Goal: Information Seeking & Learning: Find specific page/section

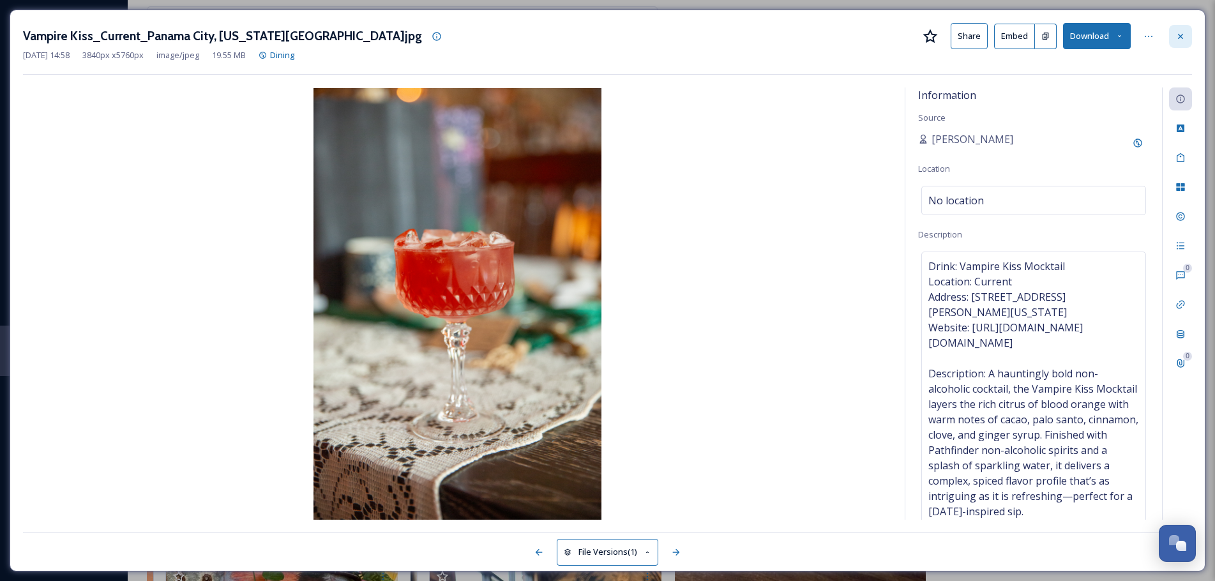
click at [1186, 36] on div at bounding box center [1180, 36] width 23 height 23
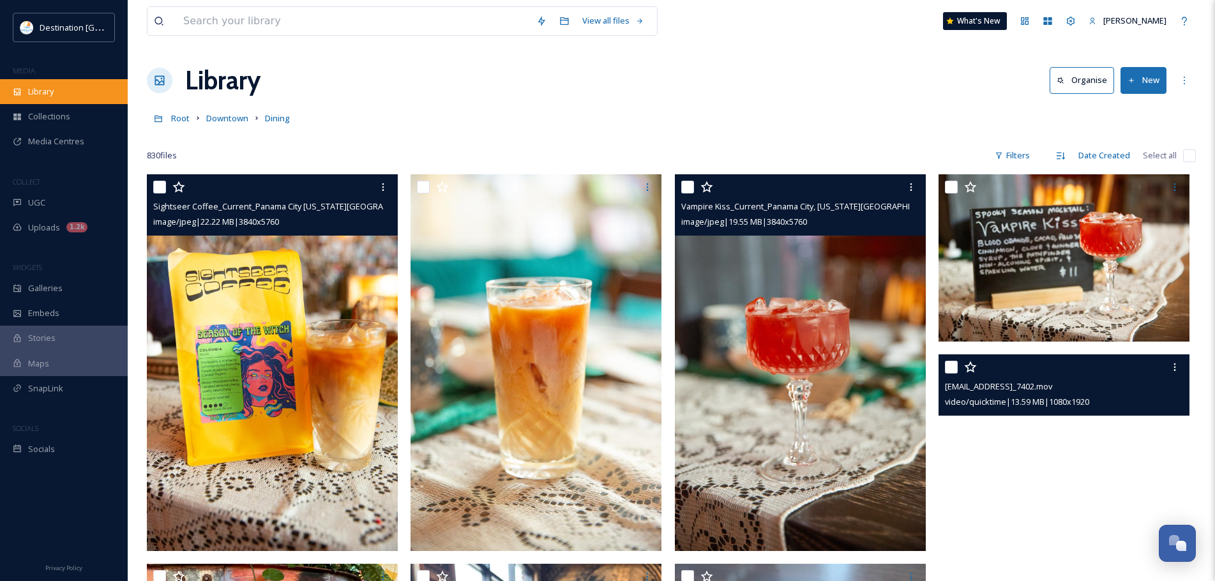
click at [47, 91] on span "Library" at bounding box center [41, 92] width 26 height 12
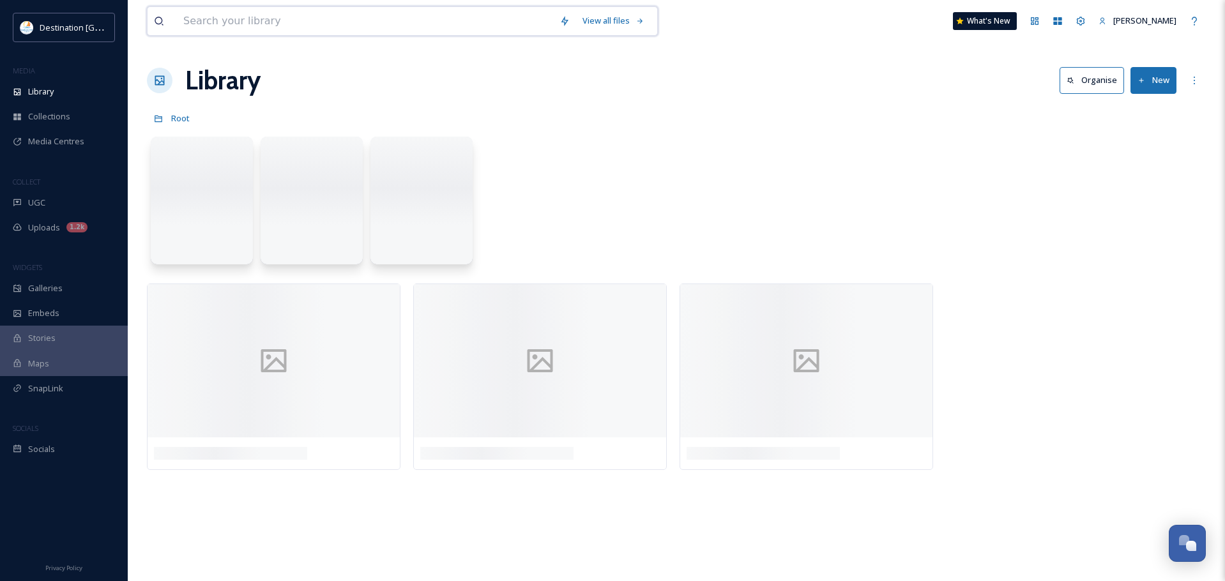
click at [258, 15] on input at bounding box center [365, 21] width 376 height 28
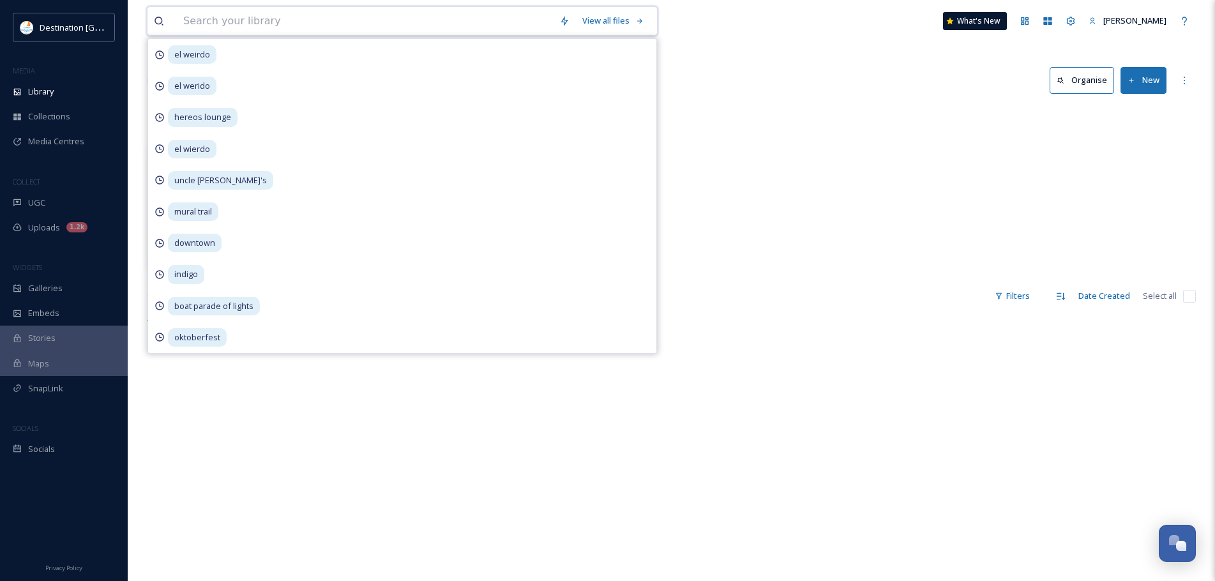
type input "d"
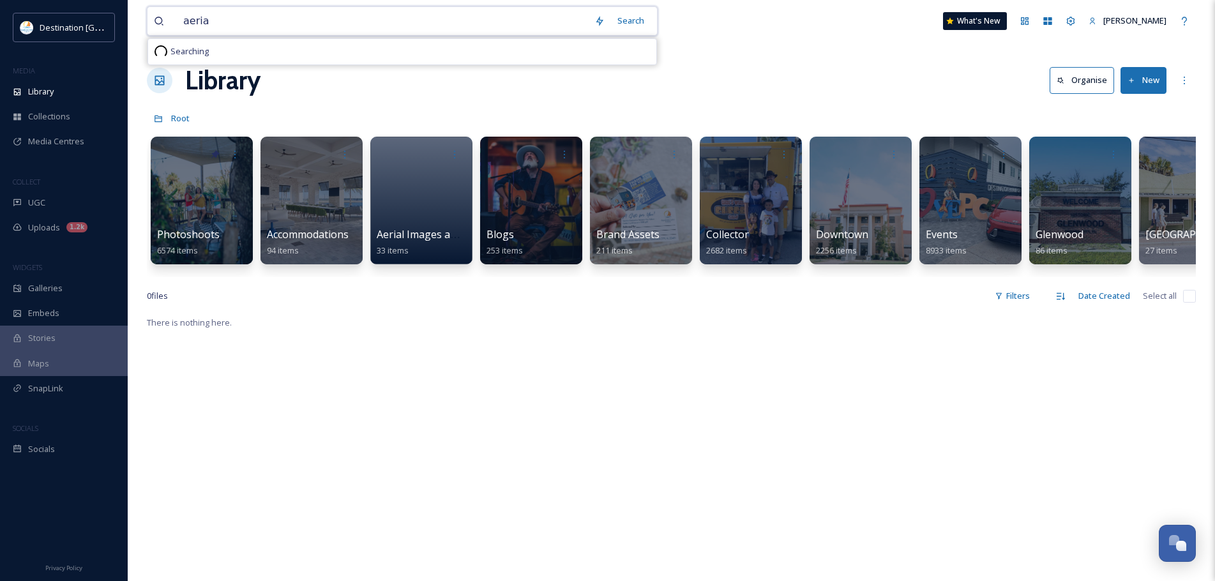
type input "aerial"
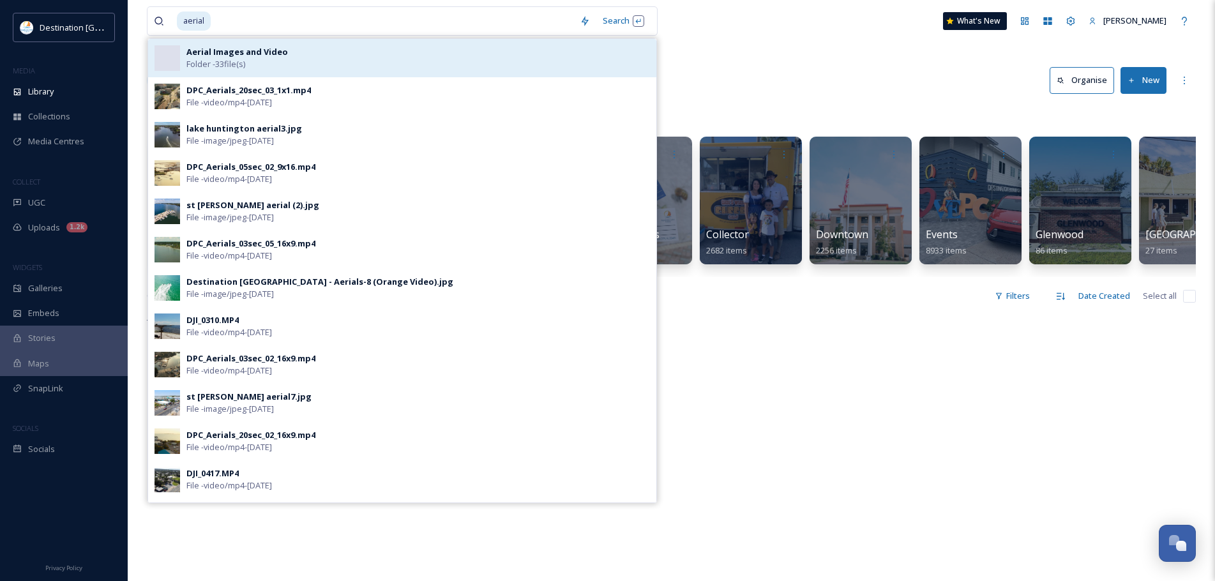
click at [496, 59] on div "Aerial Images and Video Folder - 33 file(s)" at bounding box center [418, 58] width 464 height 24
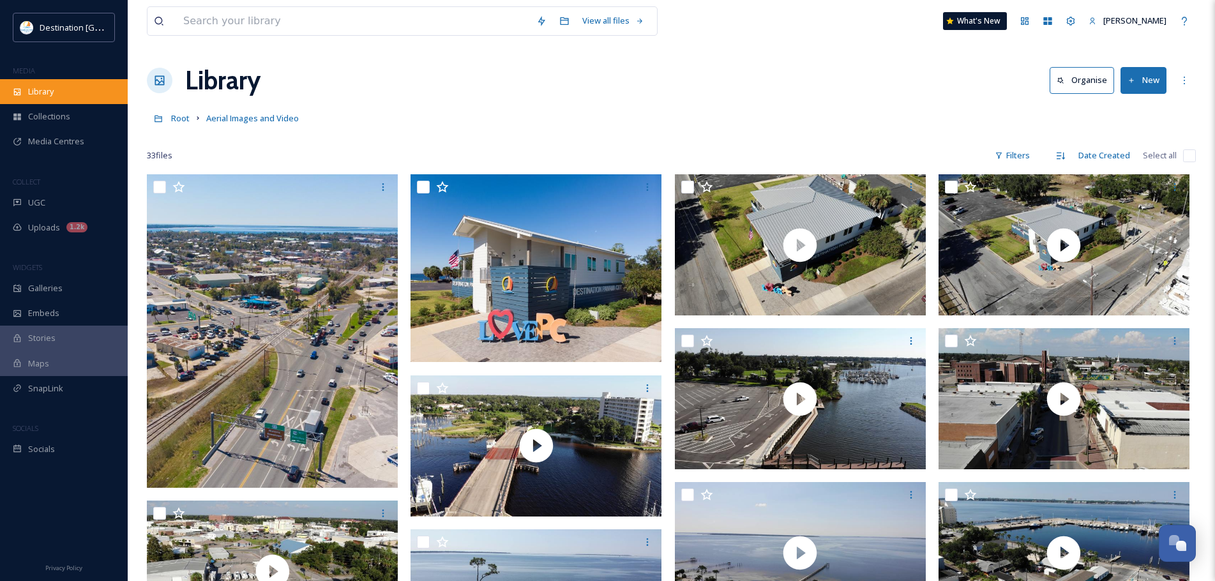
click at [71, 98] on div "Library" at bounding box center [64, 91] width 128 height 25
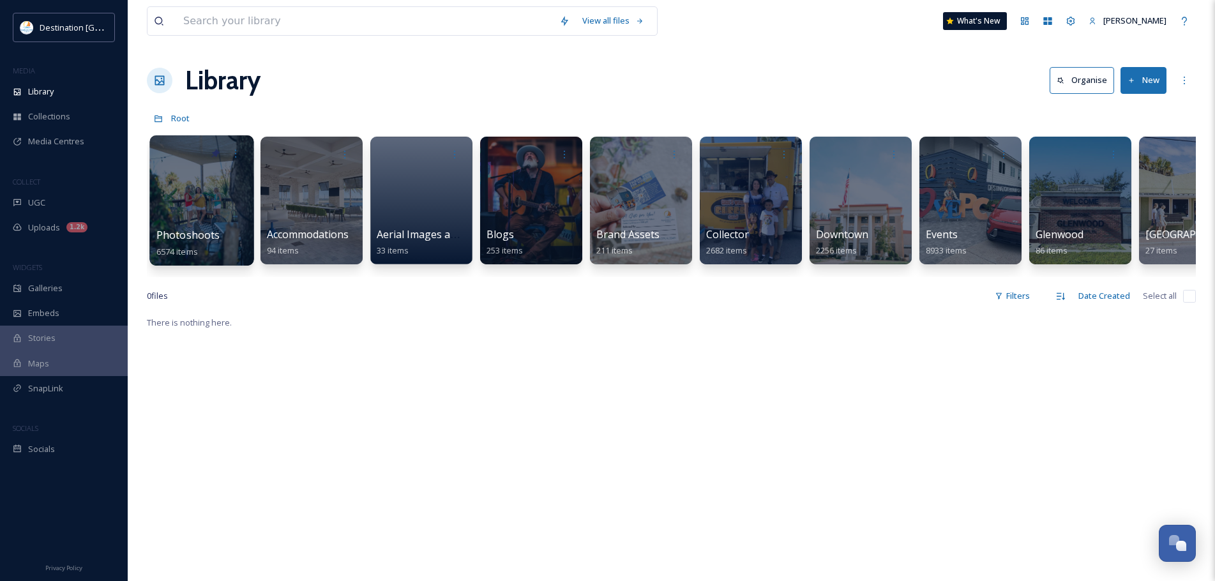
click at [192, 177] on div at bounding box center [201, 200] width 104 height 130
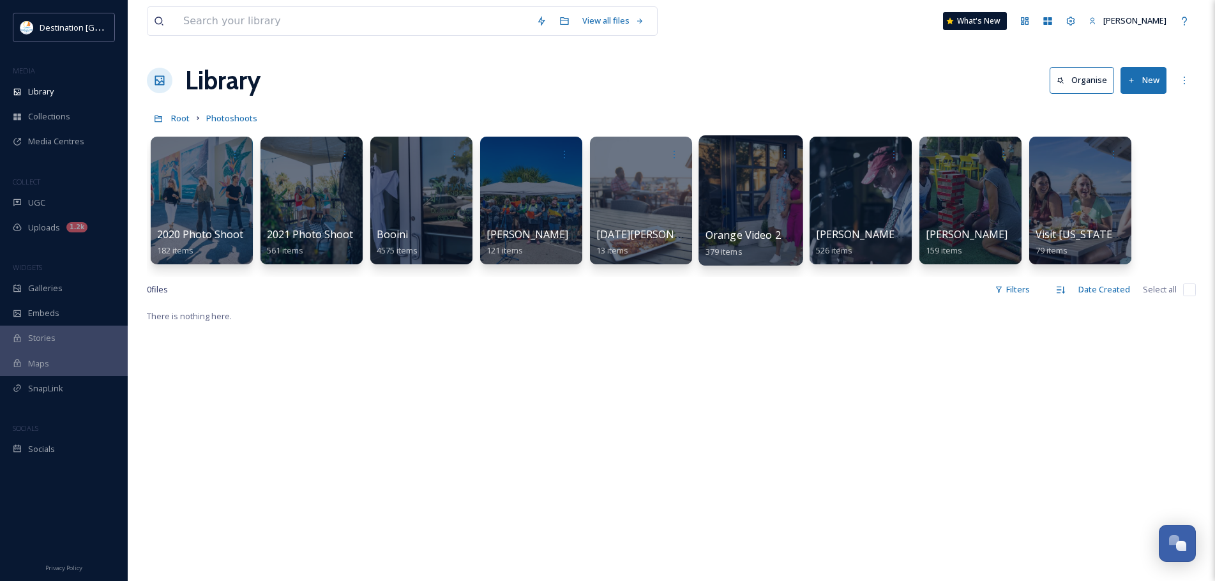
click at [754, 208] on div at bounding box center [751, 200] width 104 height 130
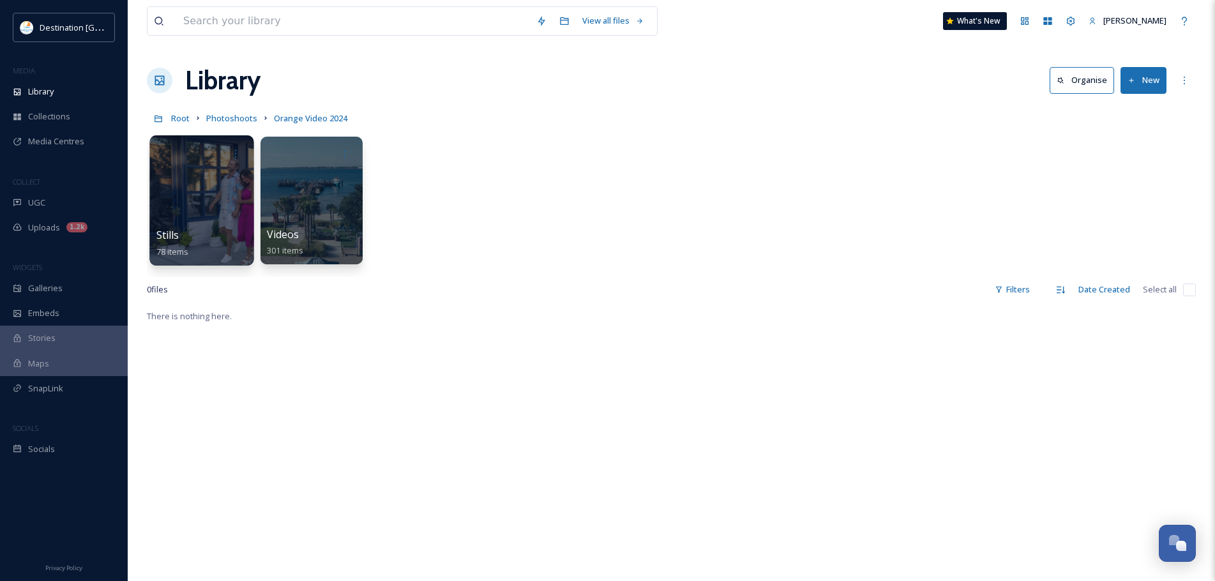
click at [249, 199] on div at bounding box center [201, 200] width 104 height 130
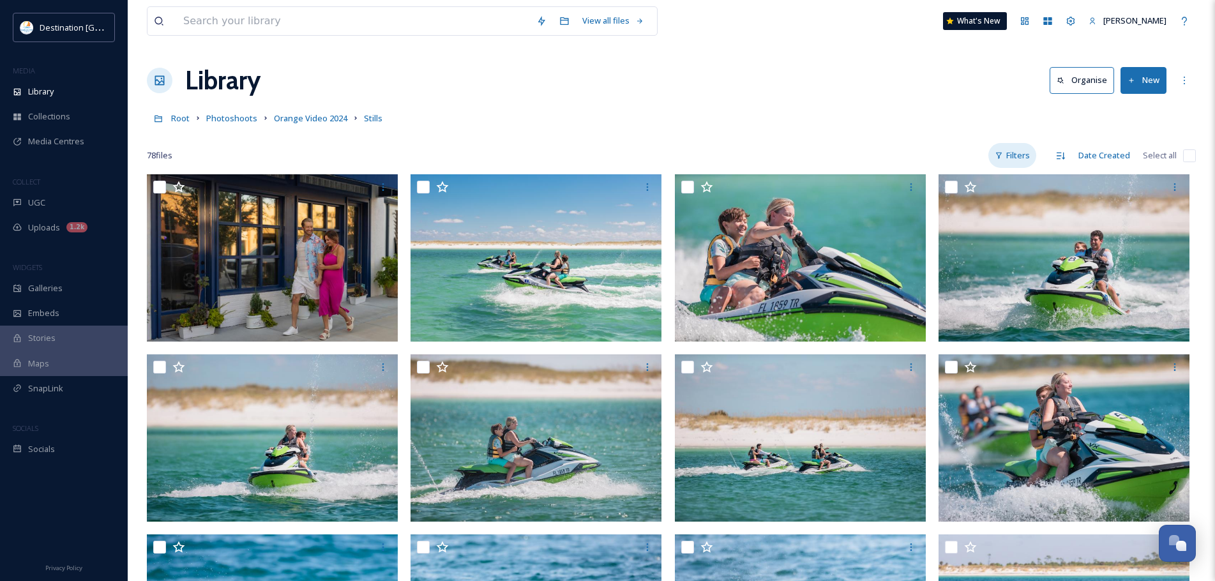
click at [1020, 152] on div "Filters" at bounding box center [1013, 155] width 48 height 25
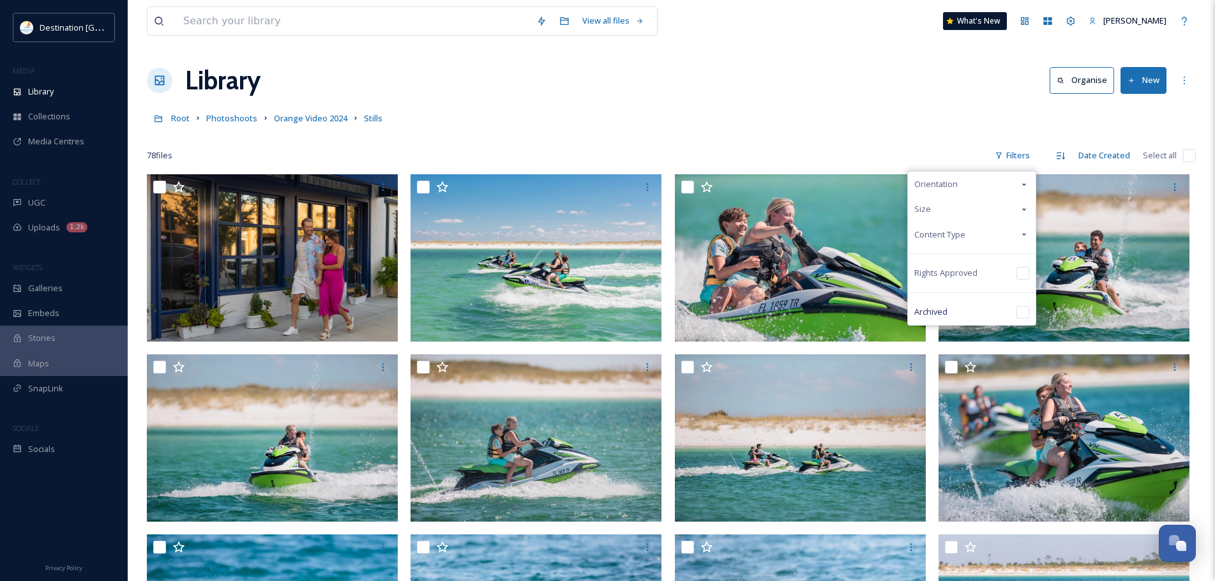
click at [934, 237] on span "Content Type" at bounding box center [939, 235] width 51 height 12
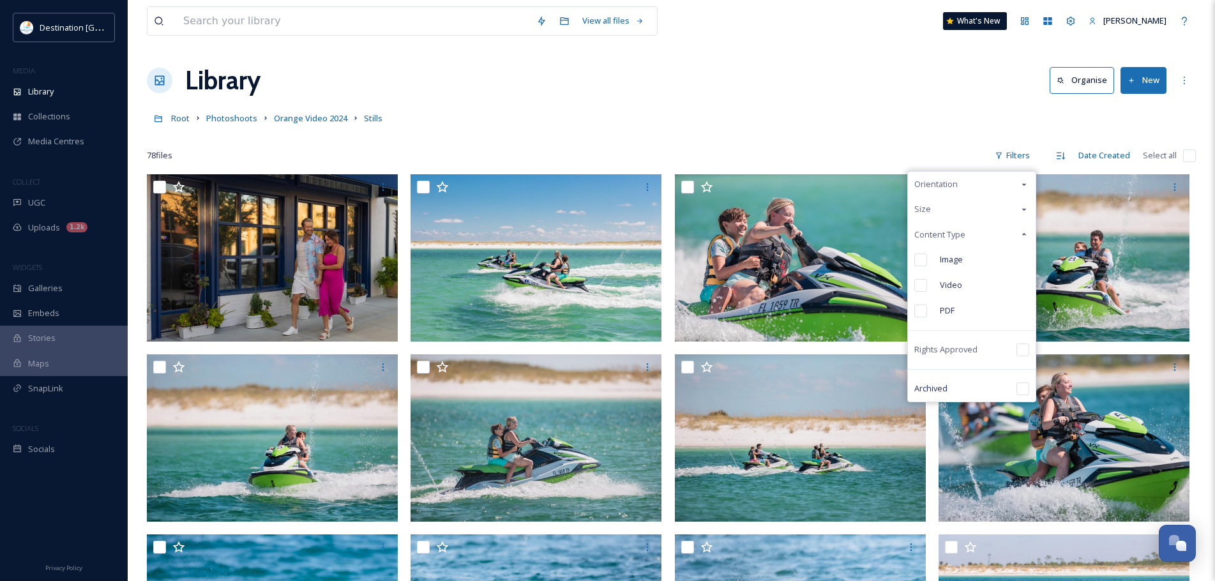
click at [951, 206] on div "Size" at bounding box center [972, 209] width 128 height 25
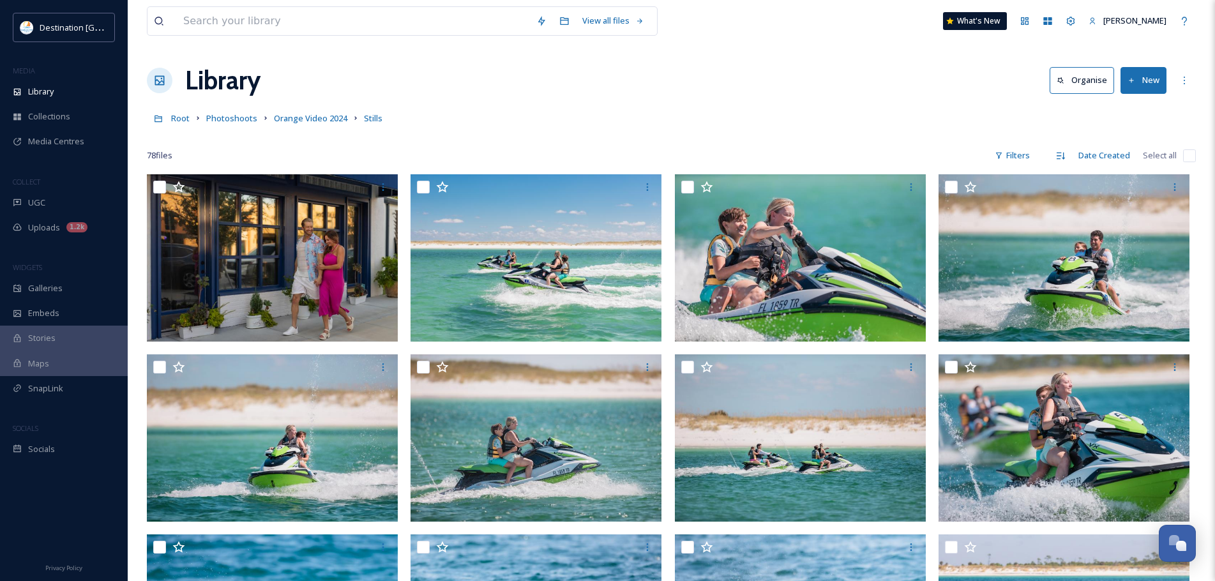
click at [955, 162] on div "78 file s Filters Date Created Select all" at bounding box center [671, 155] width 1049 height 25
click at [1003, 155] on icon at bounding box center [999, 155] width 8 height 8
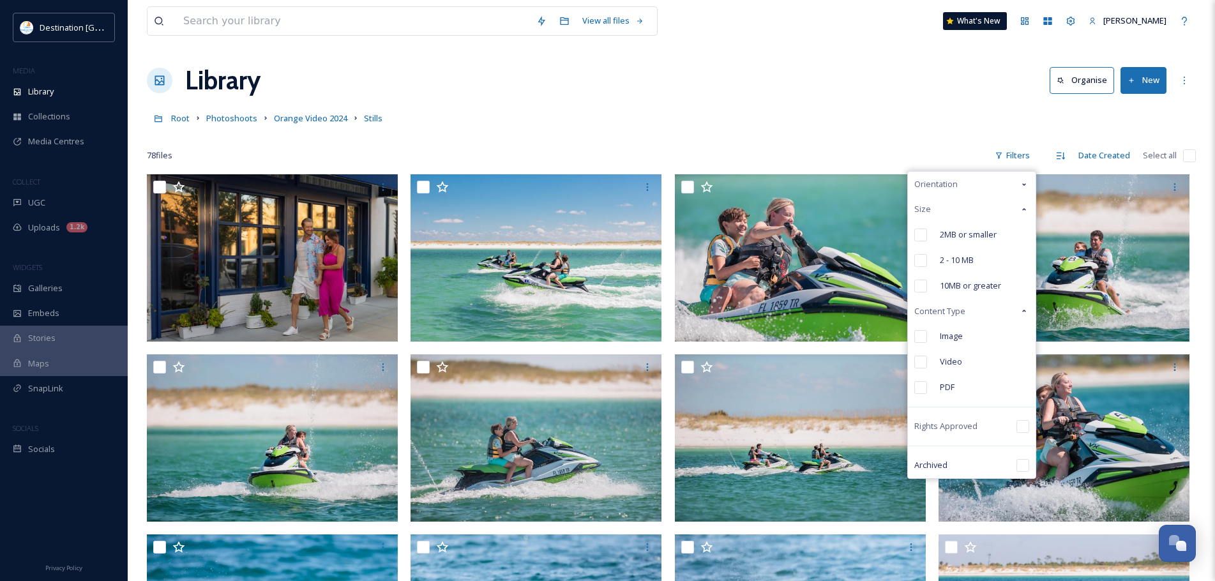
click at [974, 179] on div "Orientation" at bounding box center [972, 184] width 128 height 25
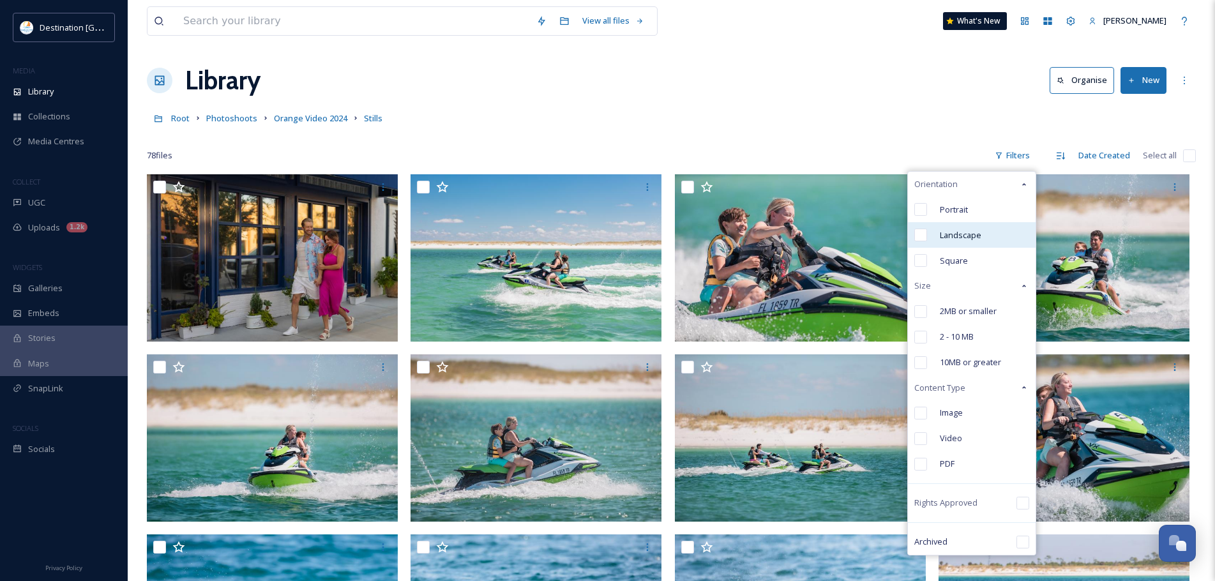
click at [973, 229] on span "Landscape" at bounding box center [961, 235] width 42 height 12
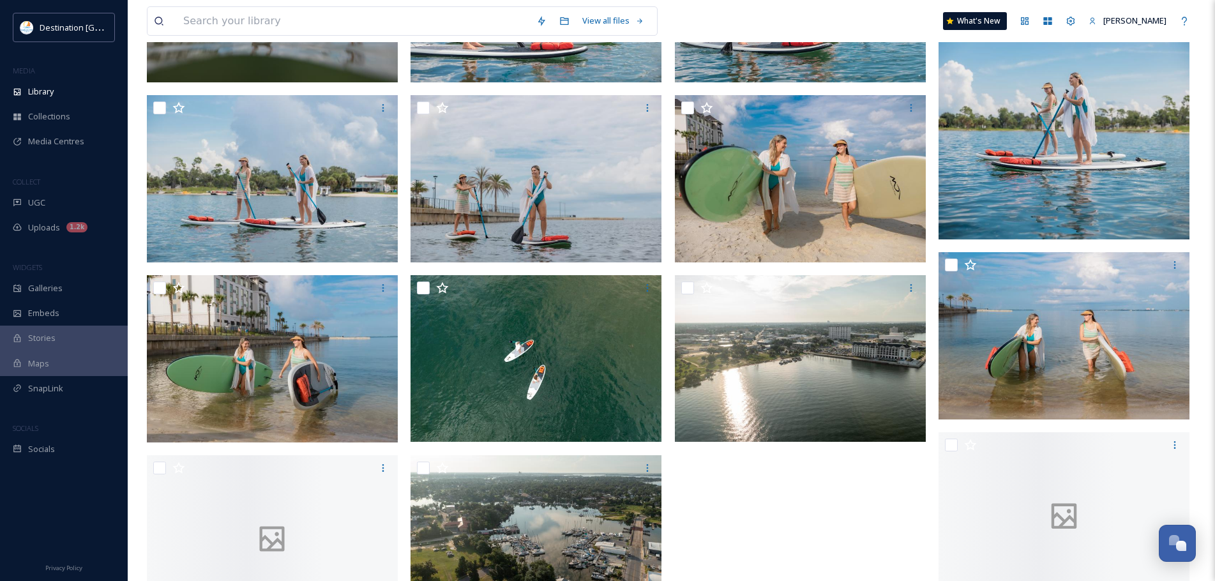
scroll to position [3204, 0]
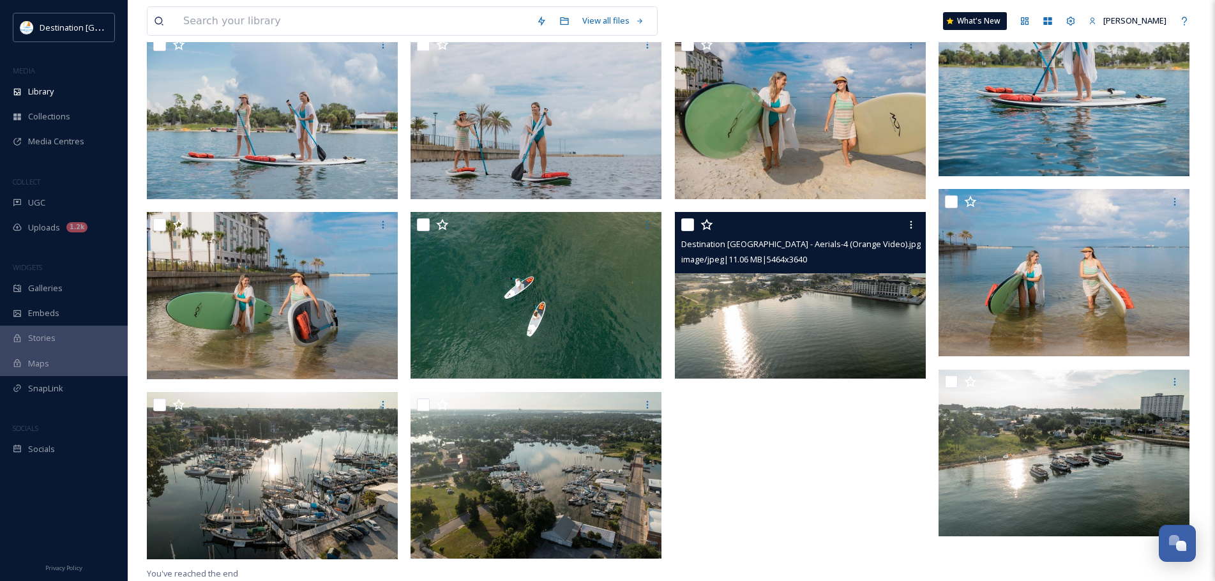
click at [840, 308] on img at bounding box center [800, 295] width 251 height 167
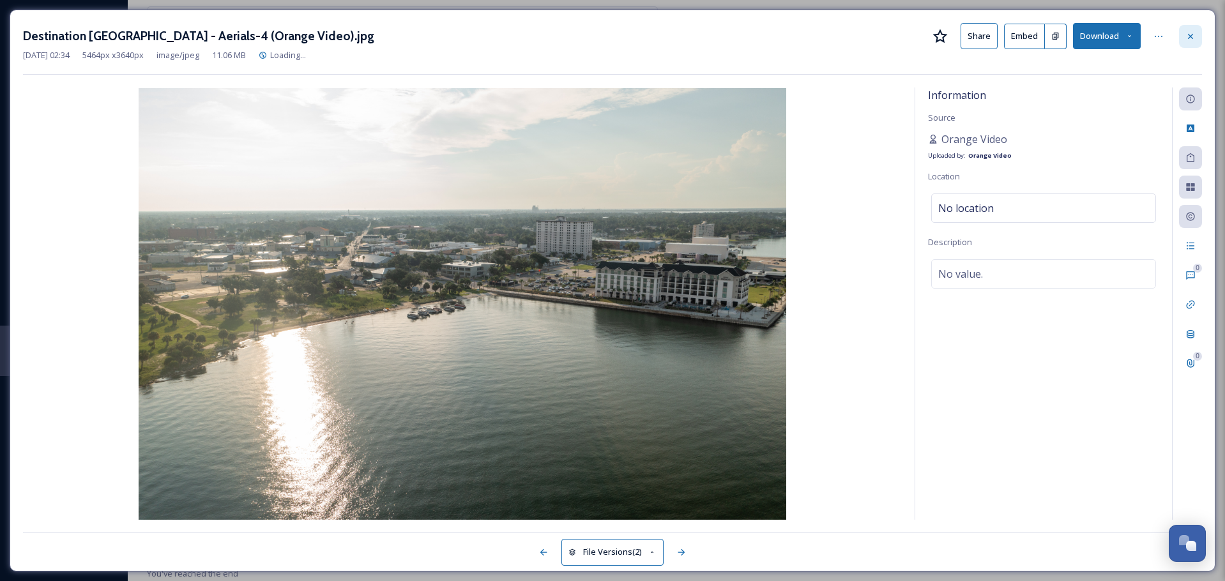
click at [1185, 33] on icon at bounding box center [1190, 36] width 10 height 10
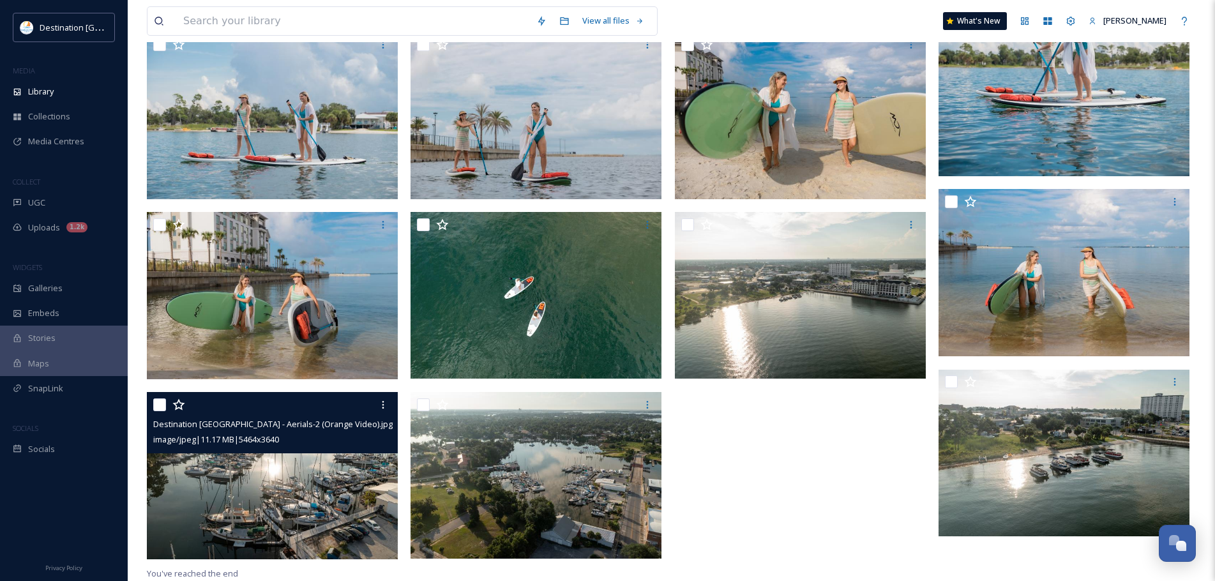
click at [342, 499] on img at bounding box center [272, 475] width 251 height 167
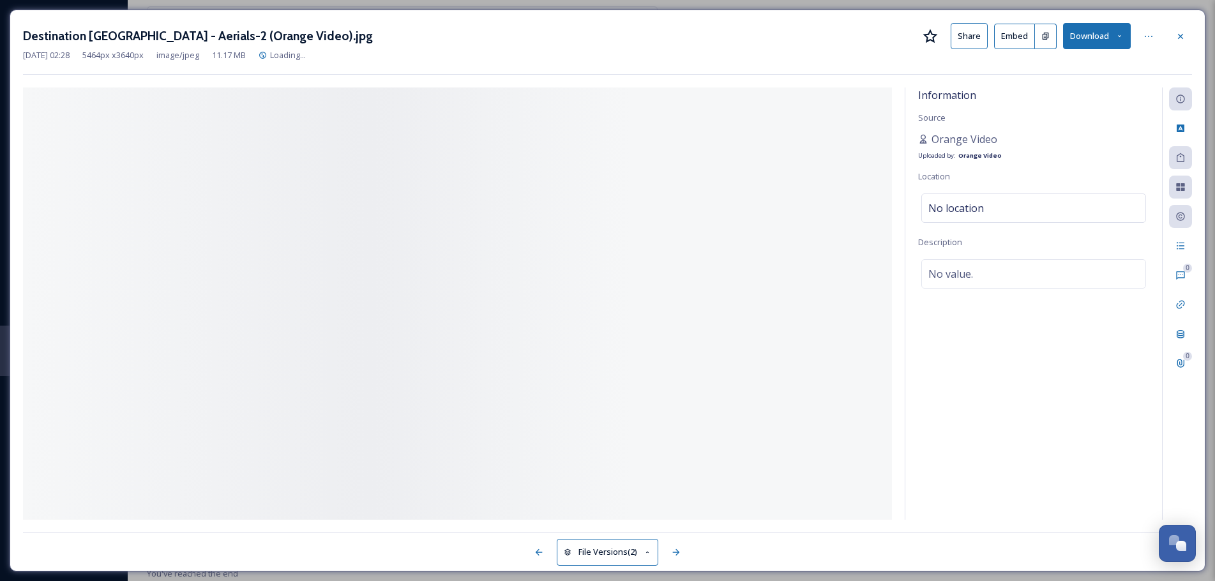
scroll to position [3203, 0]
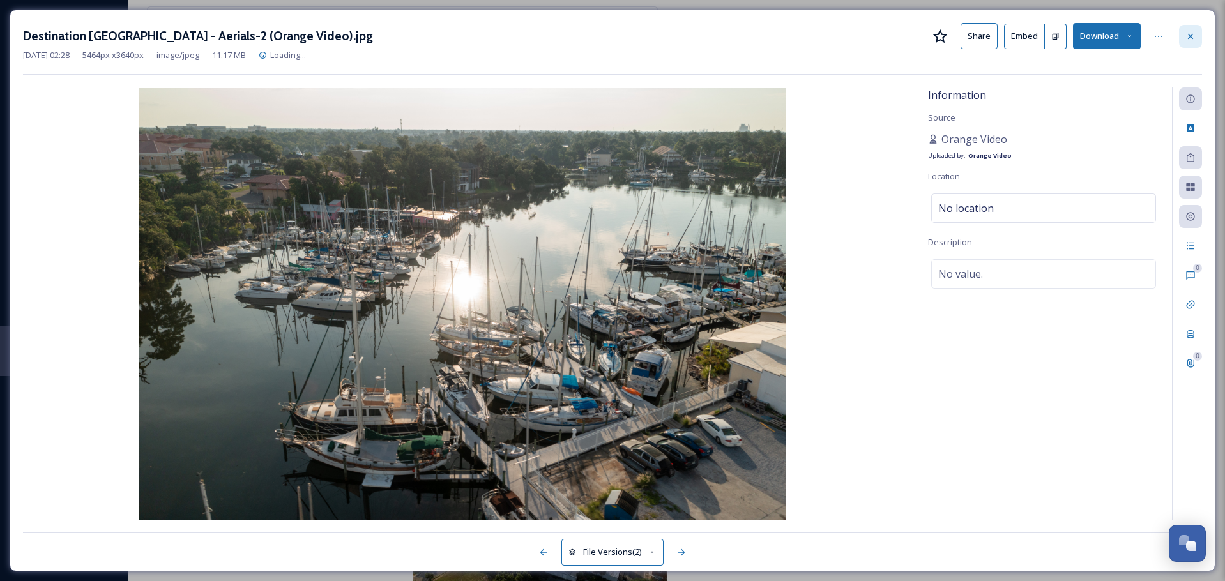
click at [1183, 40] on div at bounding box center [1190, 36] width 23 height 23
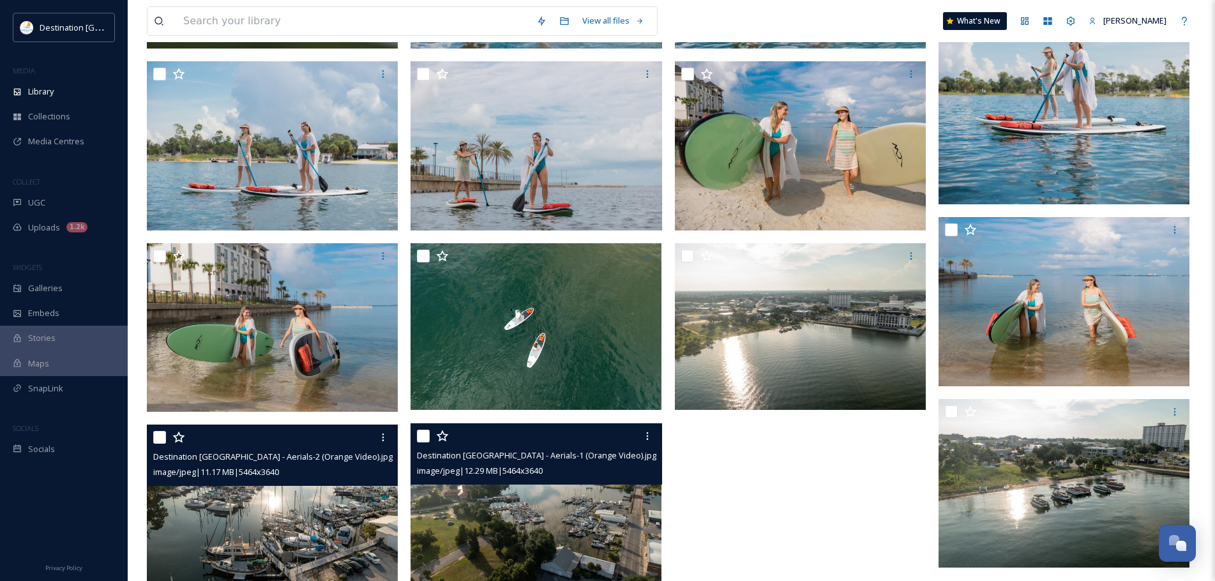
click at [529, 504] on img at bounding box center [536, 506] width 251 height 167
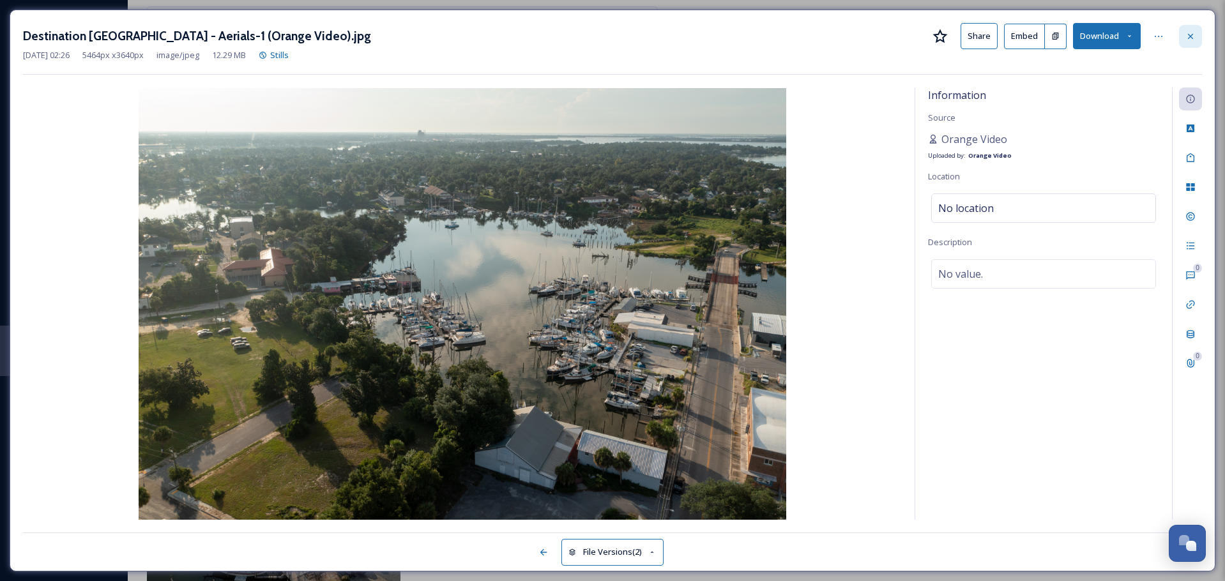
click at [1184, 37] on div at bounding box center [1190, 36] width 23 height 23
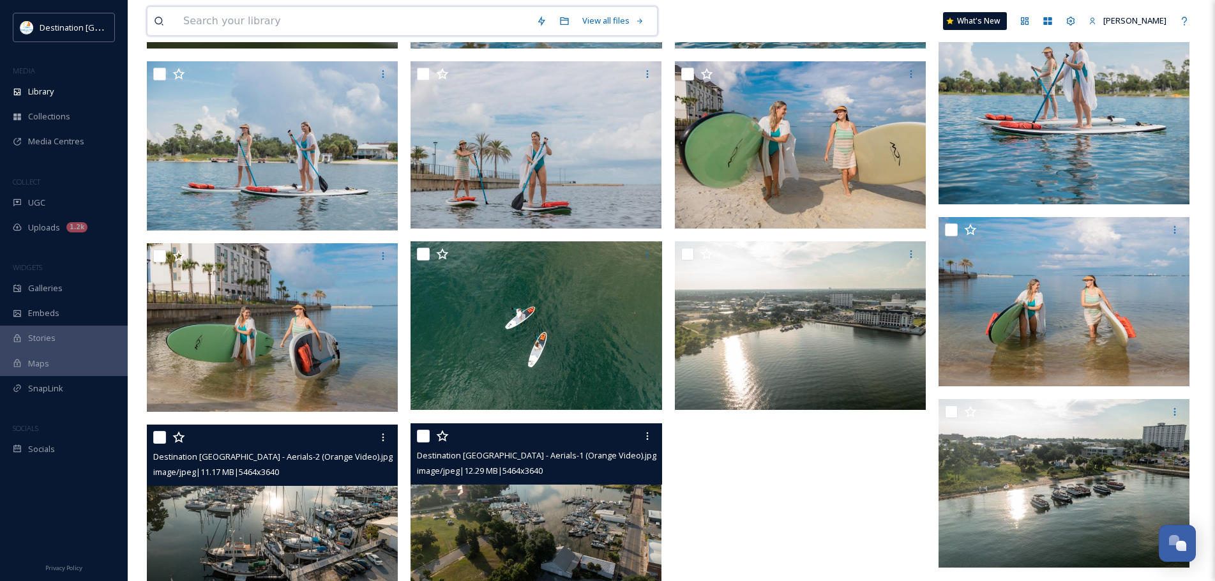
click at [377, 22] on input at bounding box center [353, 21] width 353 height 28
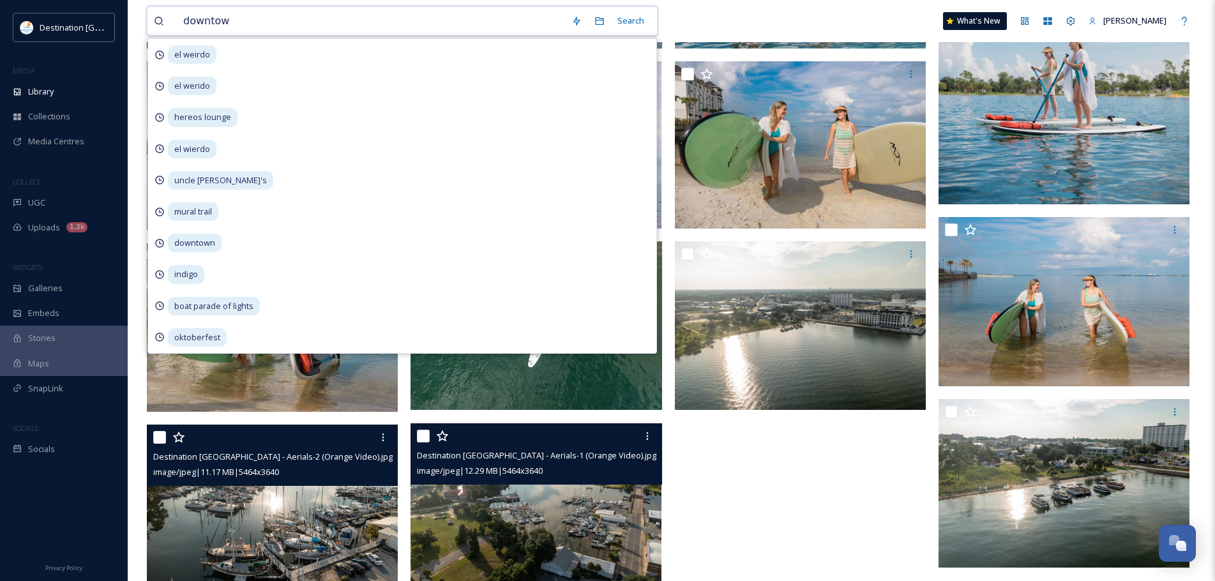
type input "downtown"
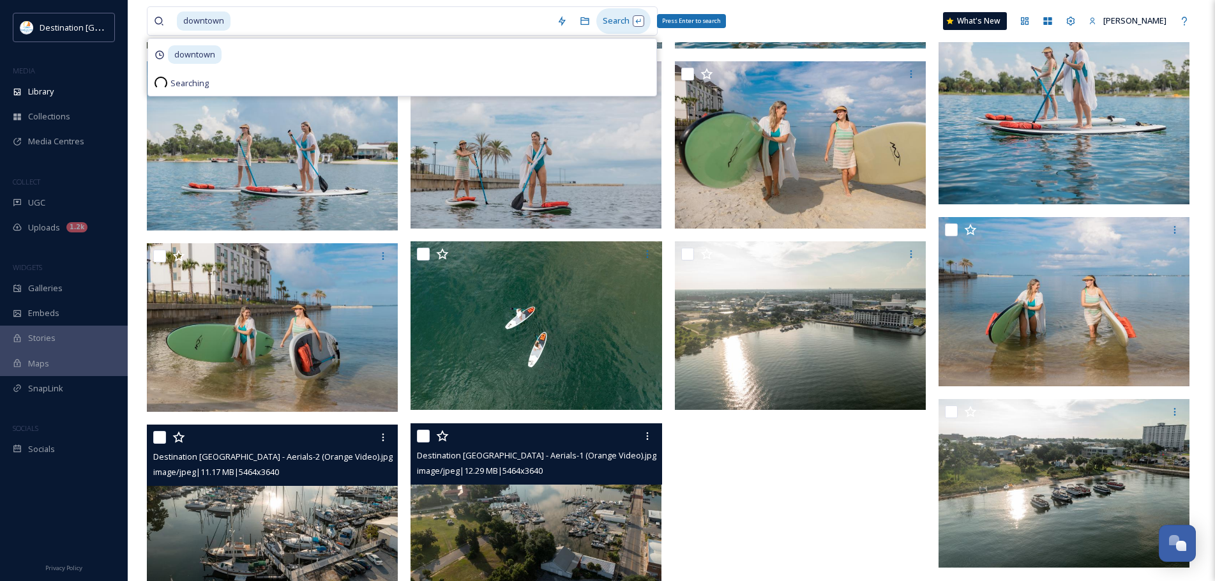
click at [627, 22] on div "Search Press Enter to search" at bounding box center [623, 20] width 54 height 25
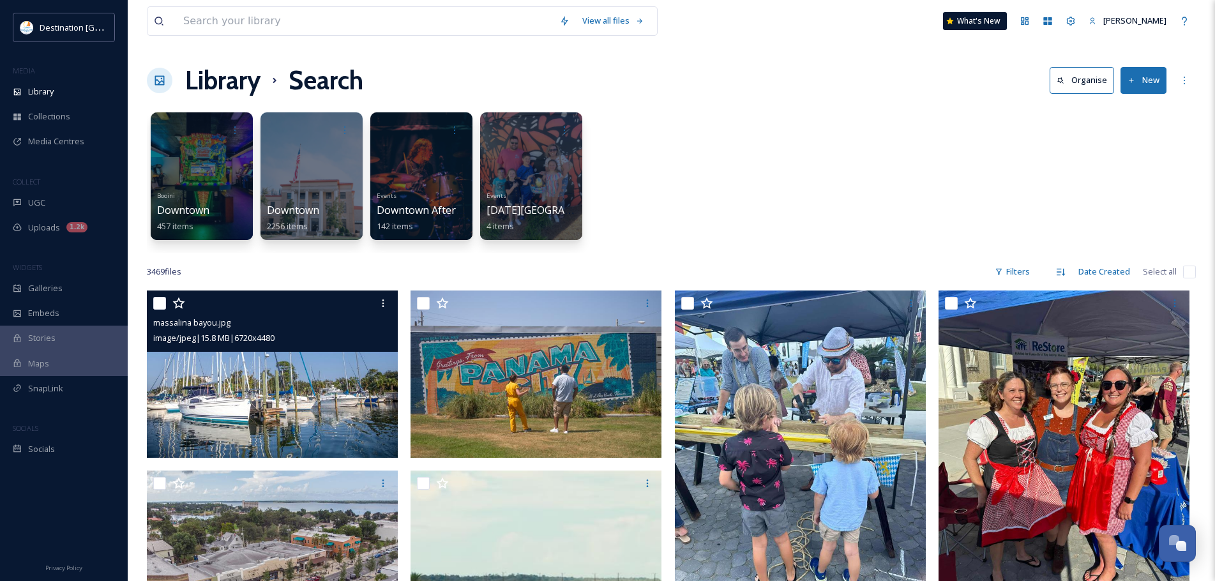
click at [372, 417] on img at bounding box center [272, 374] width 251 height 167
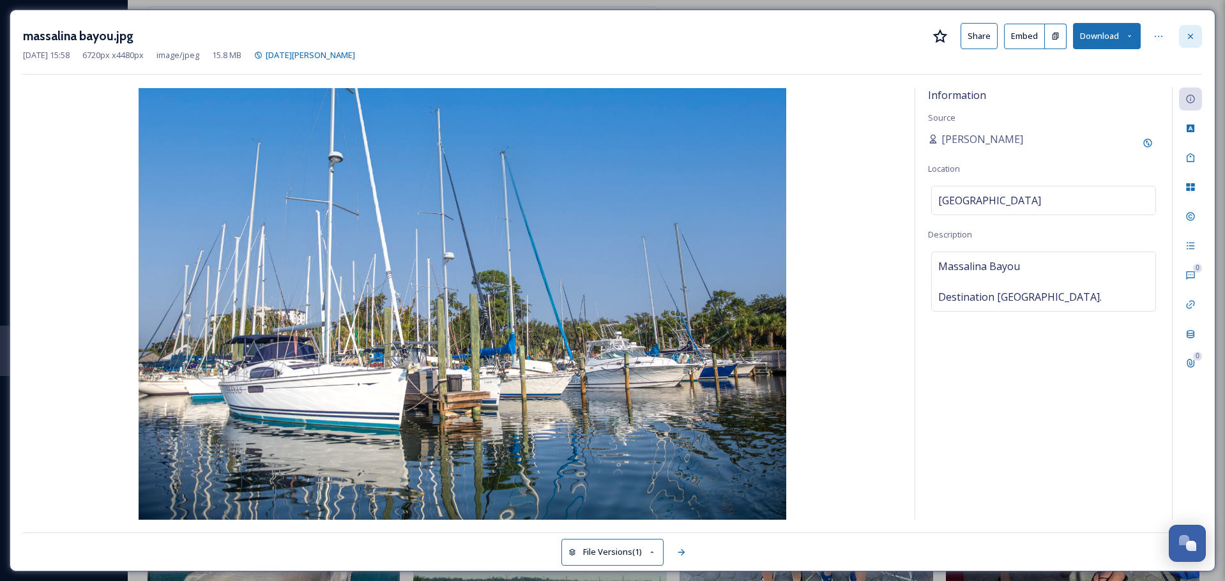
click at [1197, 43] on div at bounding box center [1190, 36] width 23 height 23
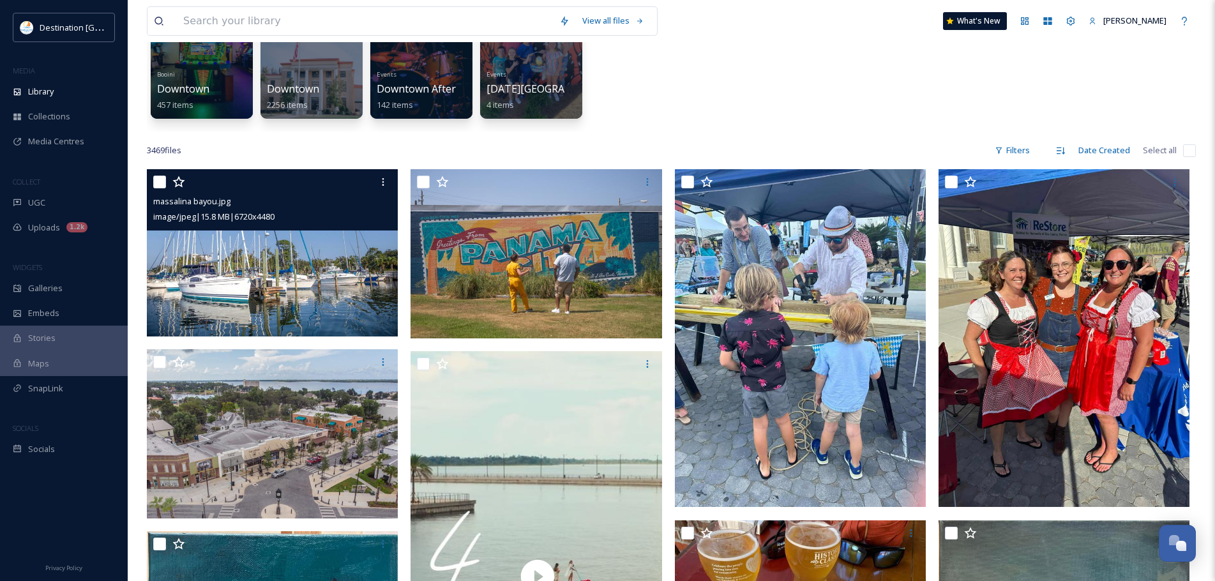
scroll to position [192, 0]
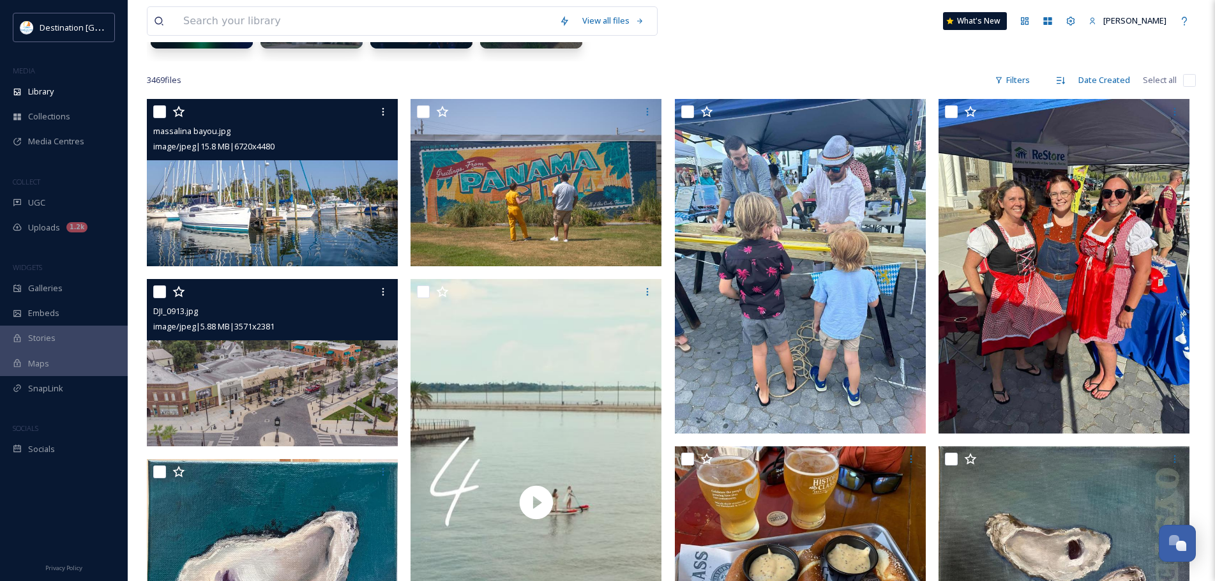
click at [284, 432] on img at bounding box center [272, 362] width 251 height 167
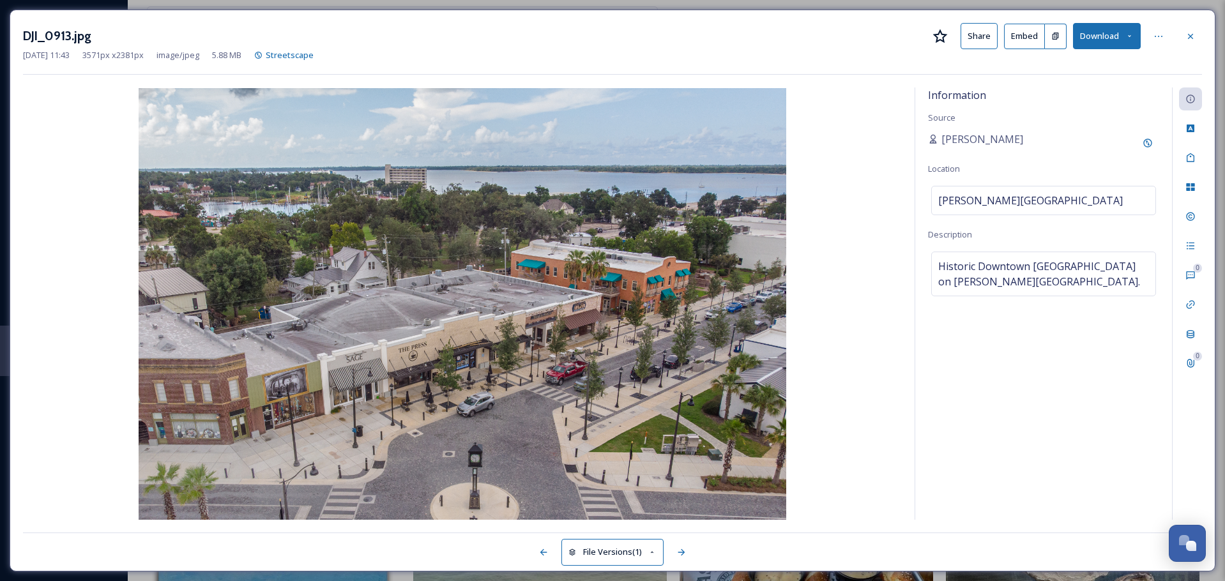
click at [974, 40] on button "Share" at bounding box center [978, 36] width 37 height 26
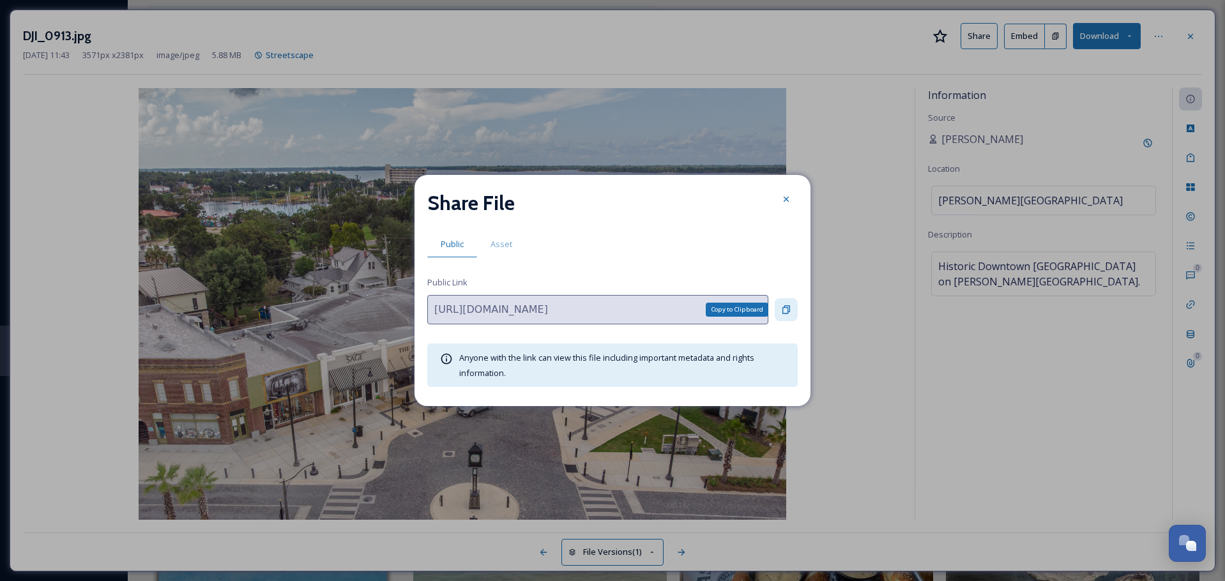
click at [793, 305] on div "Copy to Clipboard" at bounding box center [786, 309] width 23 height 23
click at [785, 307] on icon at bounding box center [786, 310] width 10 height 10
click at [778, 197] on div at bounding box center [786, 199] width 23 height 23
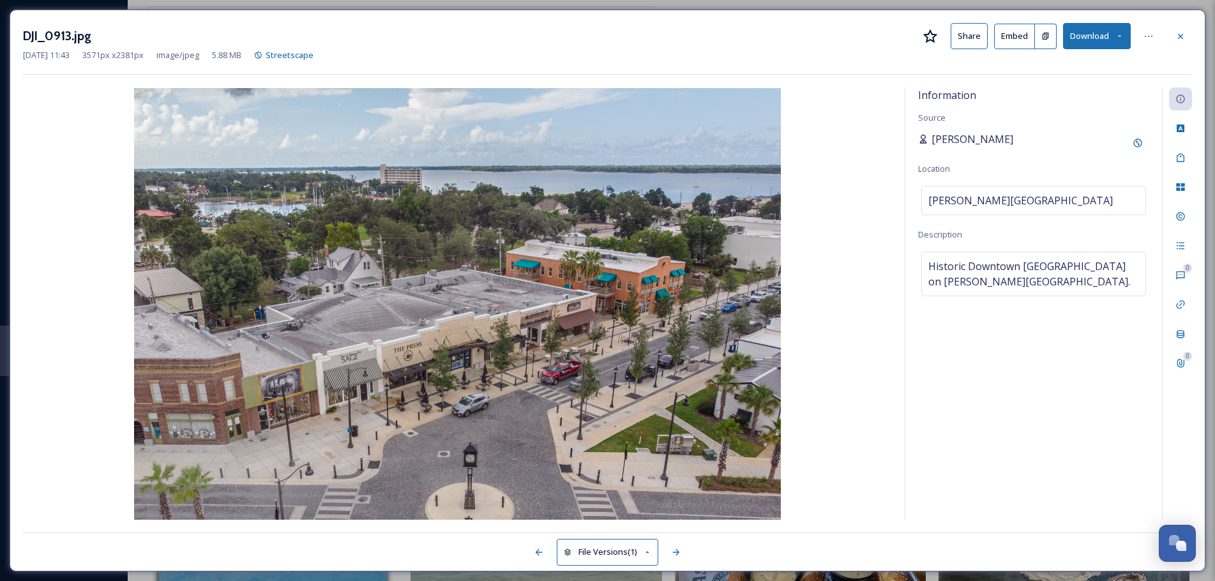
click at [953, 143] on span "[PERSON_NAME]" at bounding box center [973, 139] width 82 height 15
click at [1137, 144] on icon at bounding box center [1138, 143] width 10 height 10
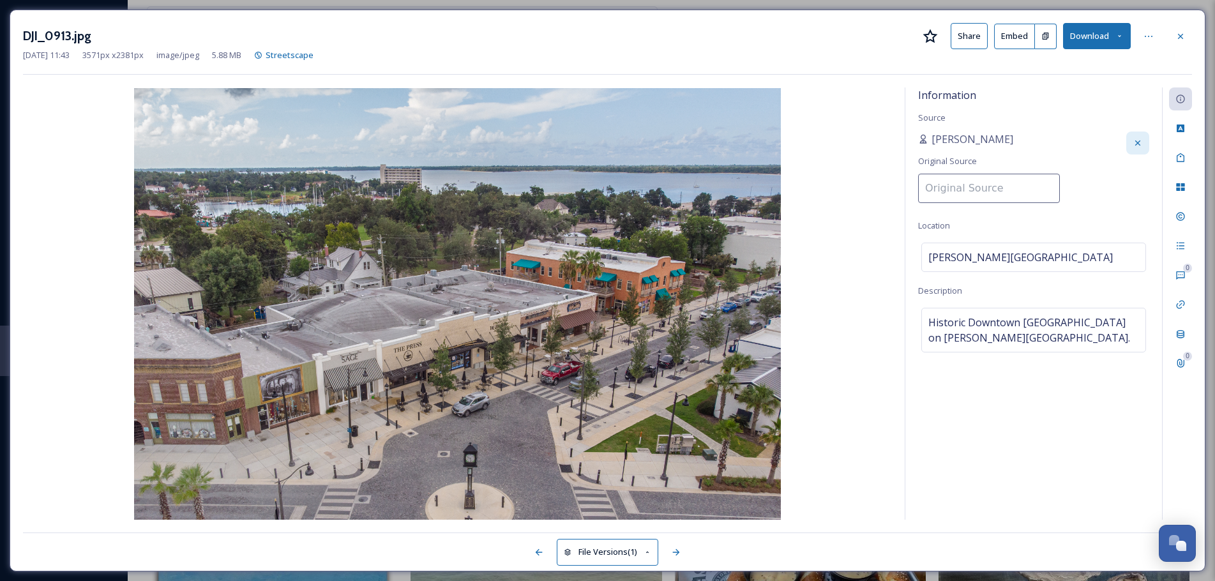
click at [981, 181] on input at bounding box center [989, 188] width 142 height 29
type input "Destination [GEOGRAPHIC_DATA]"
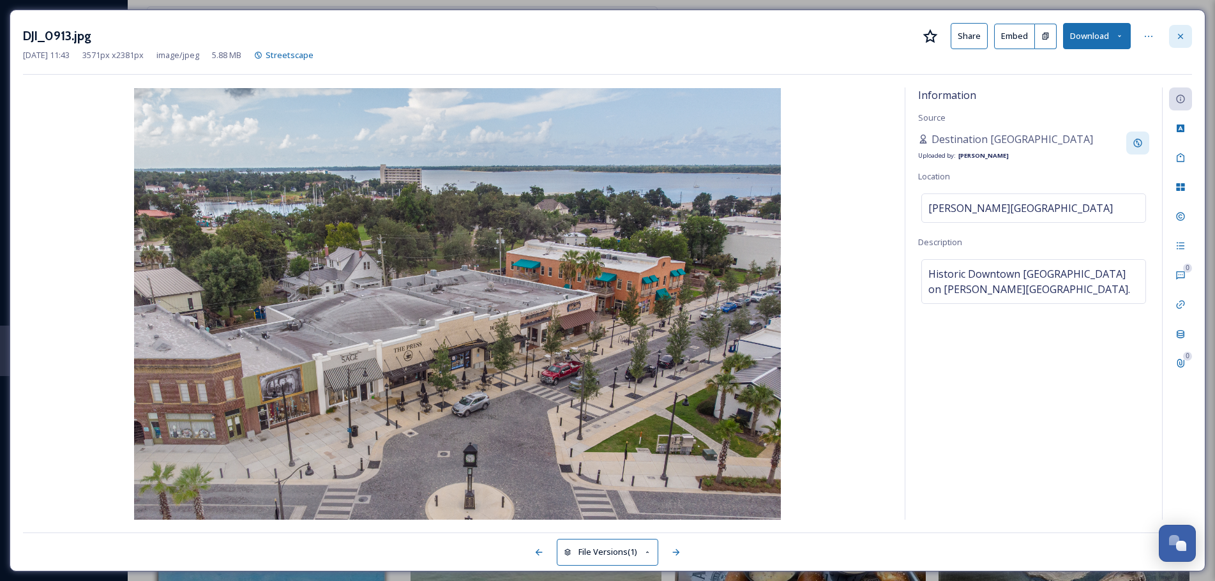
click at [1188, 36] on div at bounding box center [1180, 36] width 23 height 23
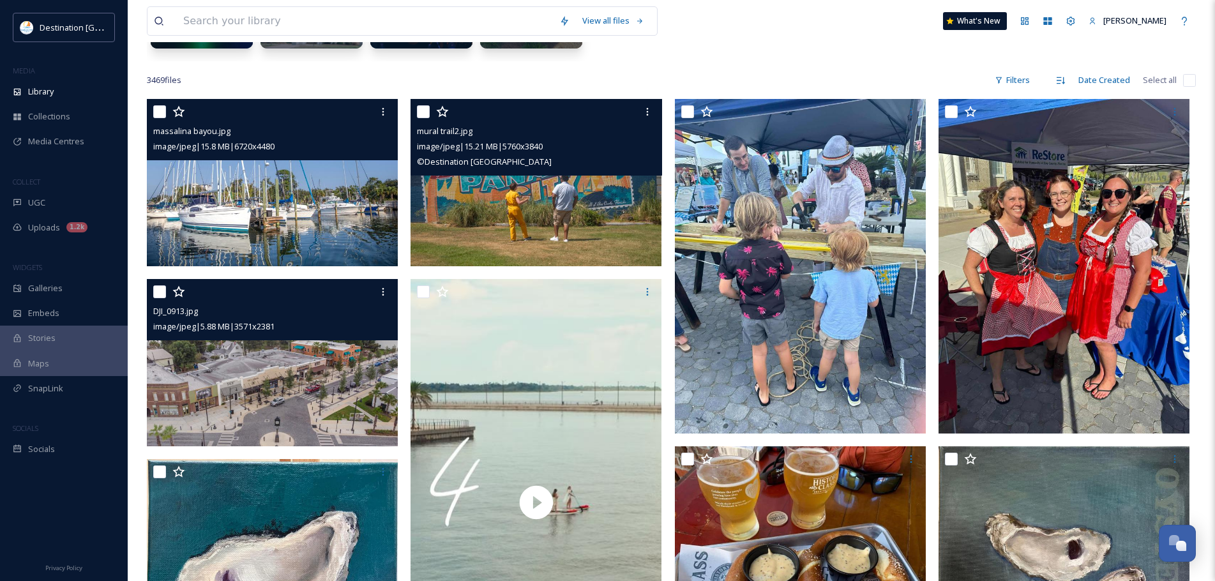
click at [582, 224] on img at bounding box center [536, 182] width 251 height 167
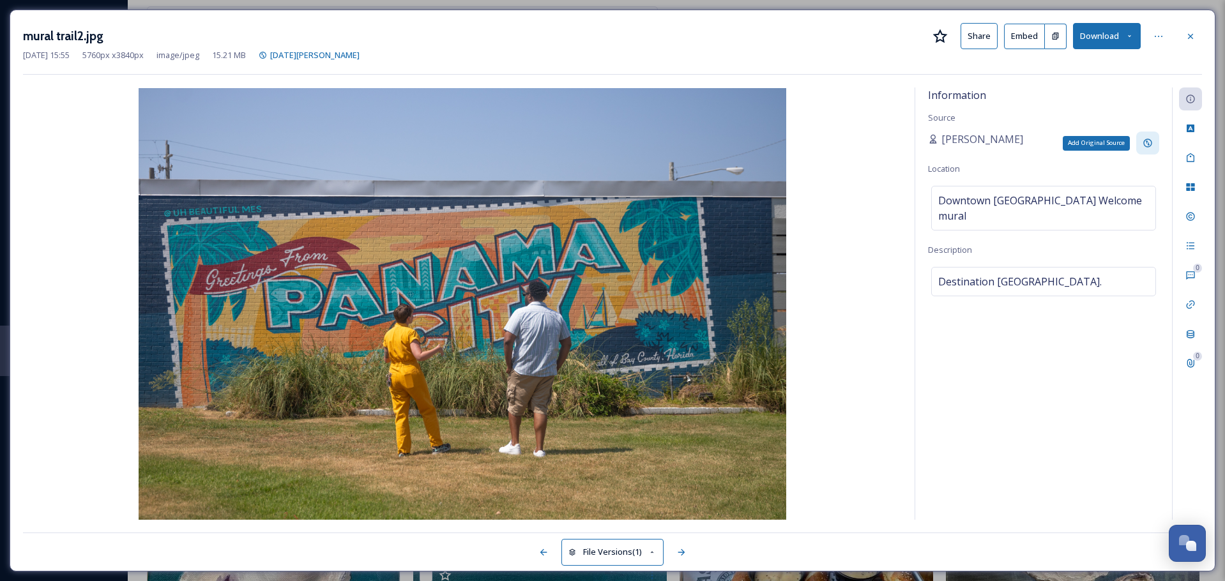
click at [1150, 143] on icon at bounding box center [1147, 143] width 10 height 10
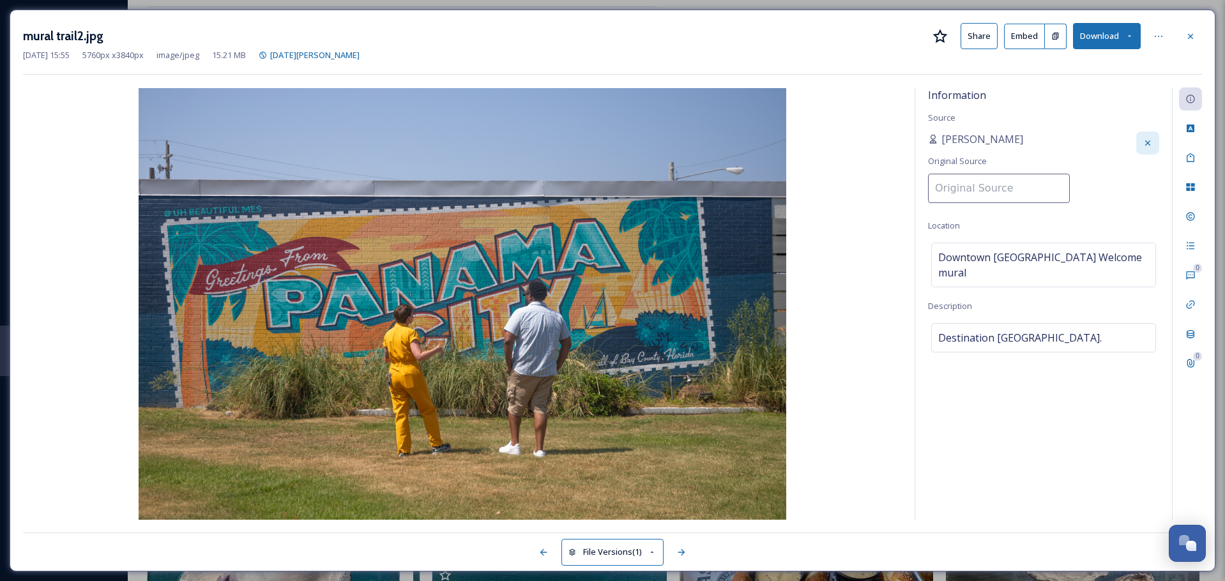
click at [1020, 177] on input at bounding box center [999, 188] width 142 height 29
type input "Destination [GEOGRAPHIC_DATA]"
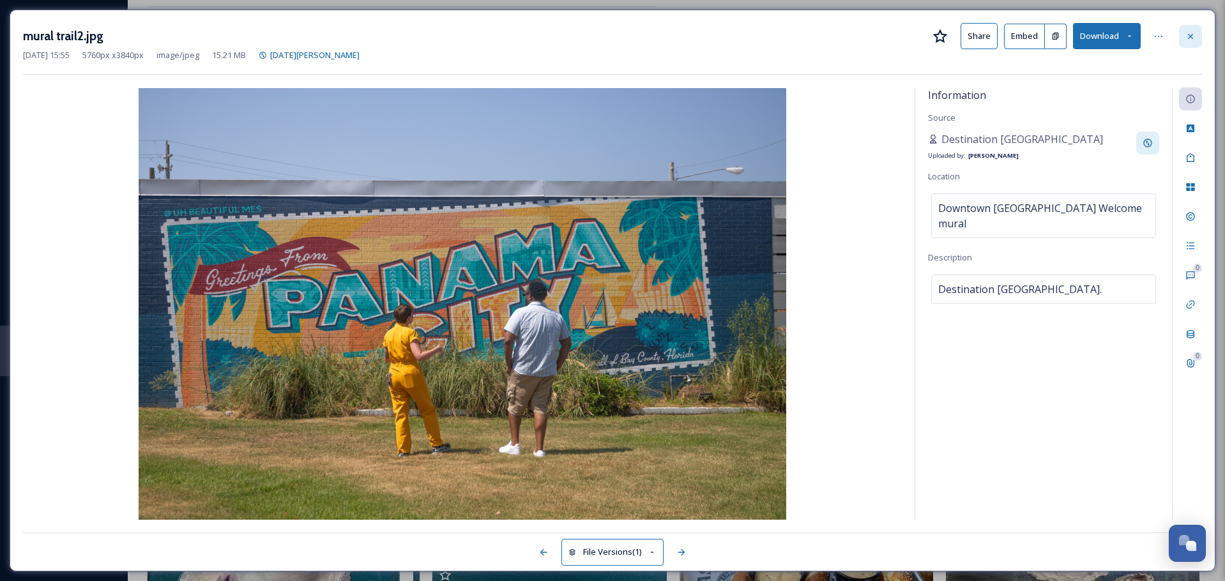
click at [1198, 33] on div at bounding box center [1190, 36] width 23 height 23
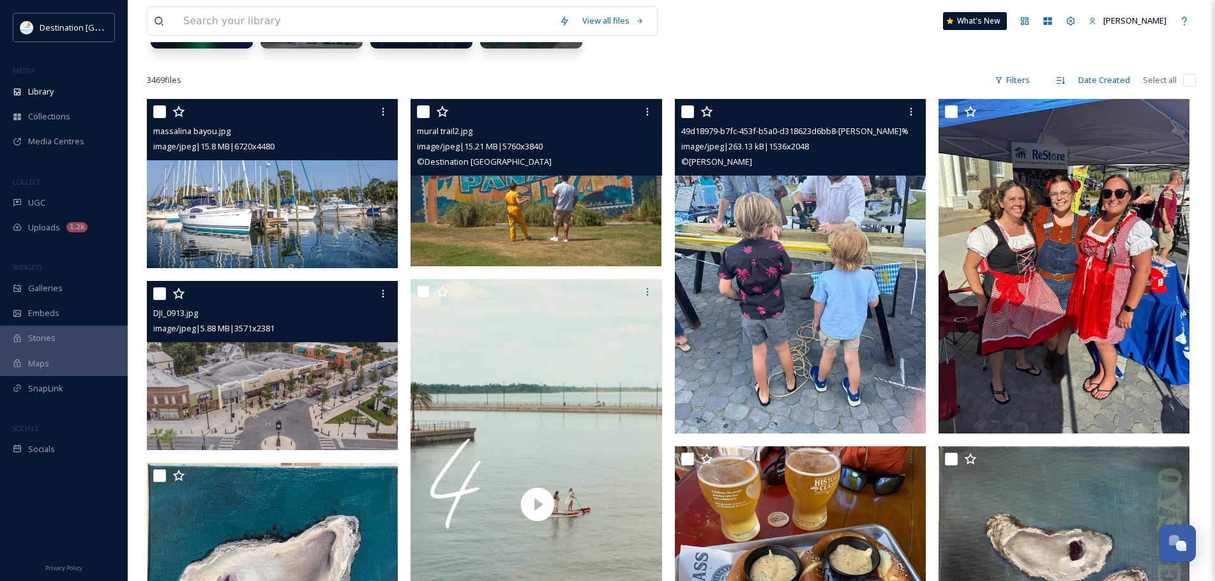
click at [863, 257] on img at bounding box center [800, 266] width 251 height 335
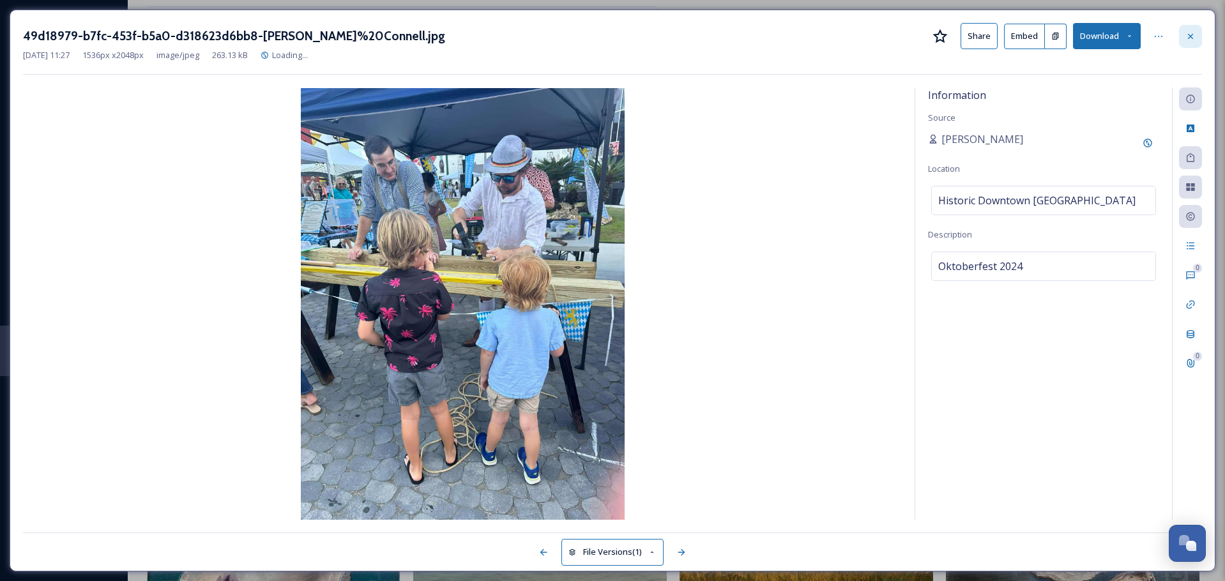
click at [1194, 39] on icon at bounding box center [1190, 36] width 10 height 10
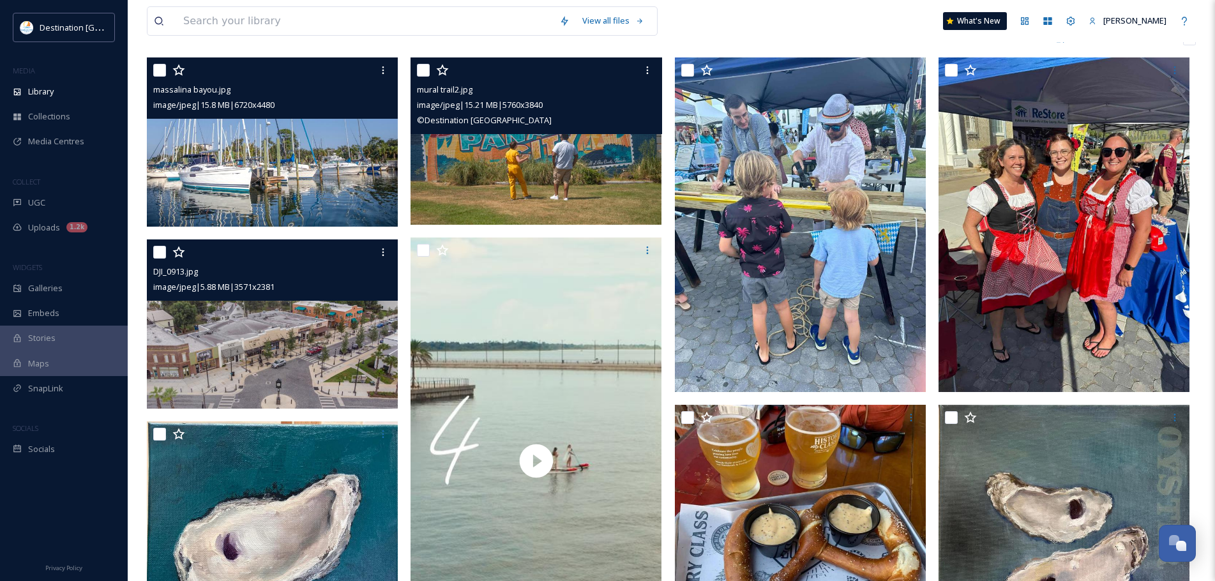
scroll to position [255, 0]
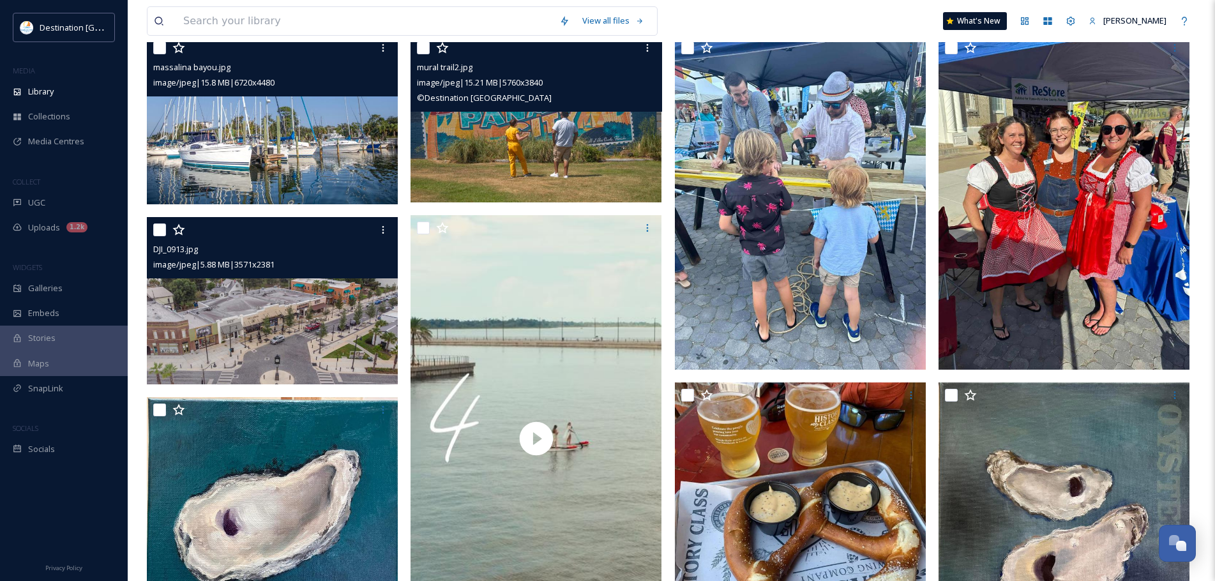
click at [305, 330] on img at bounding box center [272, 300] width 251 height 167
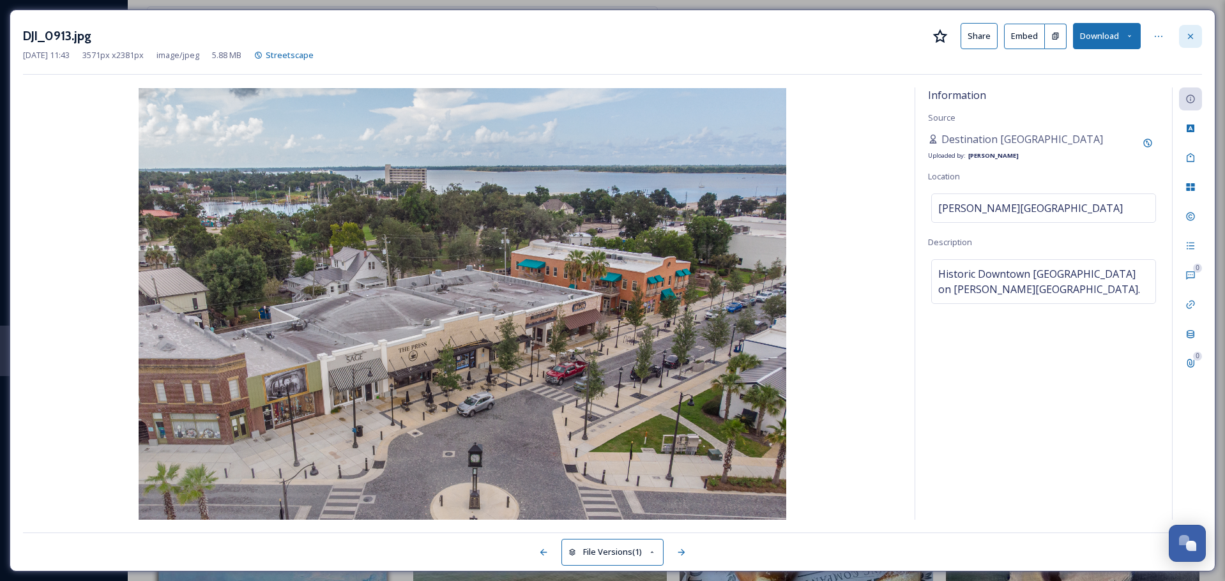
click at [1193, 43] on div at bounding box center [1190, 36] width 23 height 23
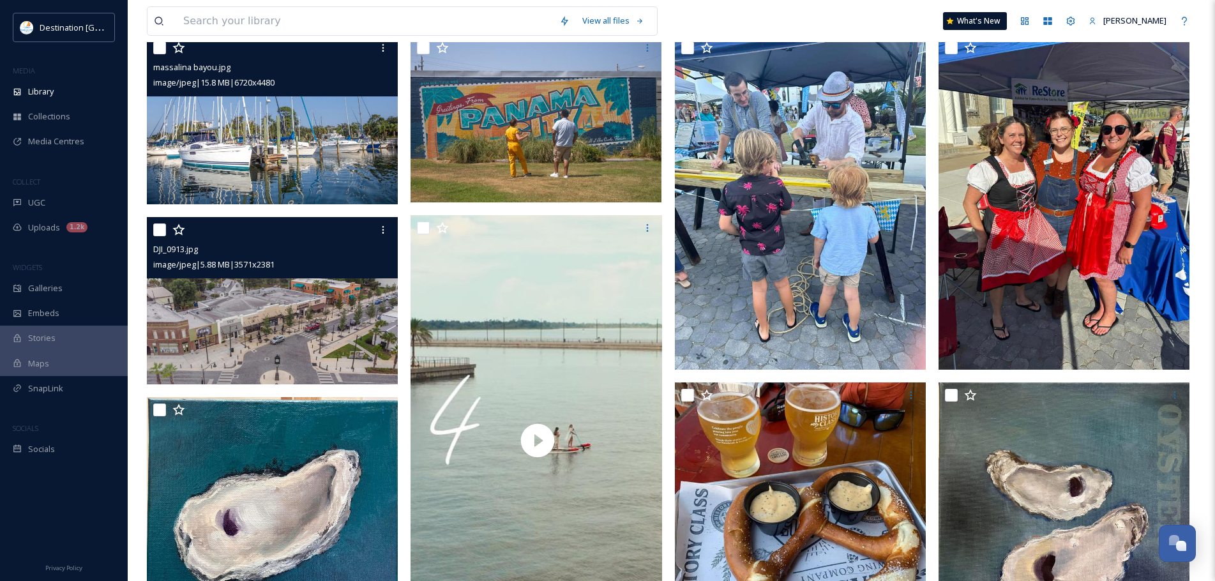
click at [233, 195] on img at bounding box center [274, 119] width 254 height 169
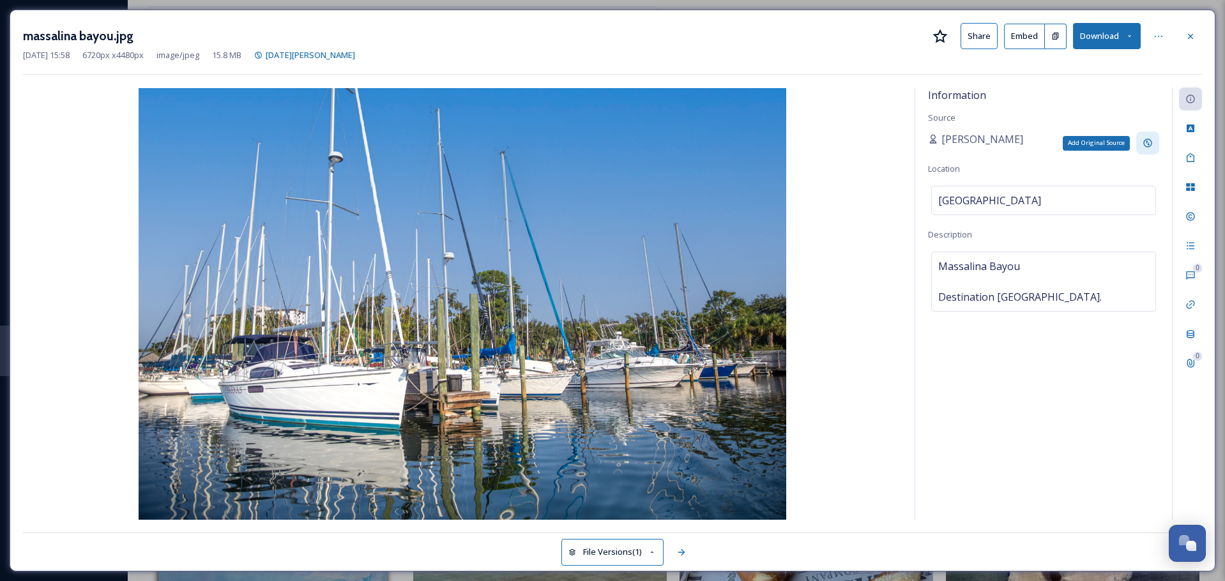
click at [1146, 147] on icon at bounding box center [1147, 143] width 10 height 10
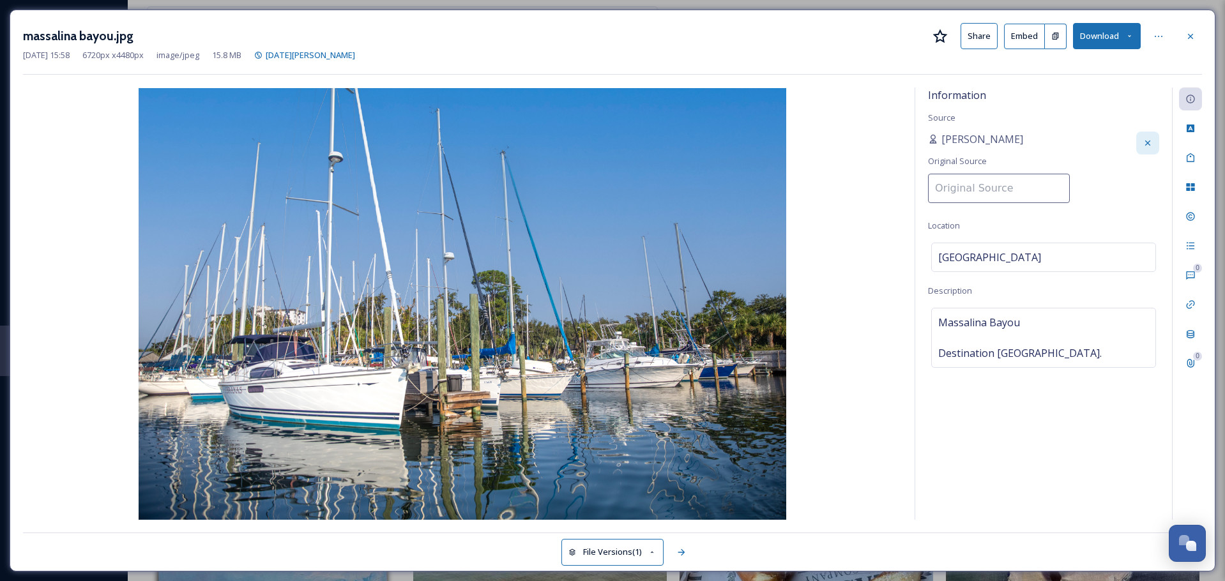
click at [1031, 181] on input at bounding box center [999, 188] width 142 height 29
type input "Destination [GEOGRAPHIC_DATA]"
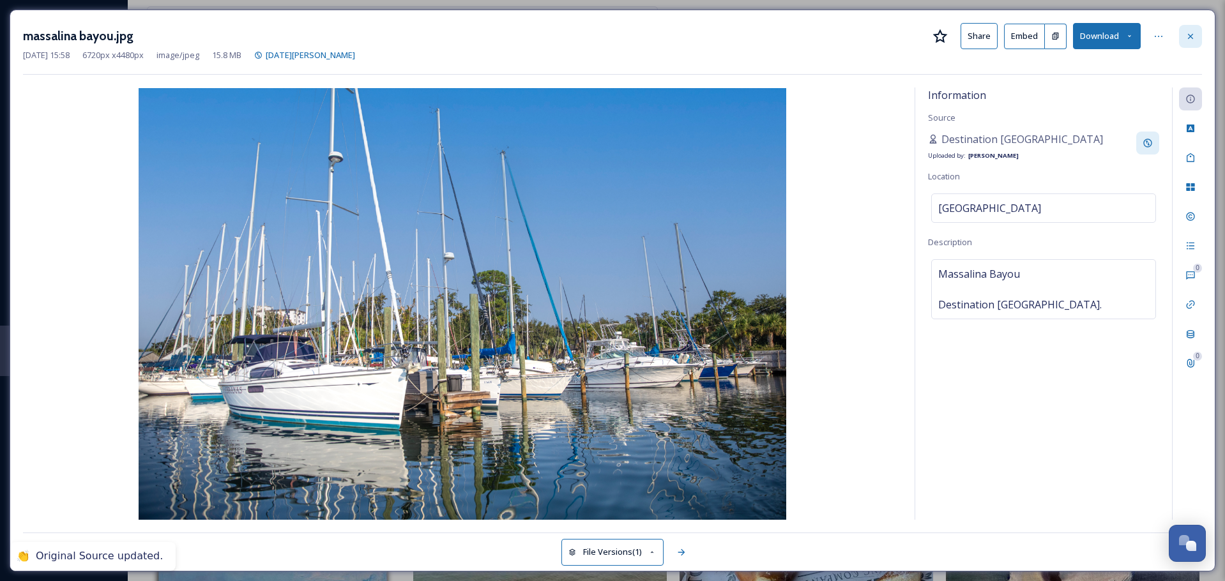
click at [1193, 33] on icon at bounding box center [1190, 36] width 10 height 10
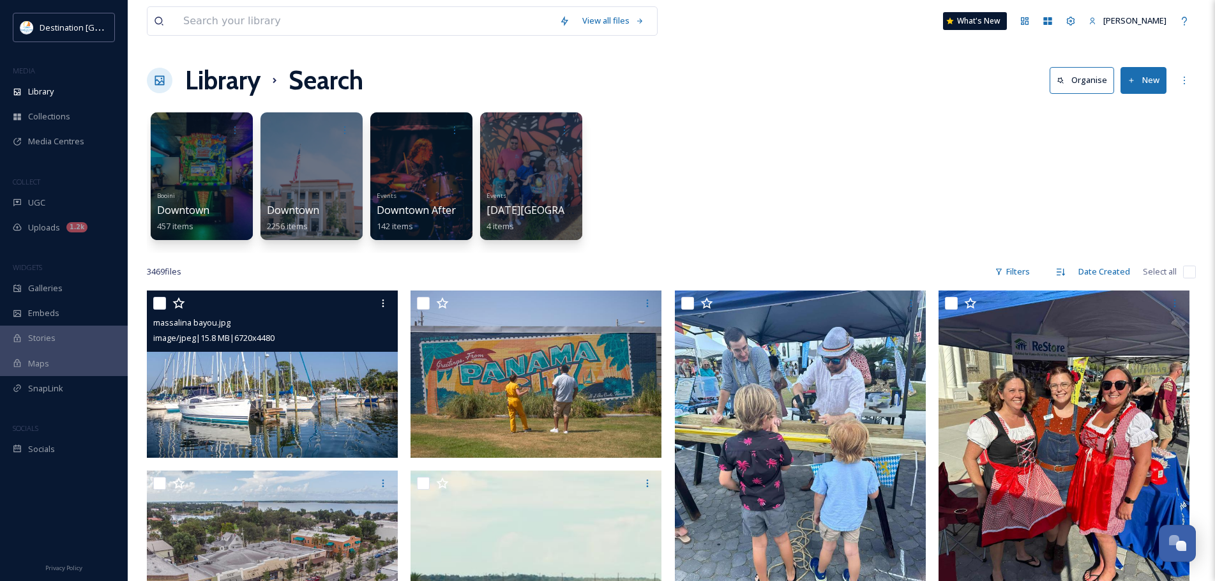
click at [344, 384] on img at bounding box center [272, 374] width 251 height 167
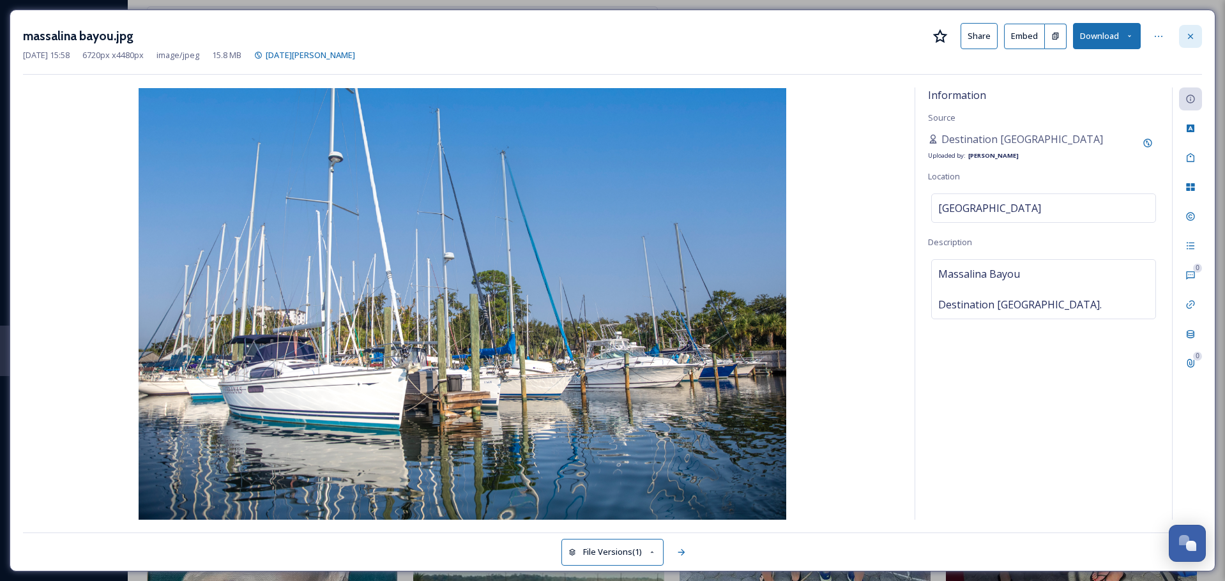
click at [1188, 38] on icon at bounding box center [1190, 35] width 5 height 5
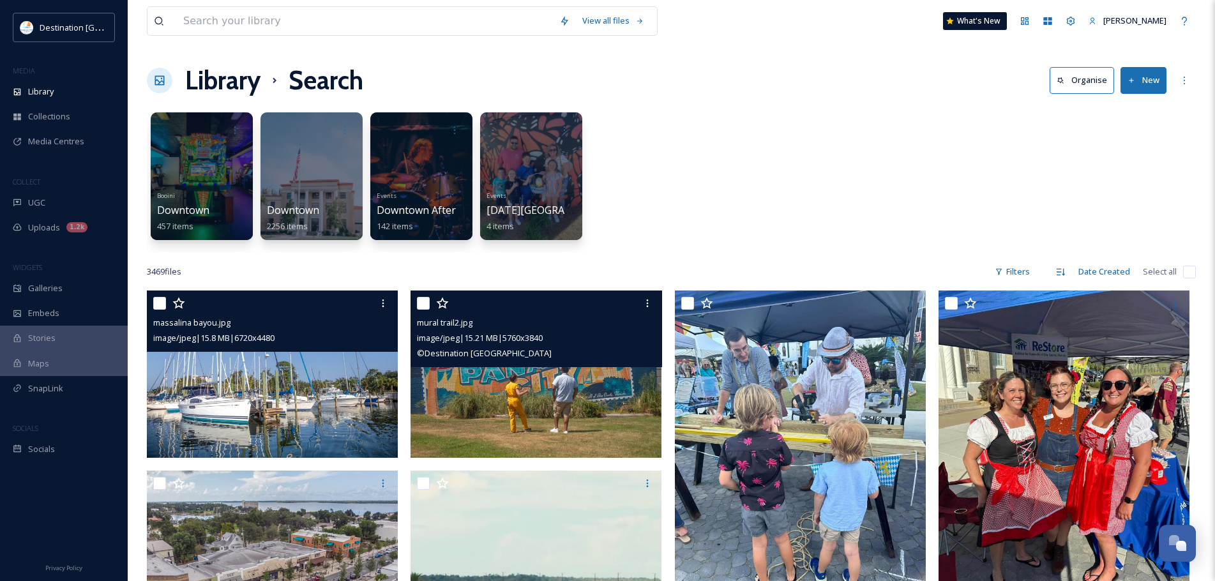
click at [501, 372] on img at bounding box center [536, 374] width 251 height 167
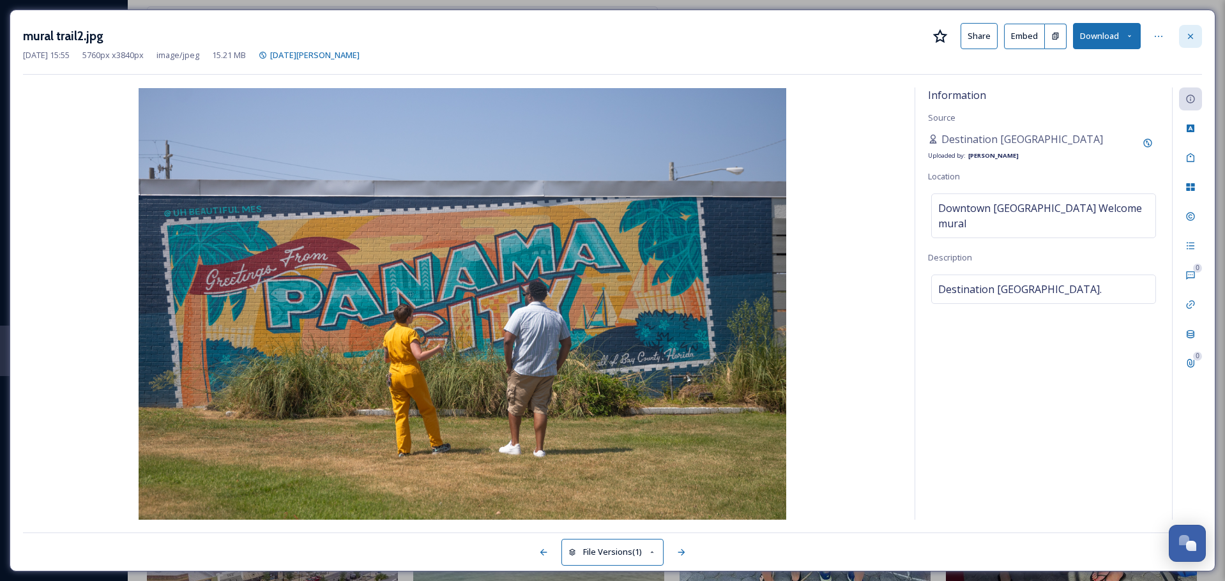
click at [1188, 35] on icon at bounding box center [1190, 36] width 10 height 10
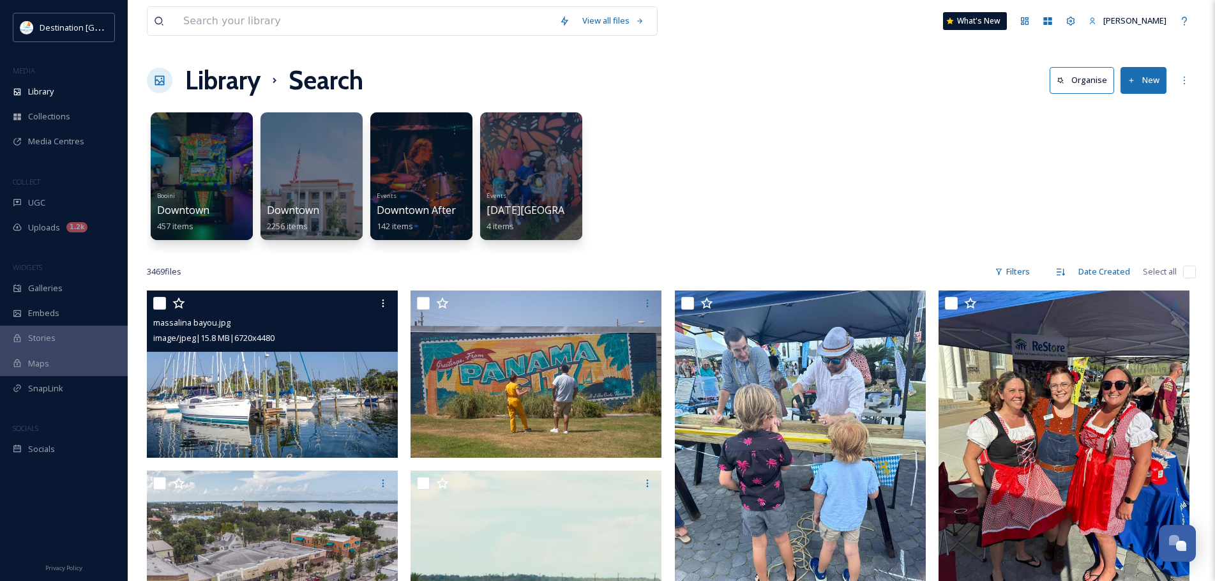
scroll to position [192, 0]
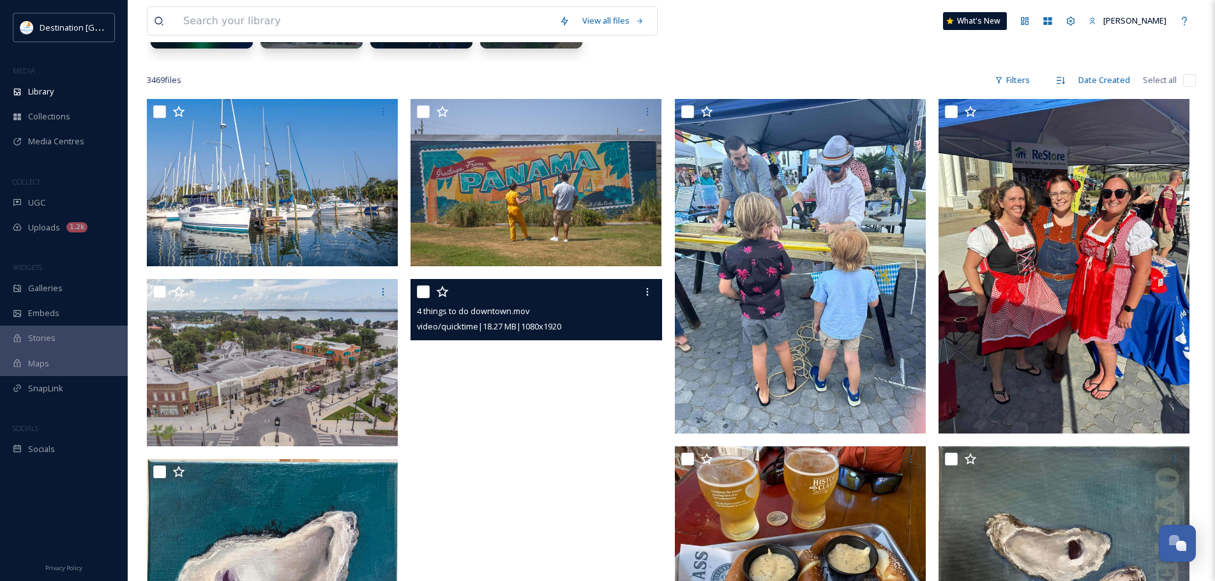
click at [501, 388] on video "4 things to do downtown.mov" at bounding box center [536, 502] width 251 height 446
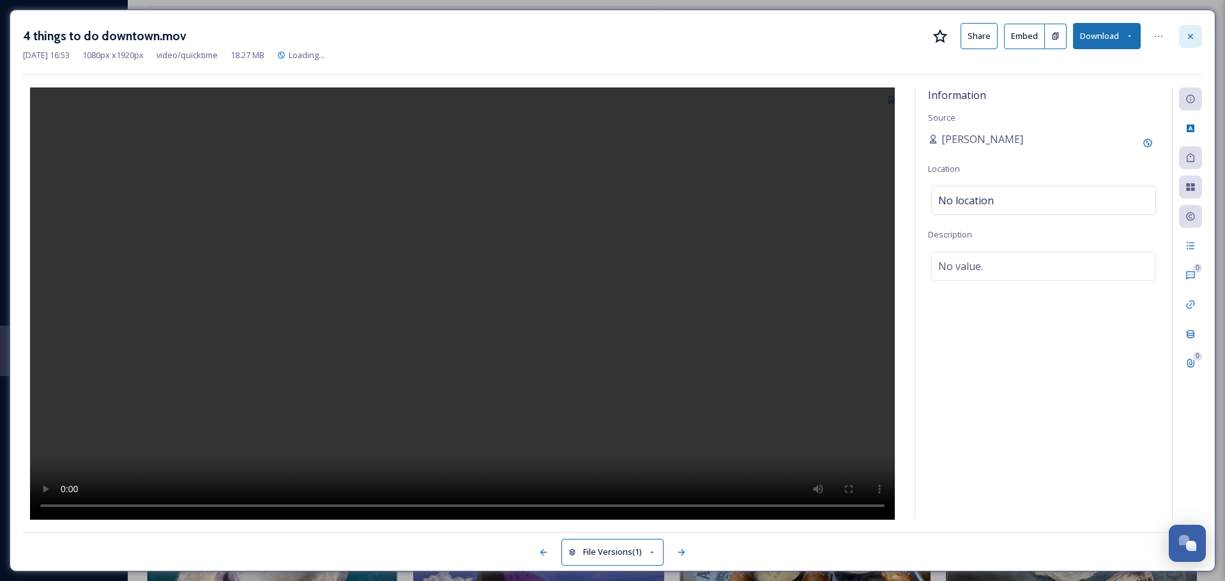
click at [1190, 28] on div at bounding box center [1190, 36] width 23 height 23
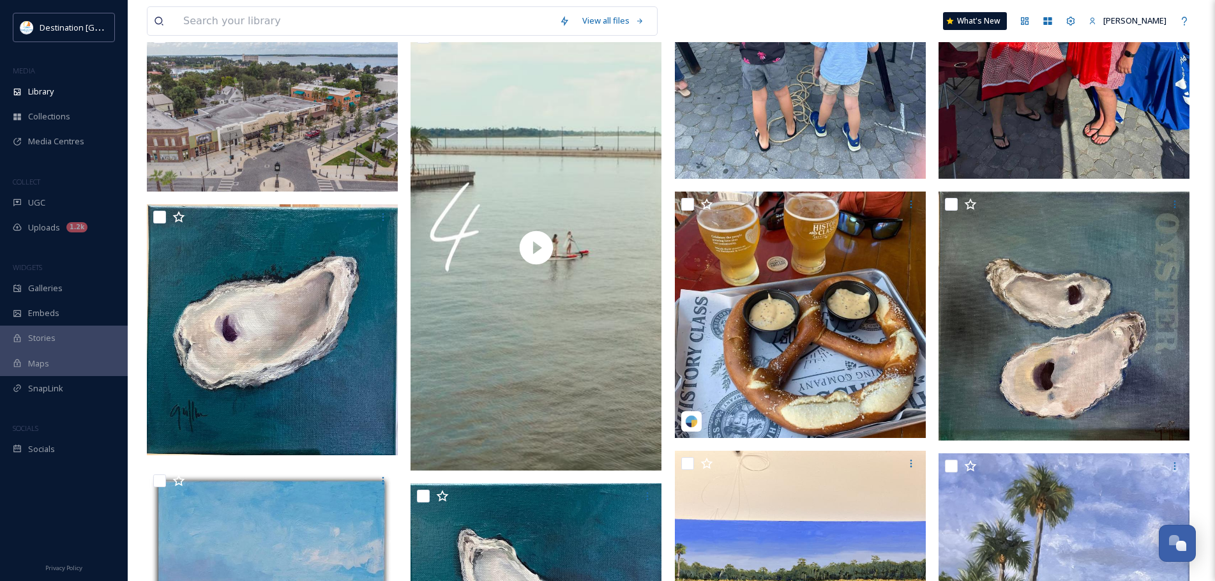
scroll to position [447, 0]
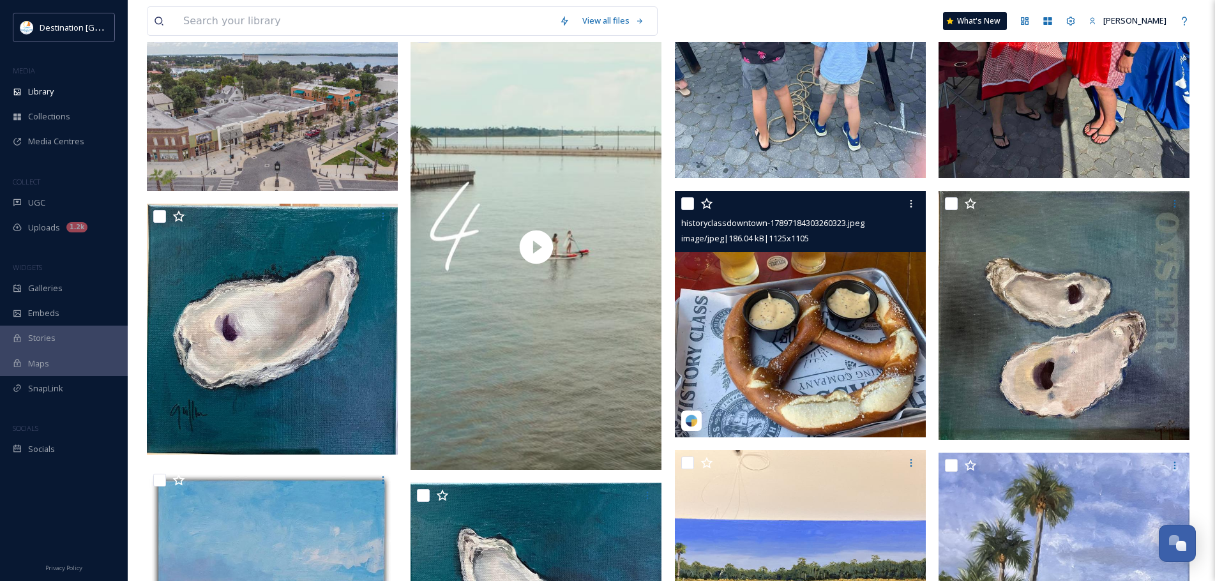
click at [785, 379] on img at bounding box center [800, 314] width 251 height 246
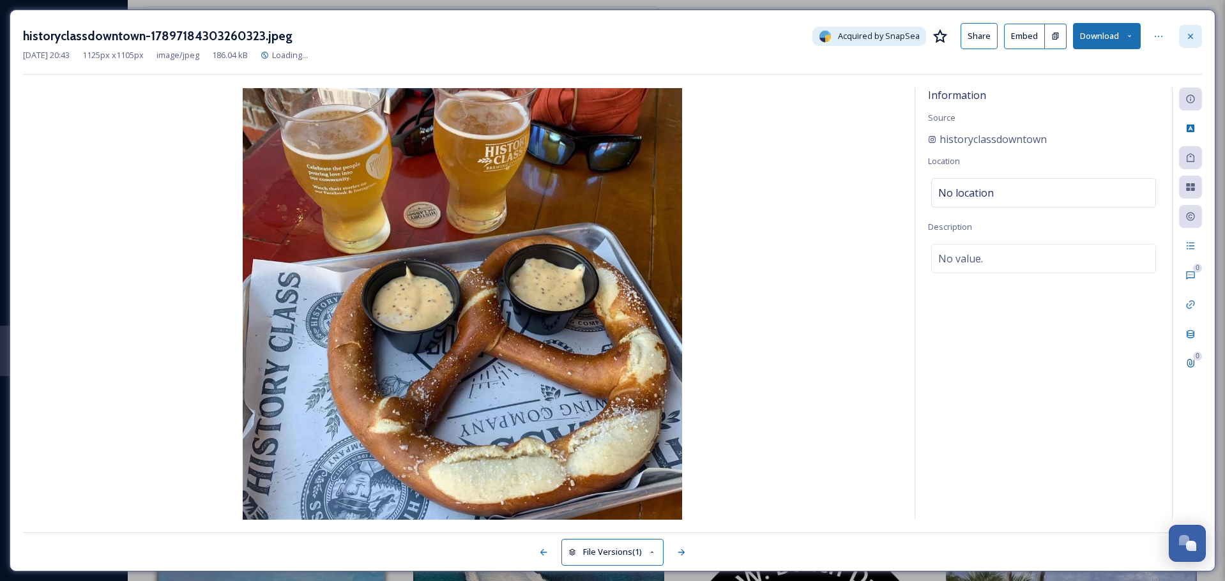
click at [1195, 31] on div at bounding box center [1190, 36] width 23 height 23
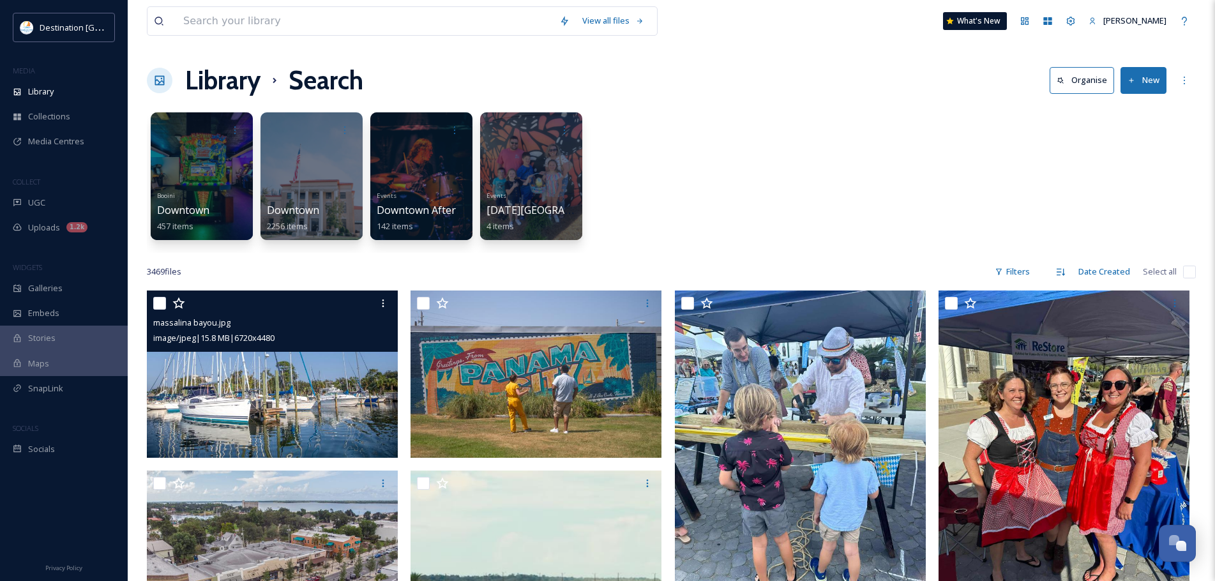
click at [219, 397] on img at bounding box center [272, 374] width 251 height 167
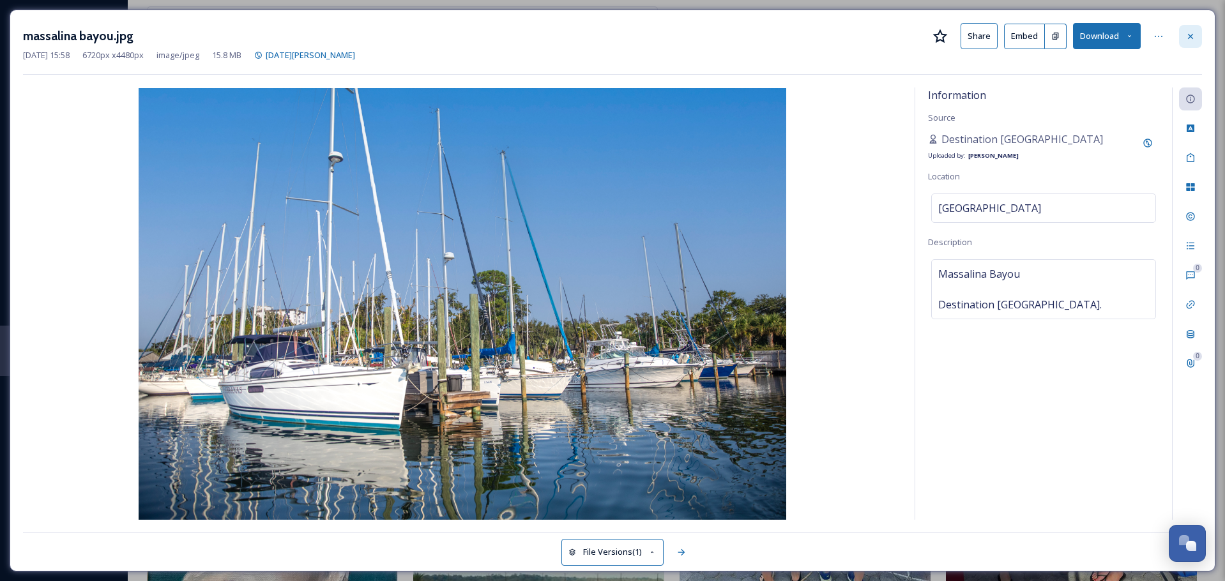
click at [1189, 35] on icon at bounding box center [1190, 35] width 5 height 5
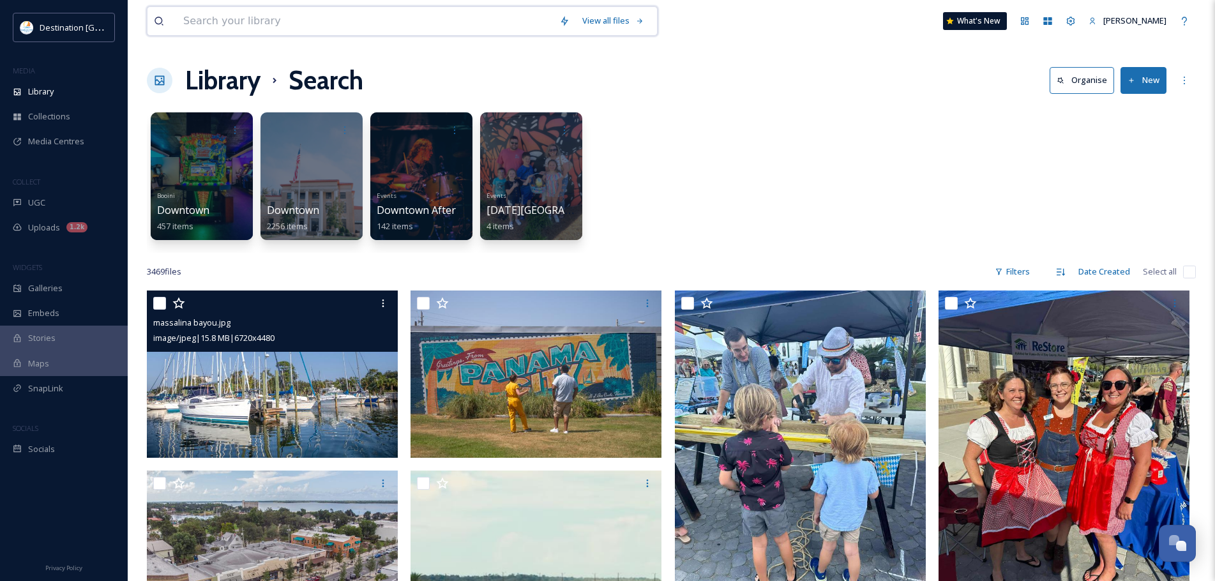
click at [301, 22] on input at bounding box center [365, 21] width 376 height 28
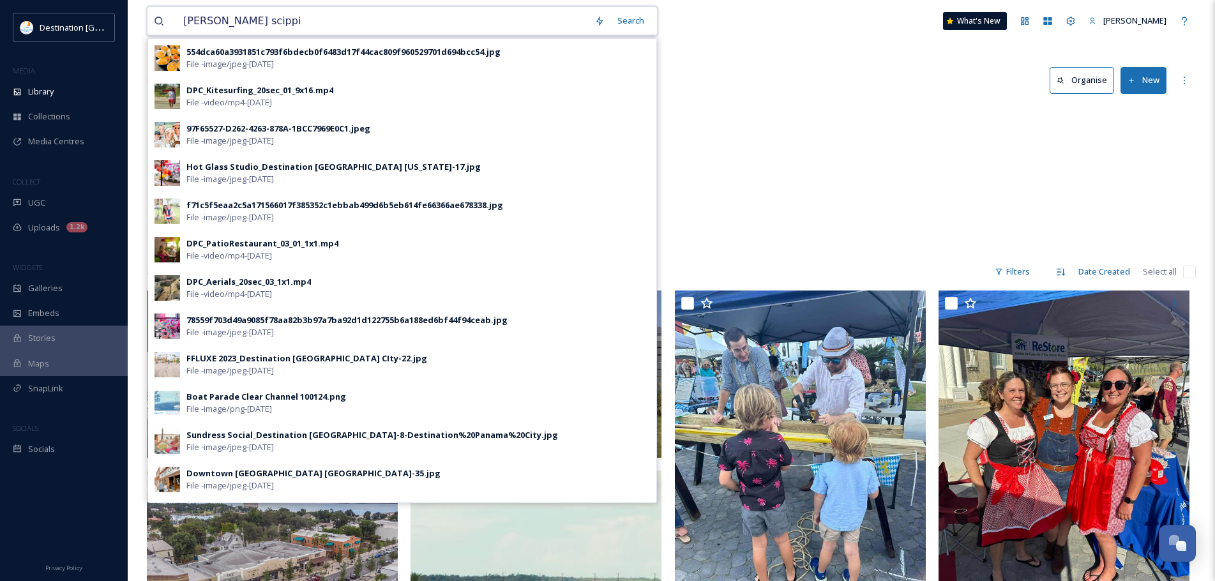
type input "[PERSON_NAME]"
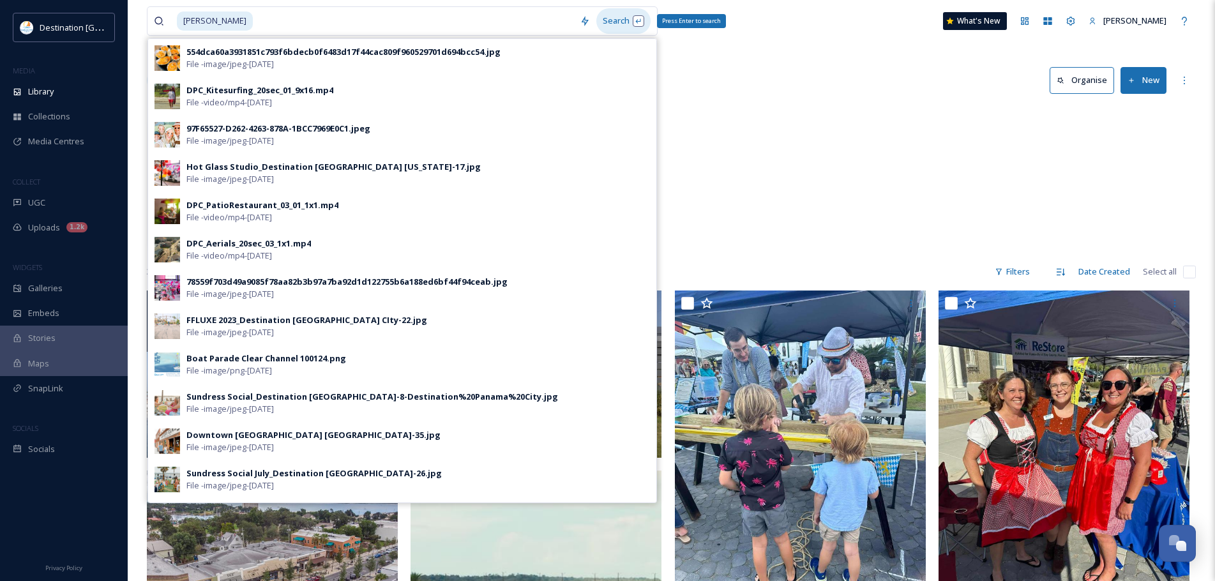
click at [616, 19] on div "Search Press Enter to search" at bounding box center [623, 20] width 54 height 25
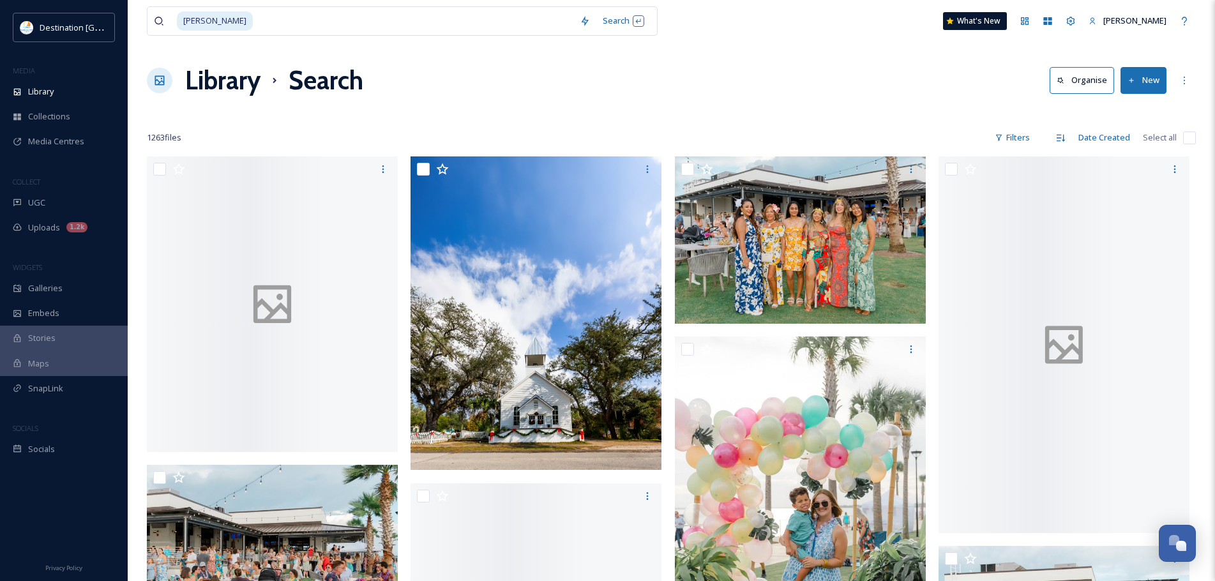
click at [808, 79] on div "Library Search Organise New" at bounding box center [671, 80] width 1049 height 38
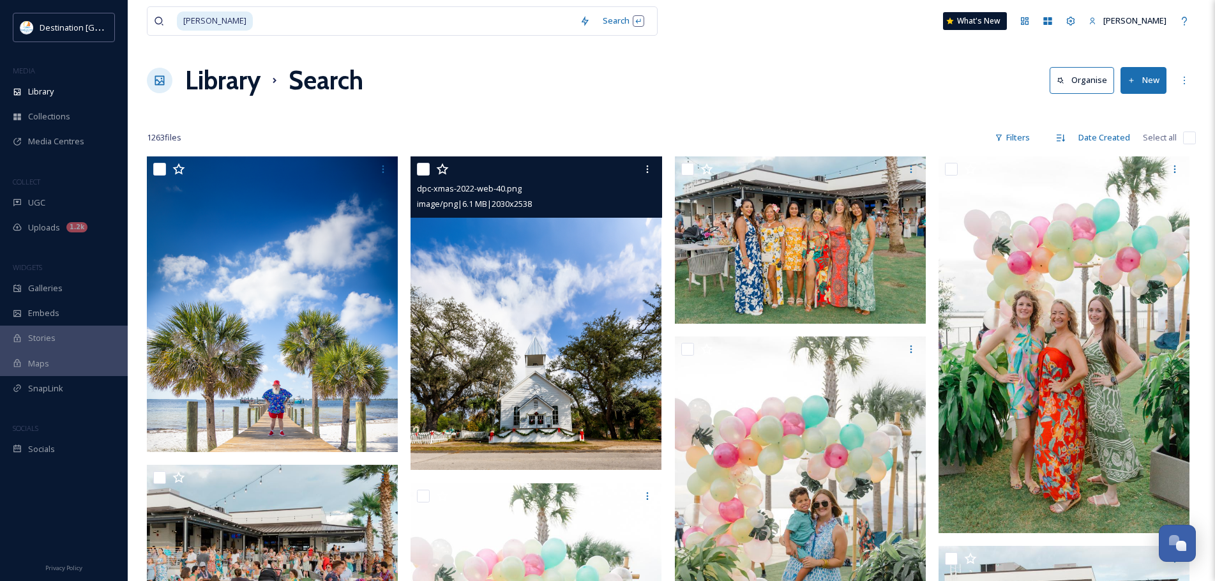
click at [582, 381] on img at bounding box center [536, 313] width 251 height 314
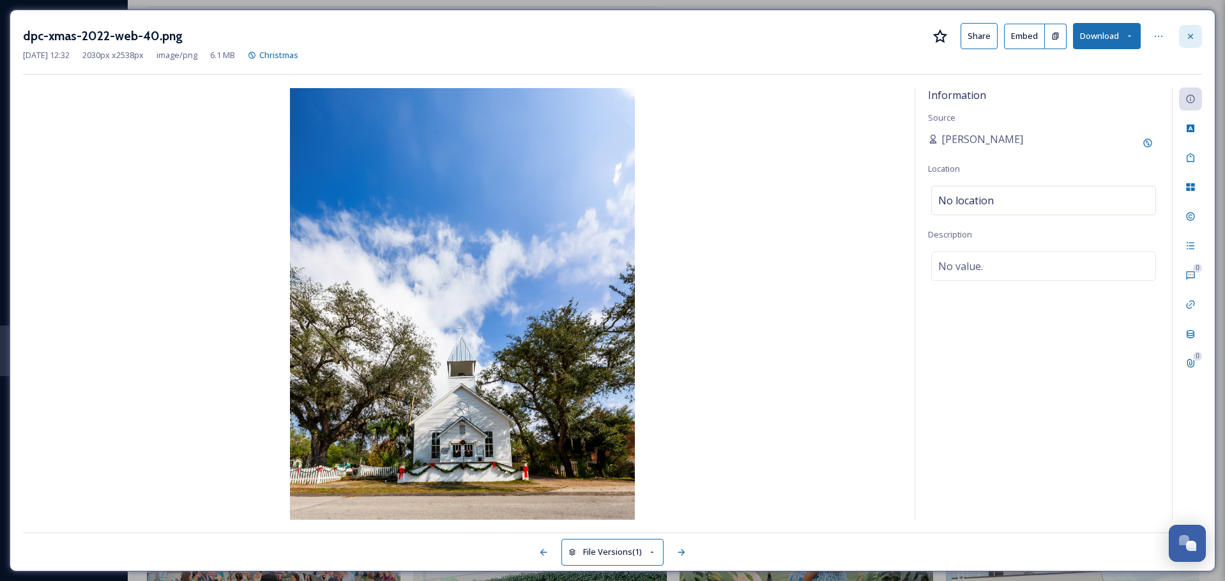
click at [1195, 40] on div at bounding box center [1190, 36] width 23 height 23
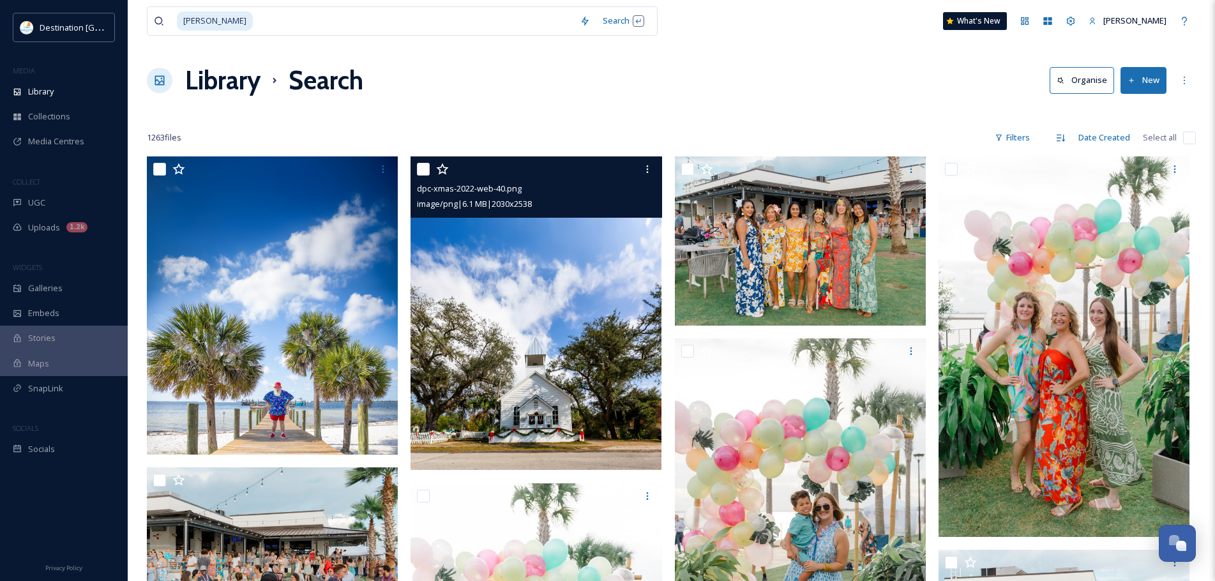
click at [1188, 134] on input "checkbox" at bounding box center [1189, 138] width 13 height 13
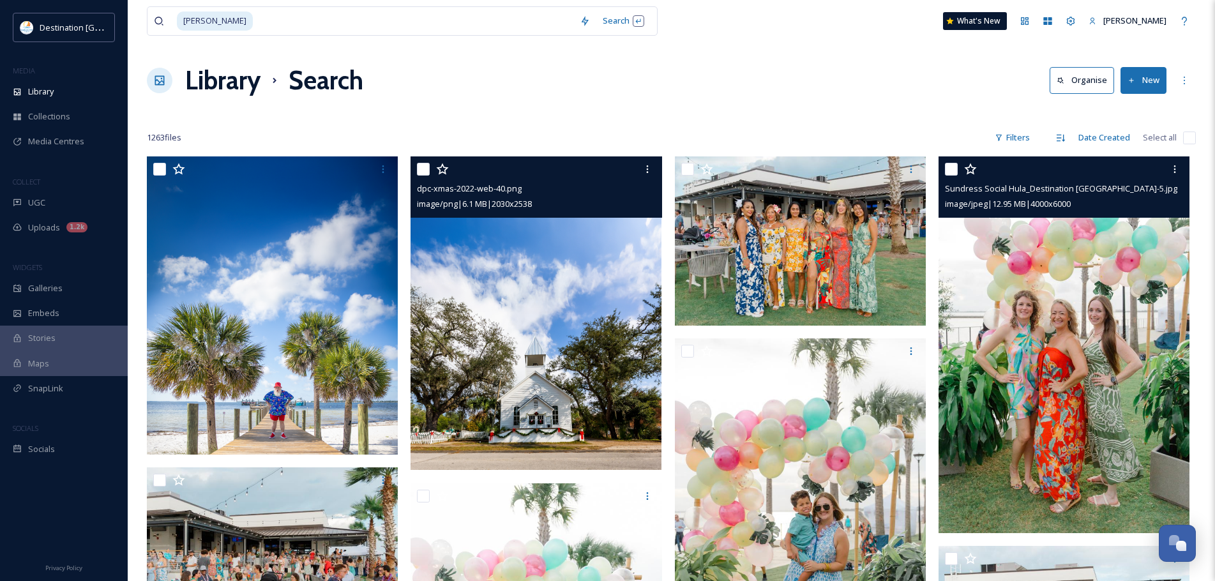
click at [1065, 338] on img at bounding box center [1064, 344] width 251 height 377
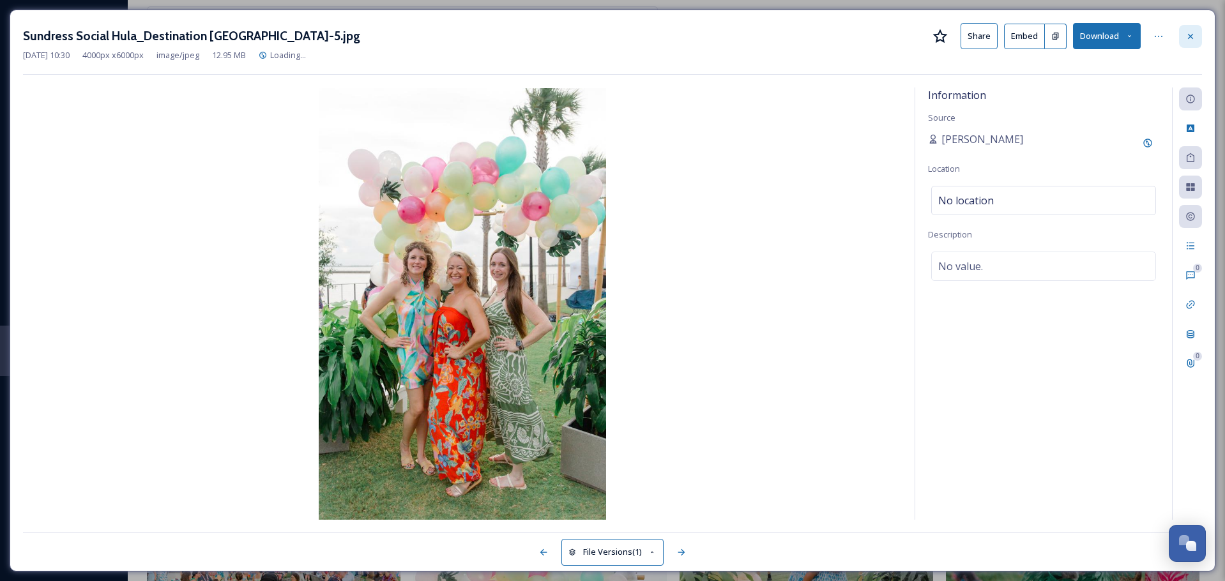
click at [1188, 33] on icon at bounding box center [1190, 36] width 10 height 10
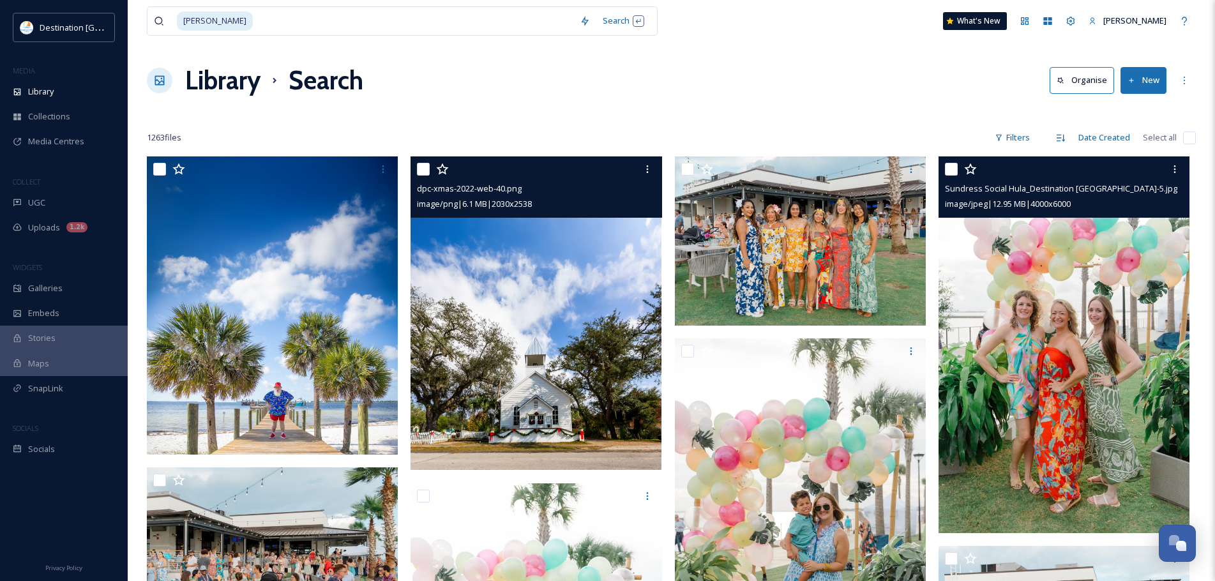
click at [1192, 139] on input "checkbox" at bounding box center [1189, 138] width 13 height 13
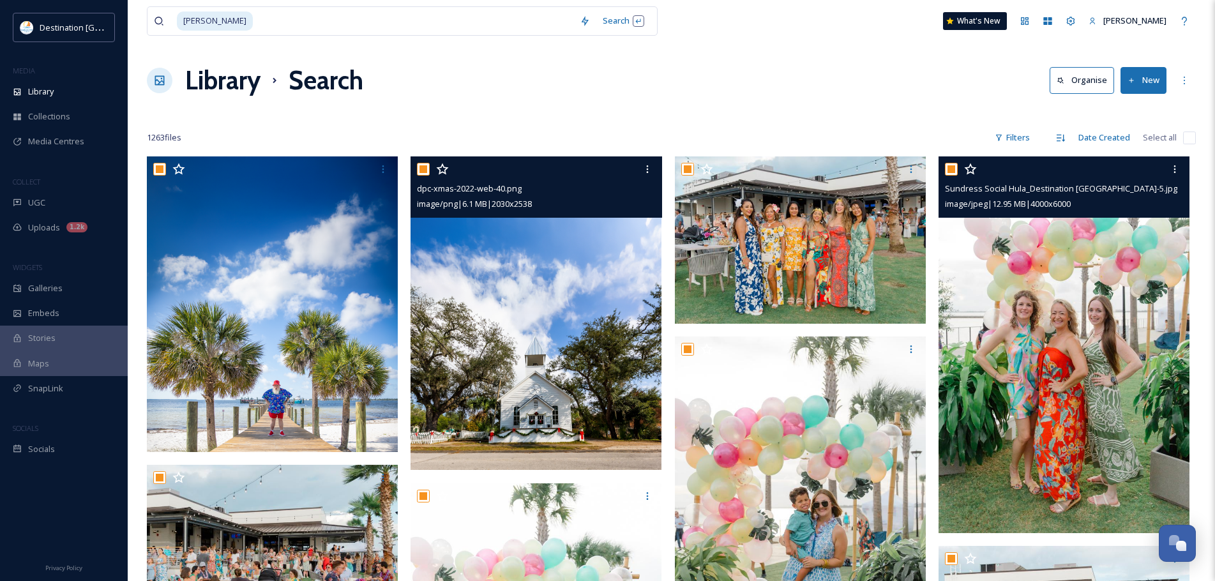
checkbox input "true"
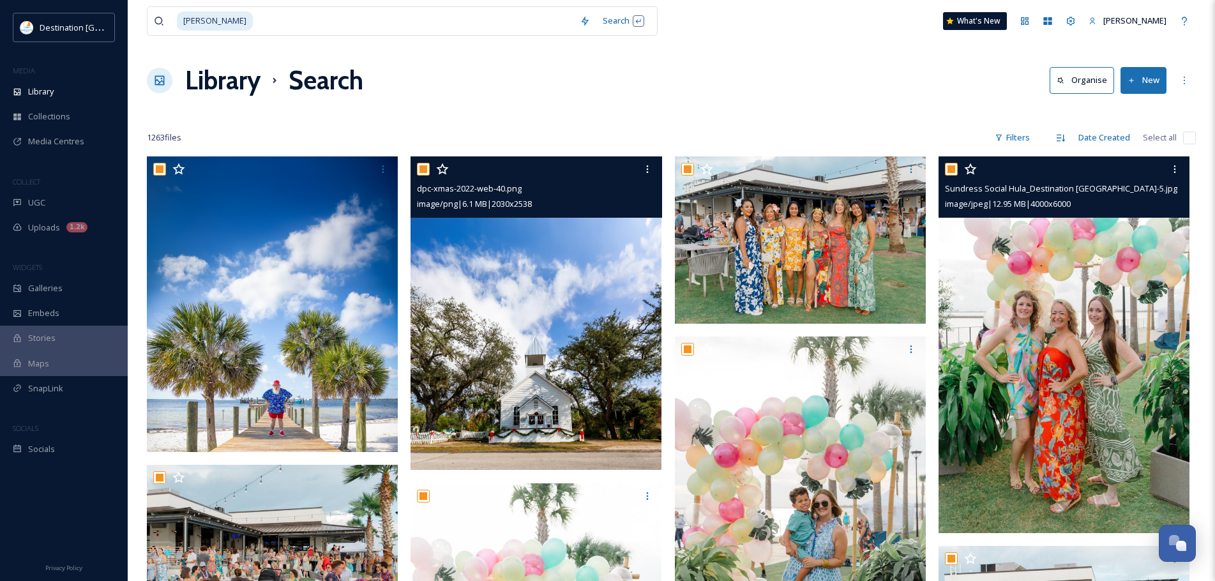
checkbox input "true"
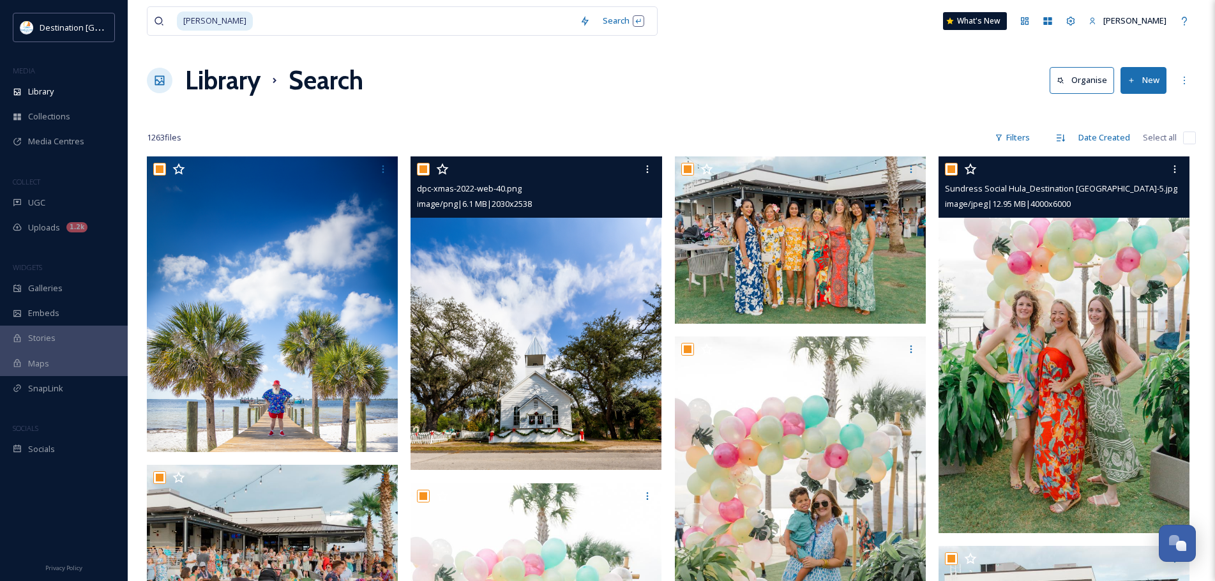
checkbox input "true"
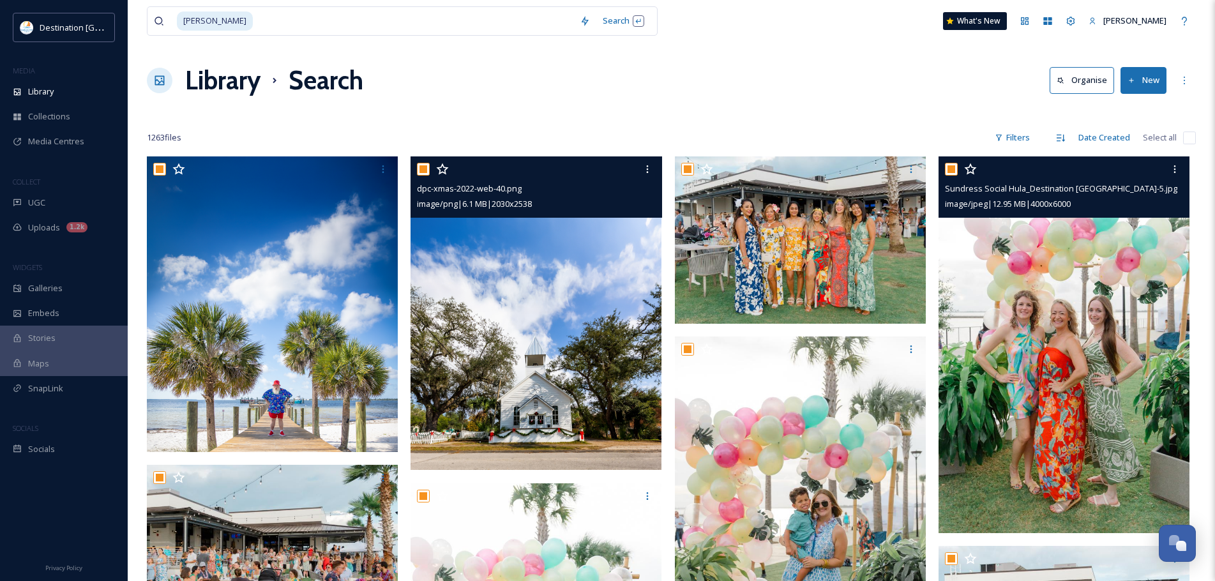
checkbox input "true"
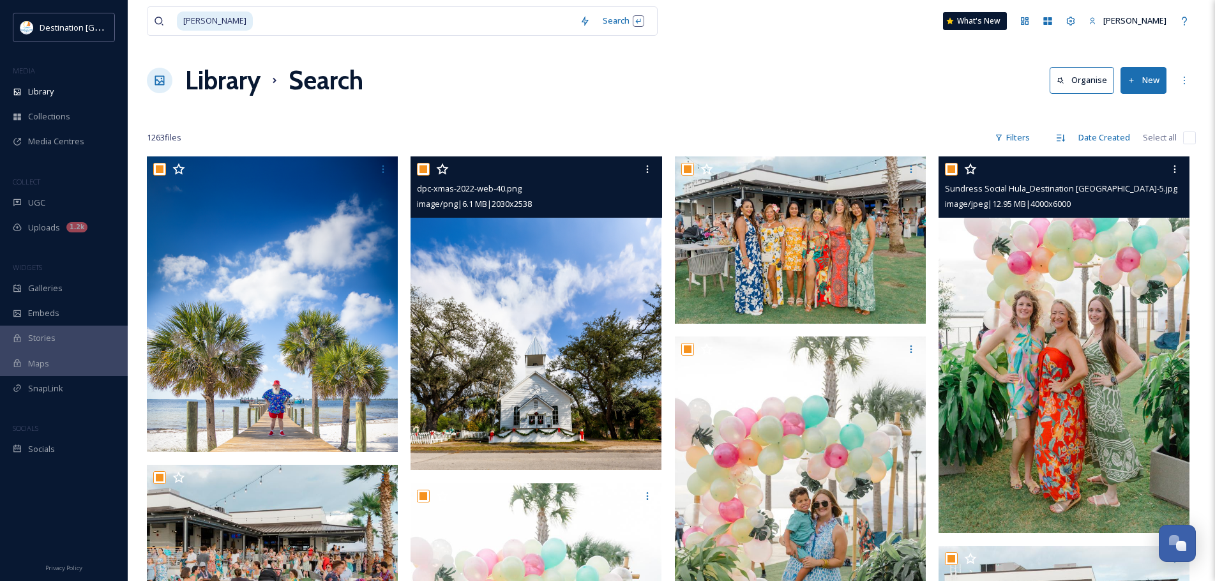
checkbox input "true"
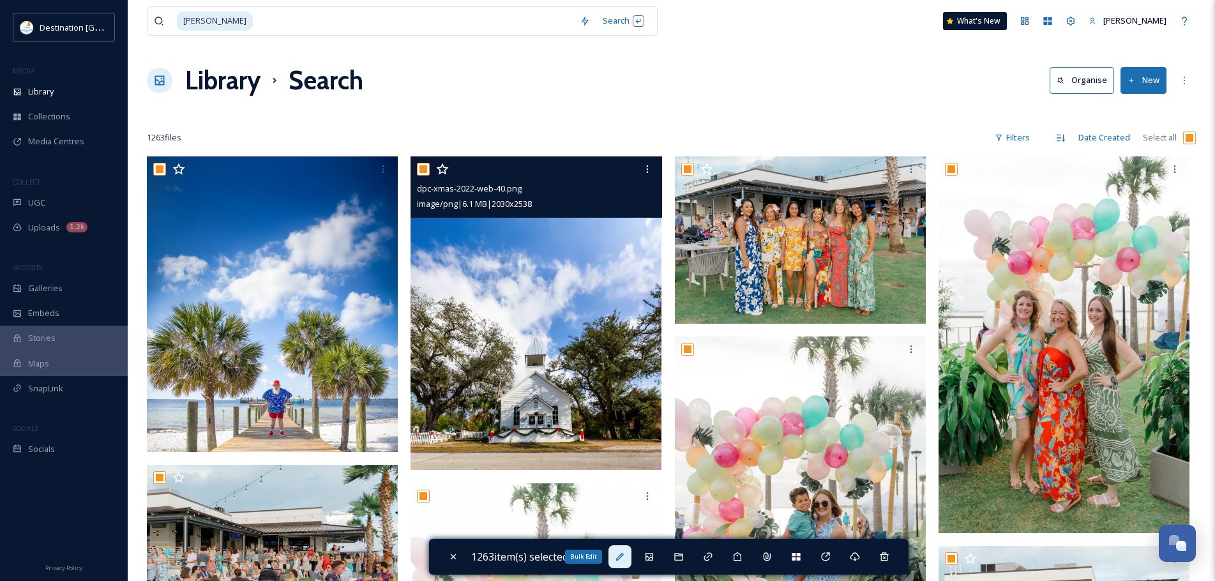
click at [619, 554] on icon at bounding box center [620, 557] width 10 height 10
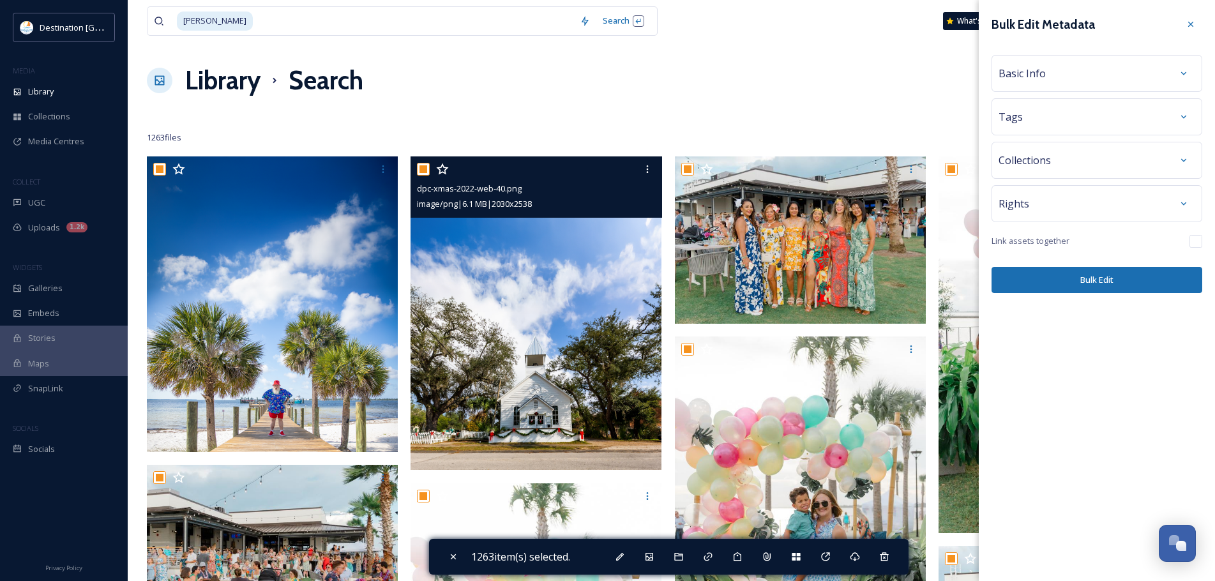
click at [1046, 75] on div "Basic Info" at bounding box center [1097, 73] width 197 height 23
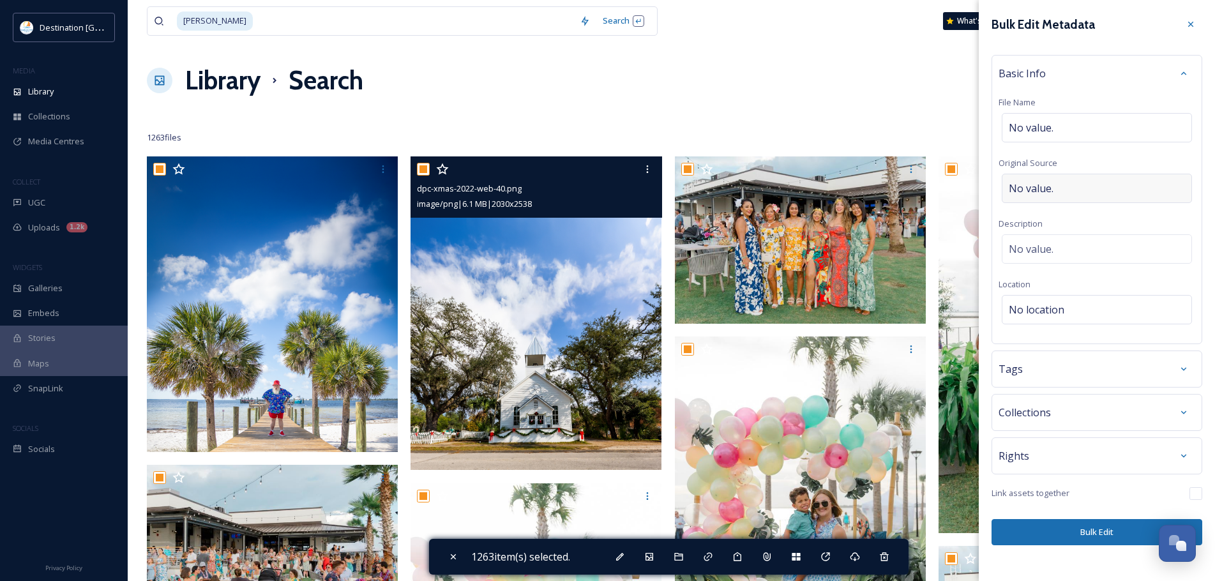
click at [1052, 181] on span "No value." at bounding box center [1031, 188] width 45 height 15
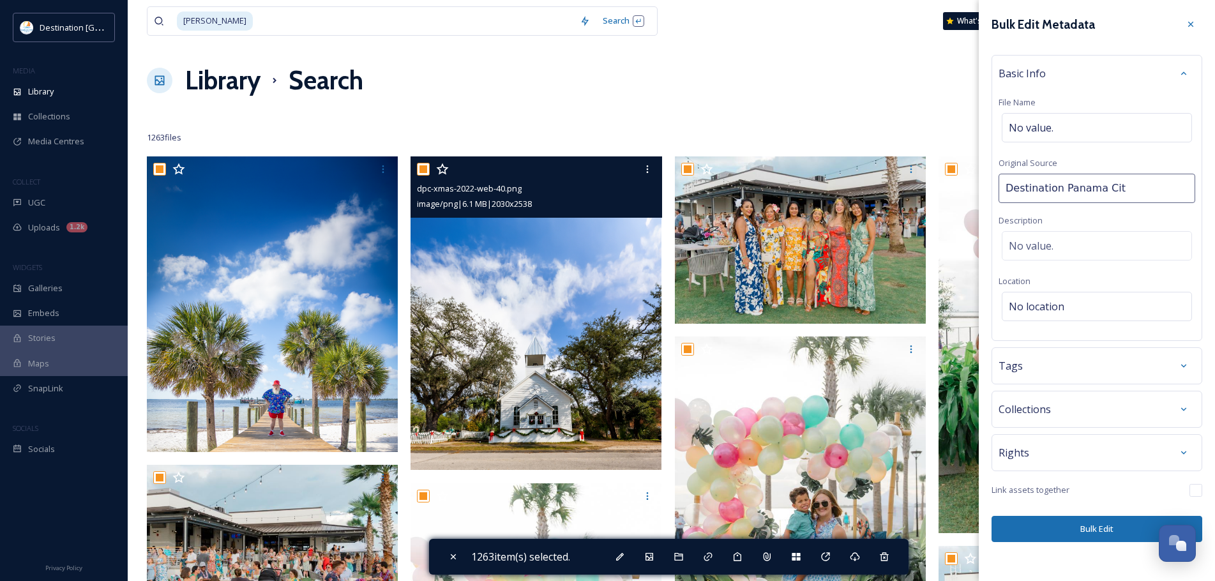
type input "Destination [GEOGRAPHIC_DATA]"
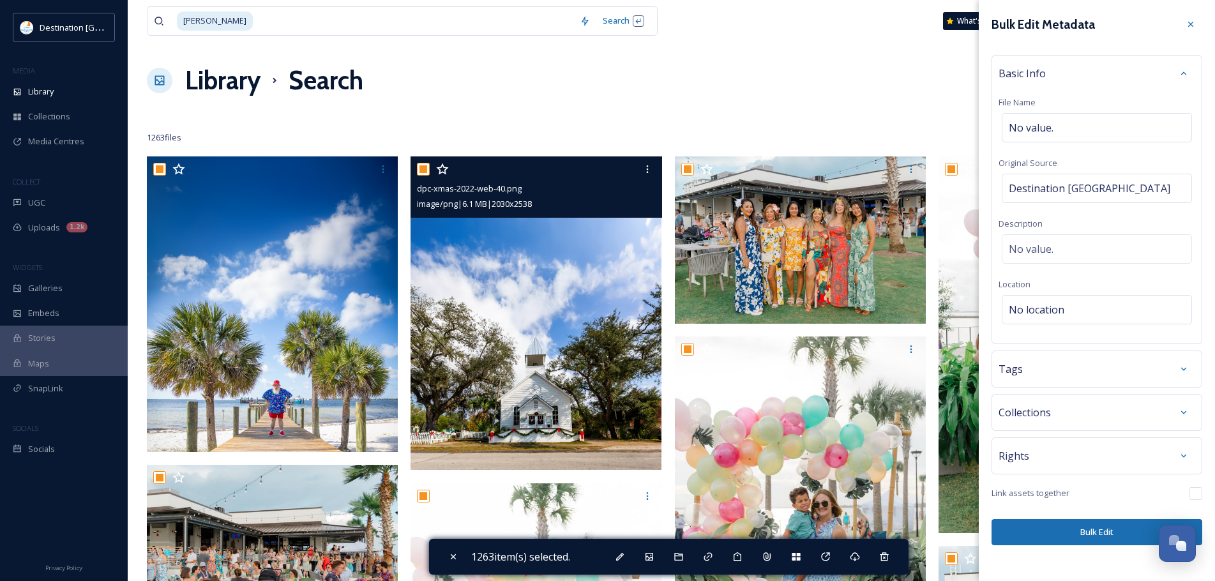
click at [1055, 532] on button "Bulk Edit" at bounding box center [1097, 532] width 211 height 26
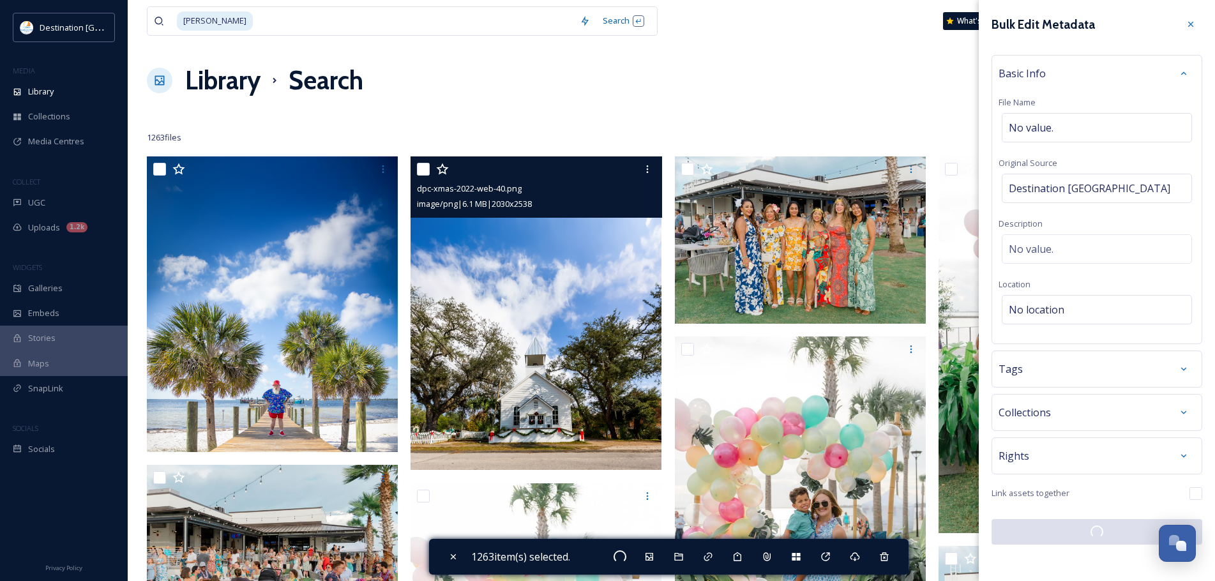
checkbox input "false"
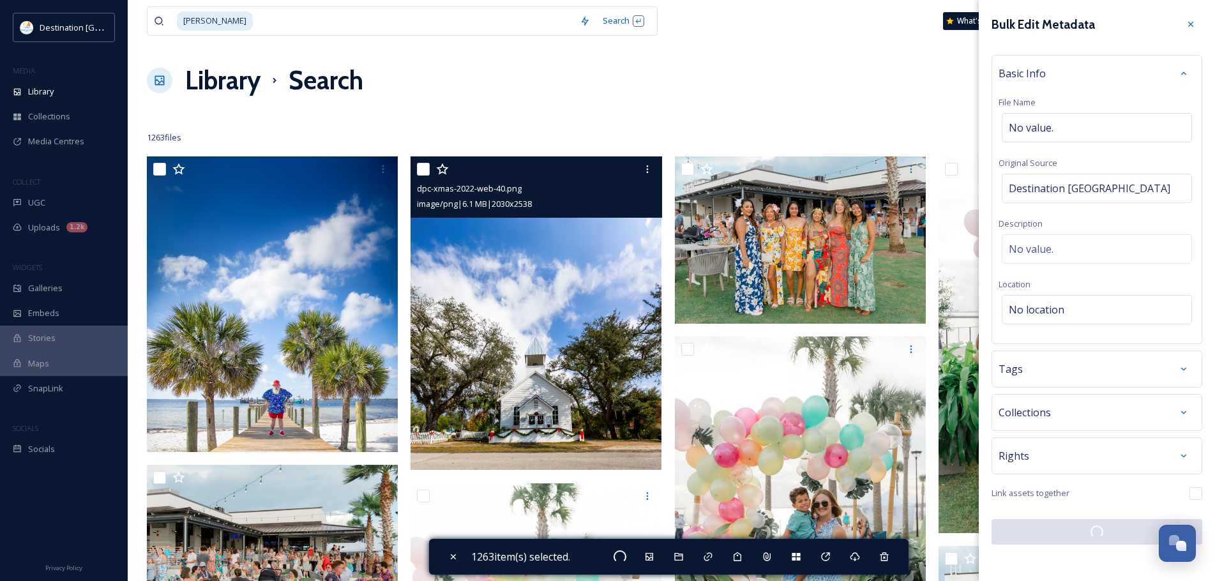
checkbox input "false"
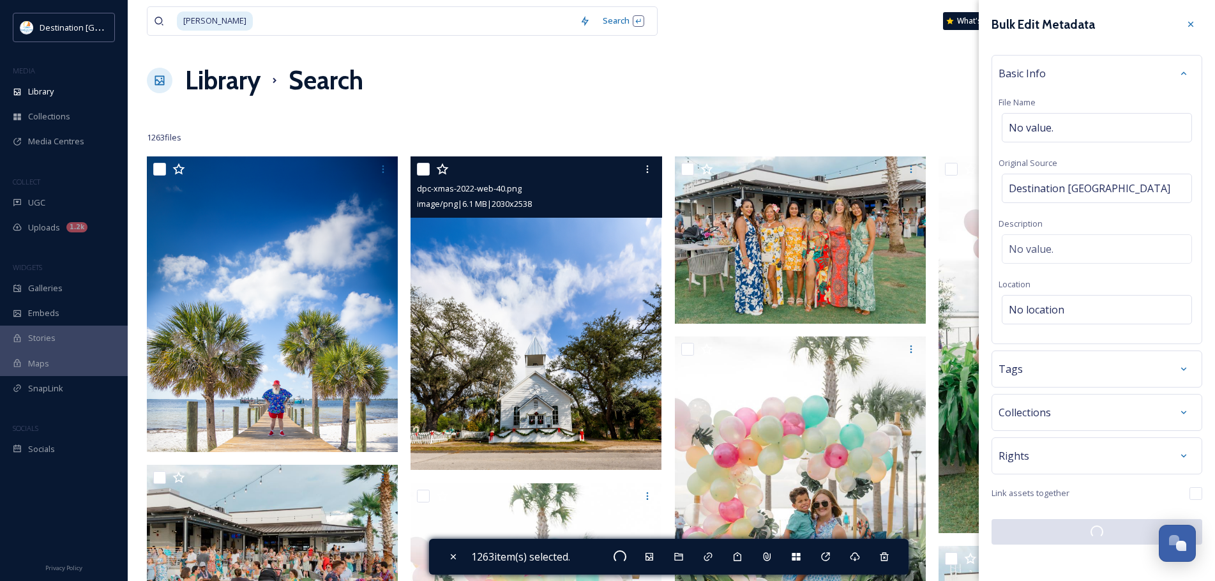
checkbox input "false"
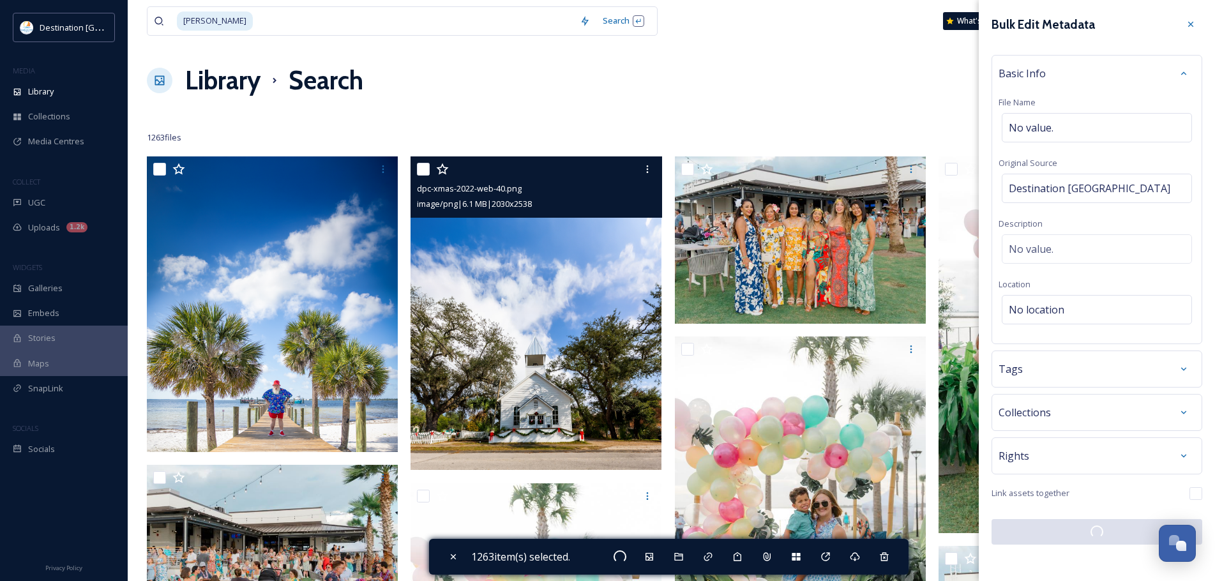
checkbox input "false"
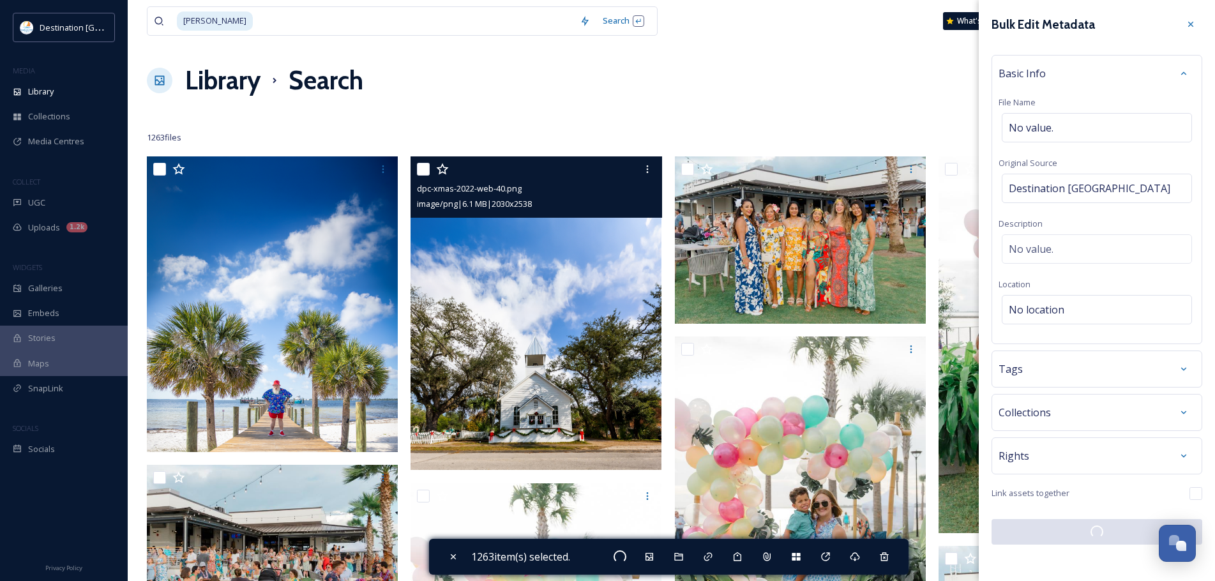
checkbox input "false"
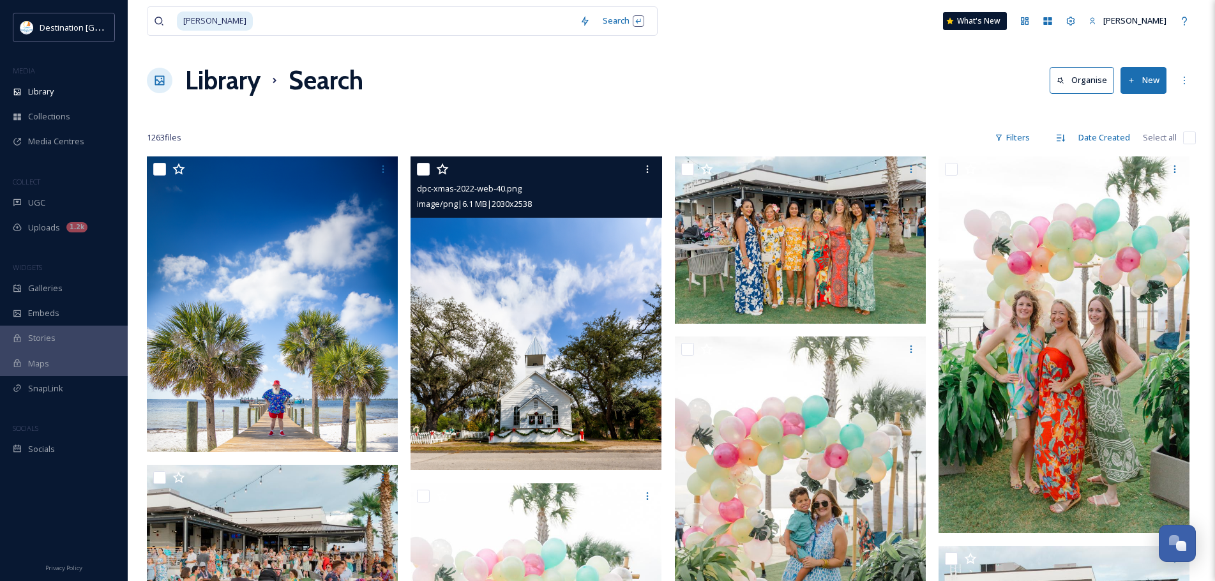
click at [561, 397] on img at bounding box center [536, 313] width 251 height 314
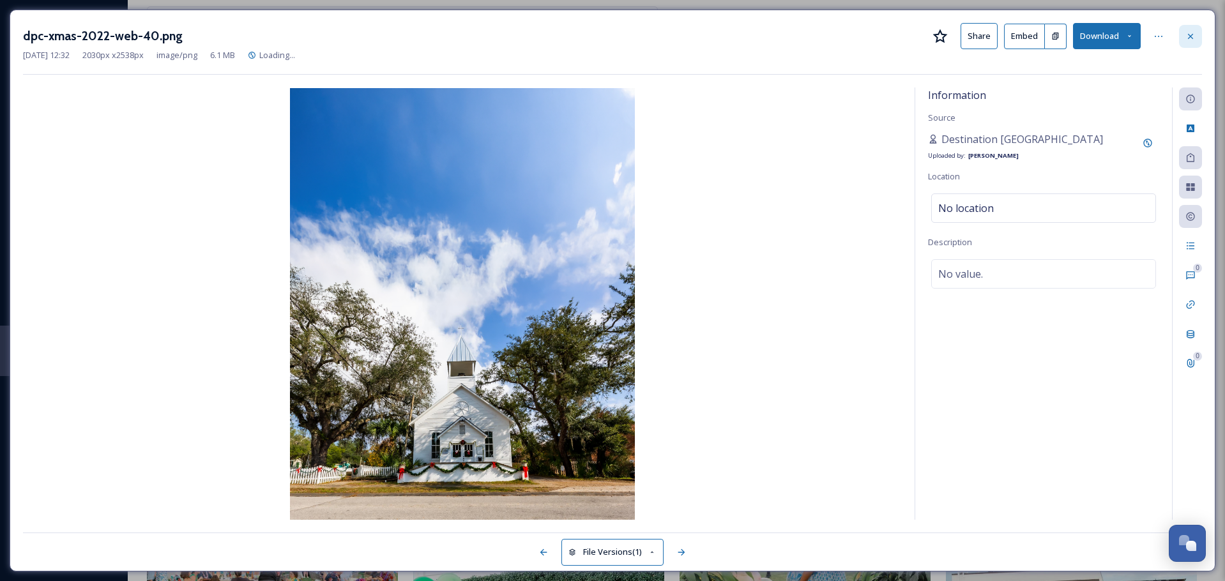
click at [1196, 38] on div at bounding box center [1190, 36] width 23 height 23
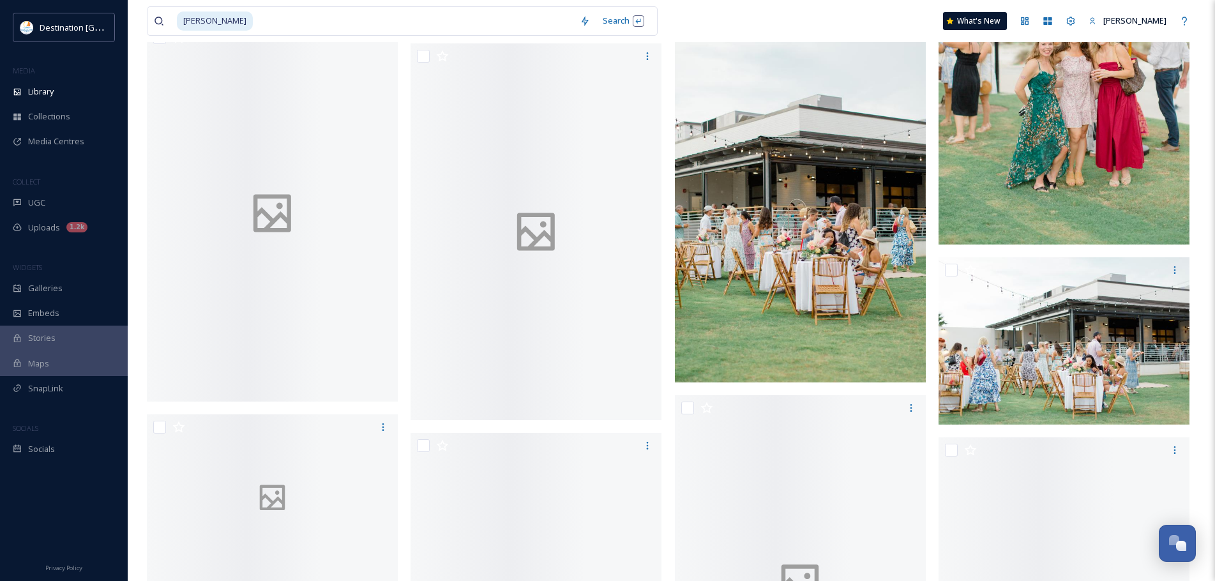
scroll to position [5383, 0]
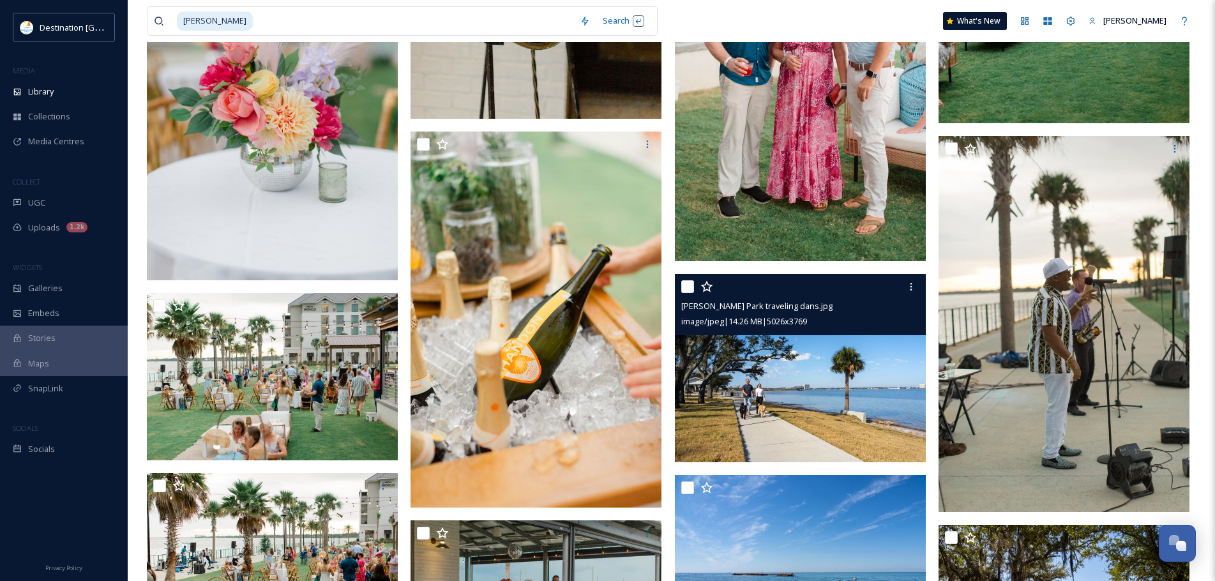
click at [782, 386] on img at bounding box center [800, 368] width 251 height 188
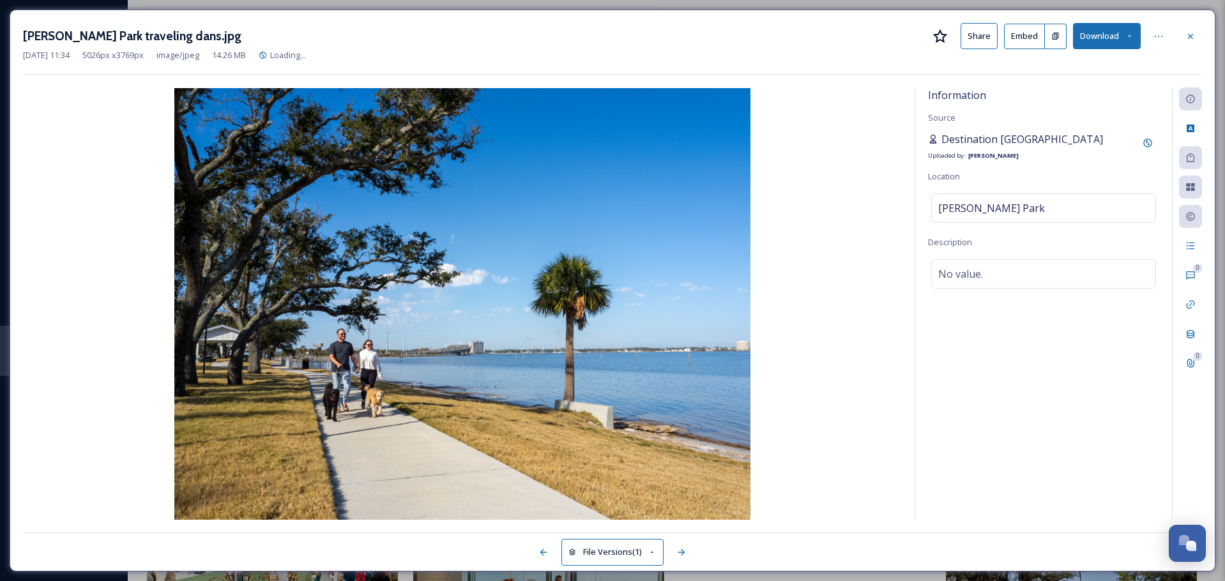
click at [1001, 143] on span "Destination [GEOGRAPHIC_DATA]" at bounding box center [1022, 139] width 162 height 15
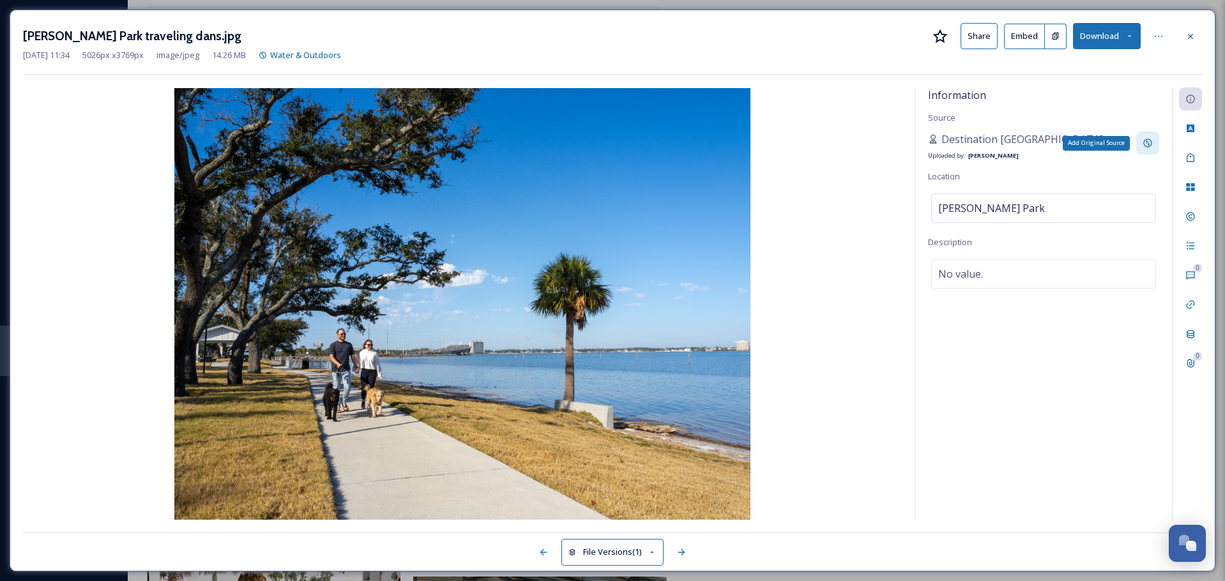
click at [1145, 139] on icon at bounding box center [1147, 143] width 10 height 10
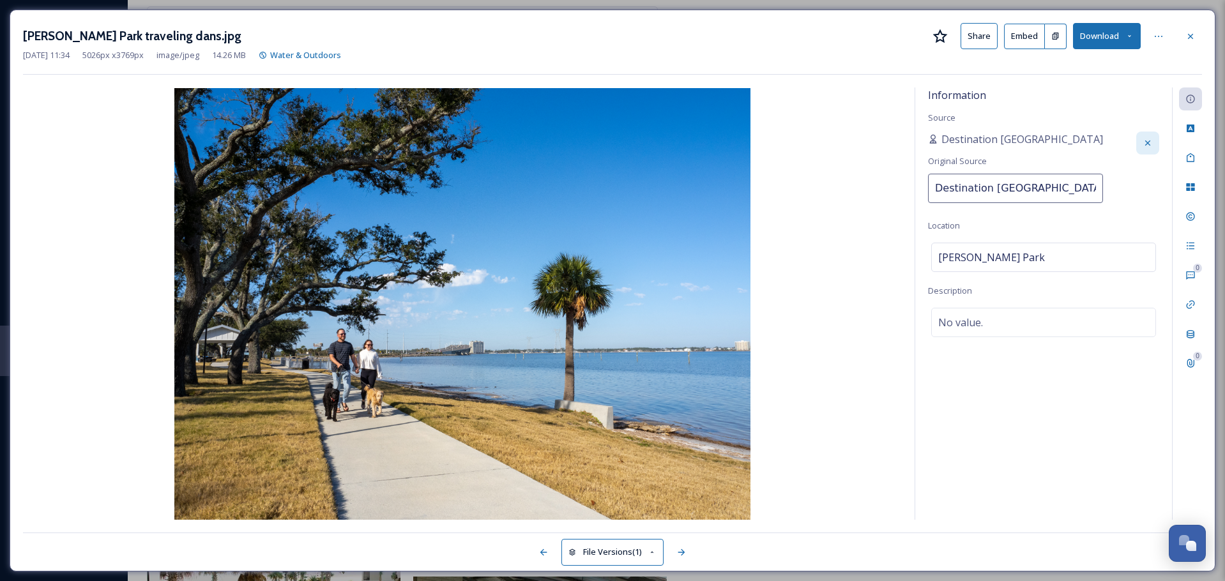
click at [998, 188] on input "Destination [GEOGRAPHIC_DATA]" at bounding box center [1015, 188] width 175 height 29
drag, startPoint x: 932, startPoint y: 191, endPoint x: 1225, endPoint y: 197, distance: 292.5
type input "The Traveling Dans"
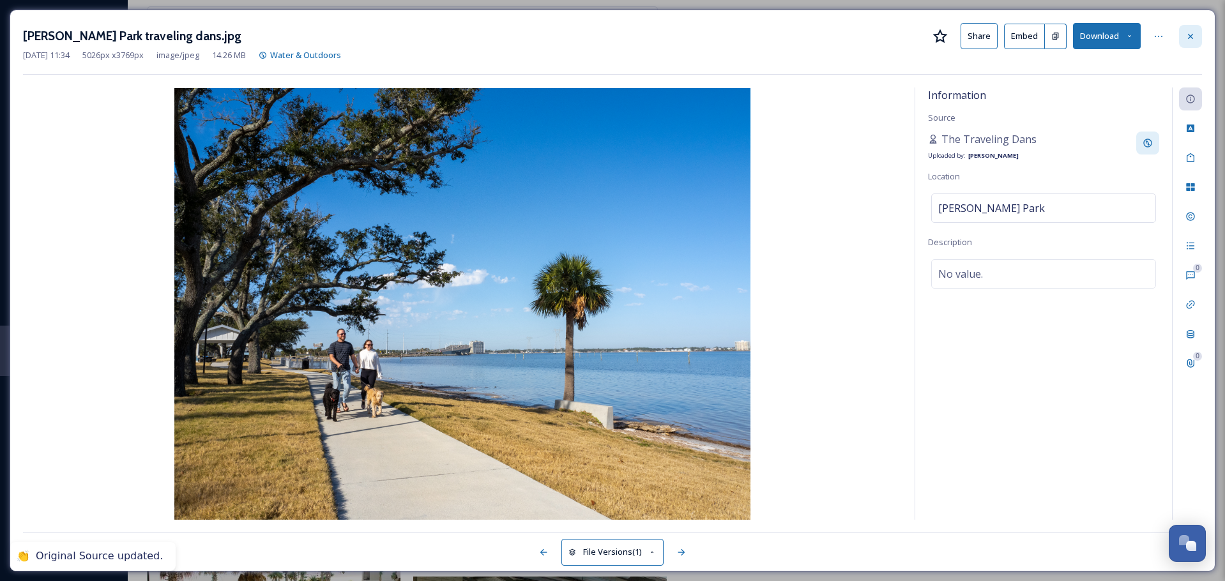
click at [1190, 32] on icon at bounding box center [1190, 36] width 10 height 10
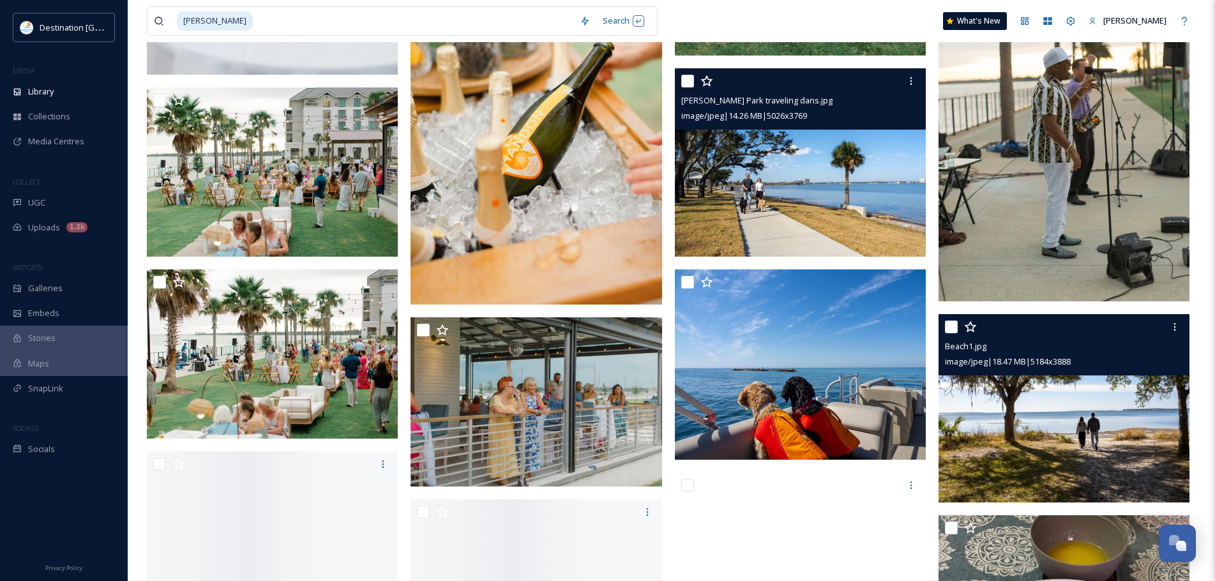
scroll to position [5702, 0]
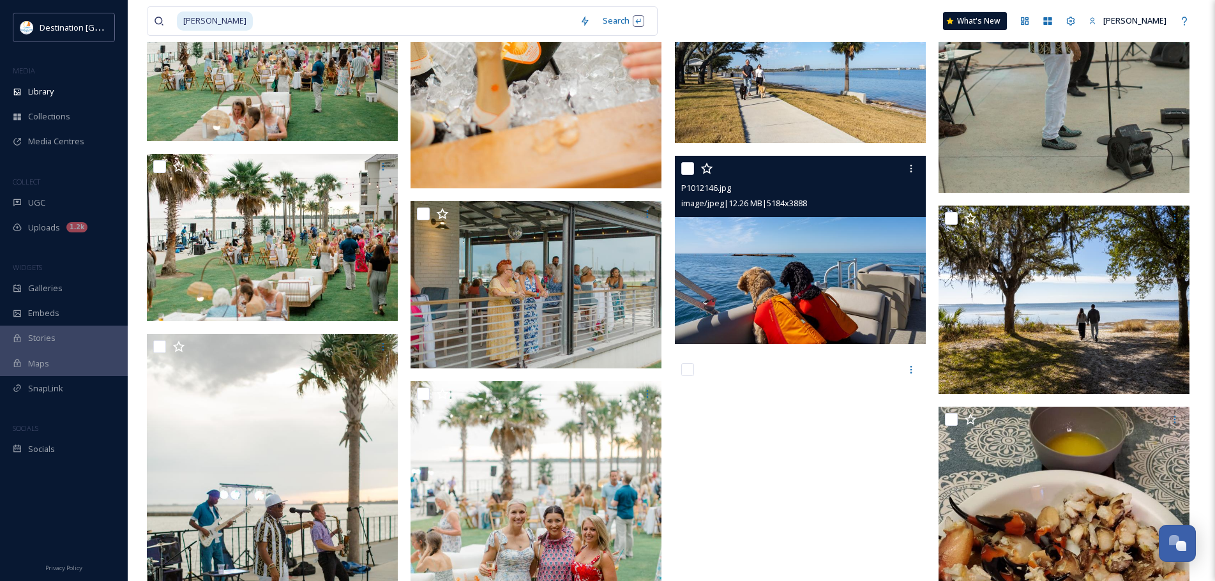
click at [693, 169] on input "checkbox" at bounding box center [687, 168] width 13 height 13
checkbox input "true"
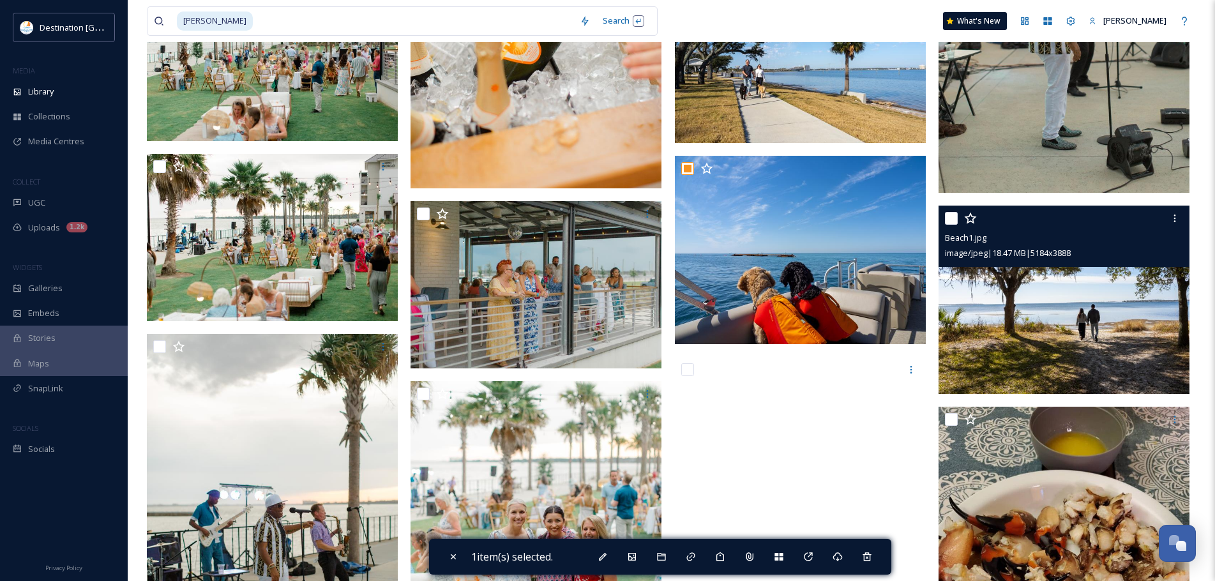
click at [949, 215] on input "checkbox" at bounding box center [951, 218] width 13 height 13
checkbox input "true"
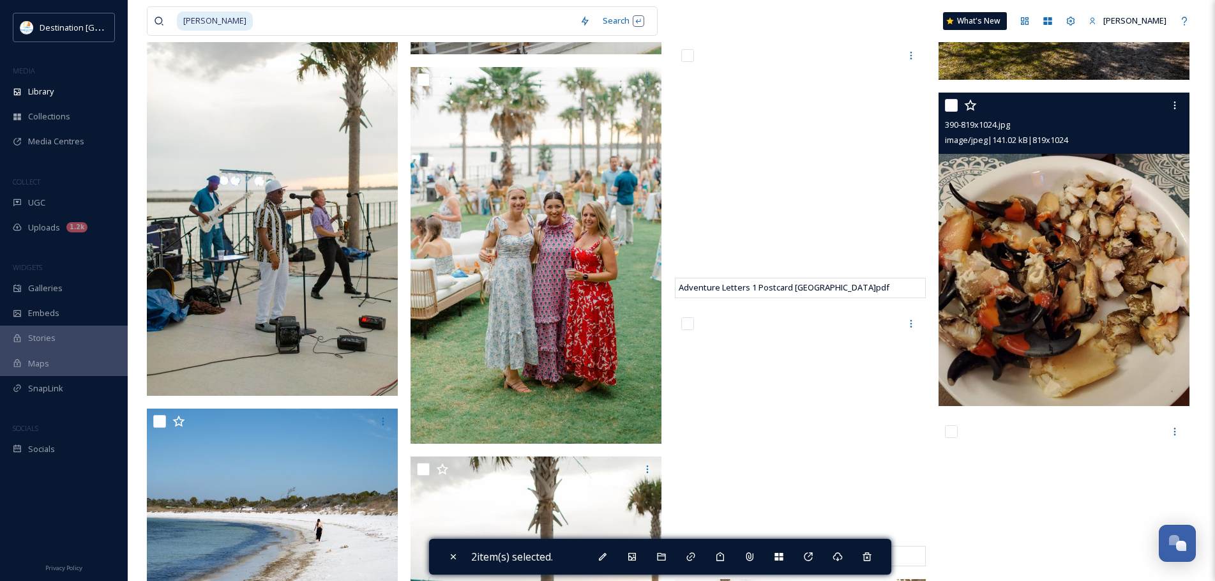
scroll to position [6149, 0]
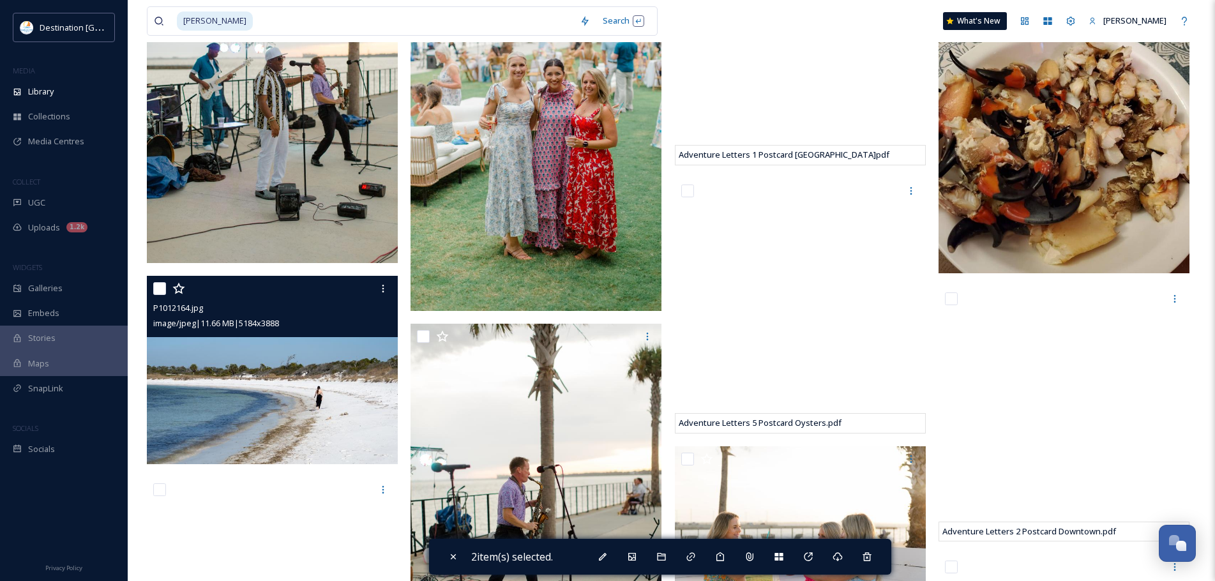
click at [156, 288] on input "checkbox" at bounding box center [159, 288] width 13 height 13
checkbox input "true"
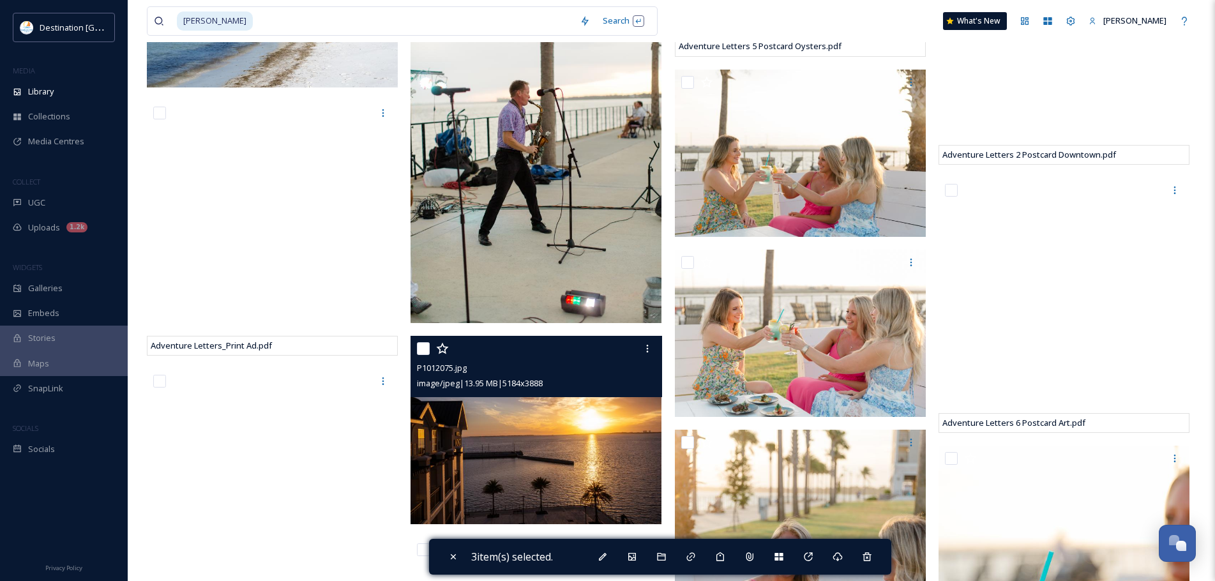
scroll to position [6596, 0]
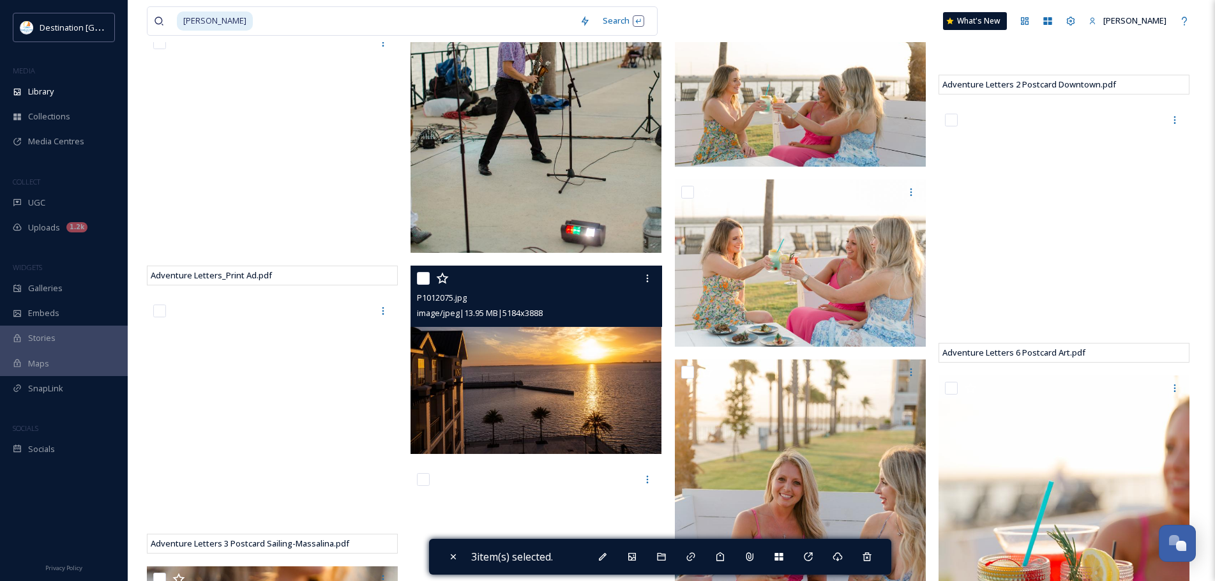
click at [422, 279] on input "checkbox" at bounding box center [423, 278] width 13 height 13
checkbox input "true"
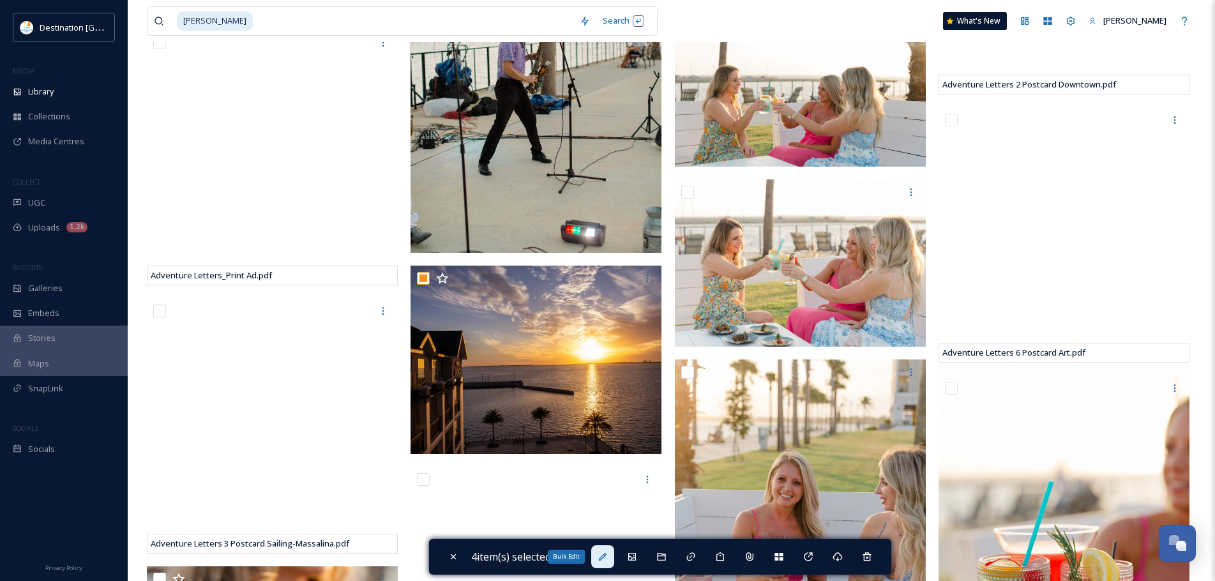
click at [607, 559] on icon at bounding box center [603, 557] width 10 height 10
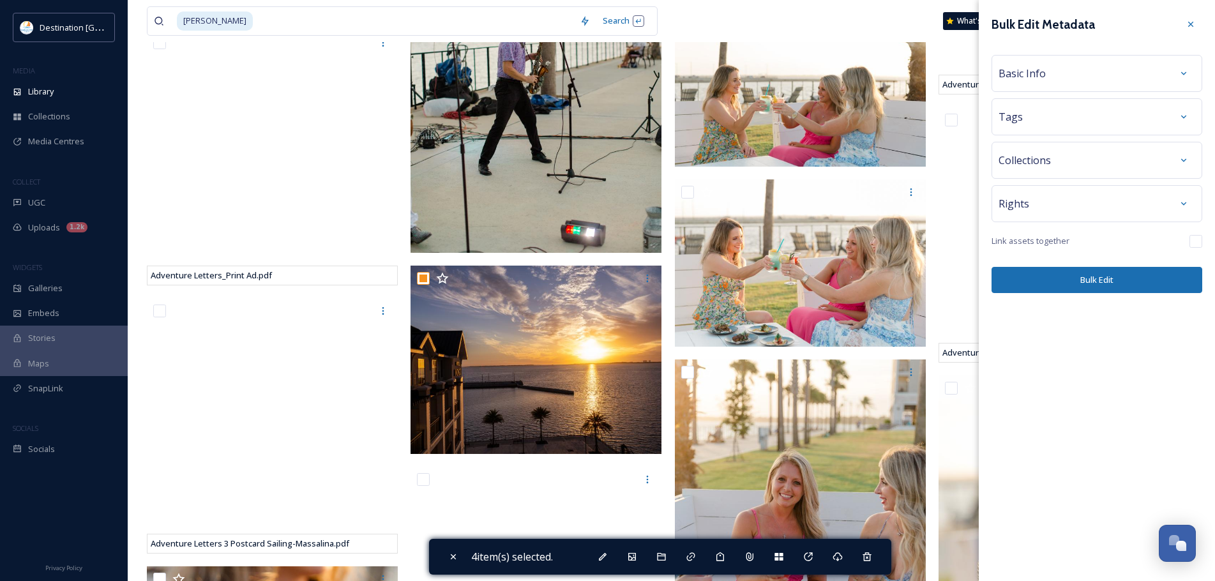
click at [1073, 79] on div "Basic Info" at bounding box center [1097, 73] width 197 height 23
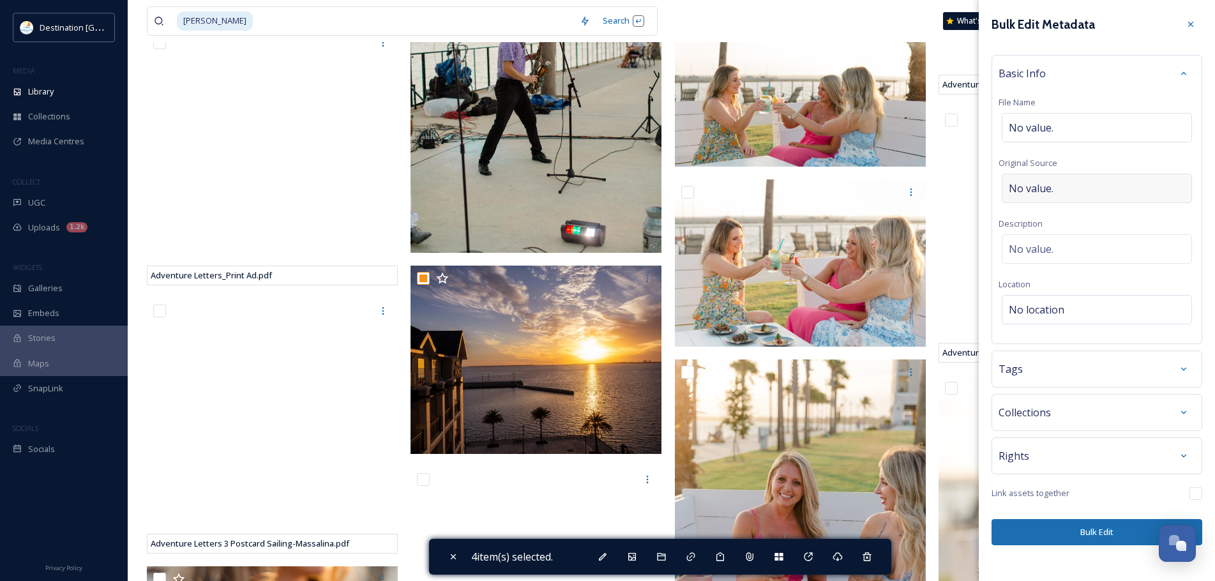
click at [1063, 199] on div "No value." at bounding box center [1097, 188] width 190 height 29
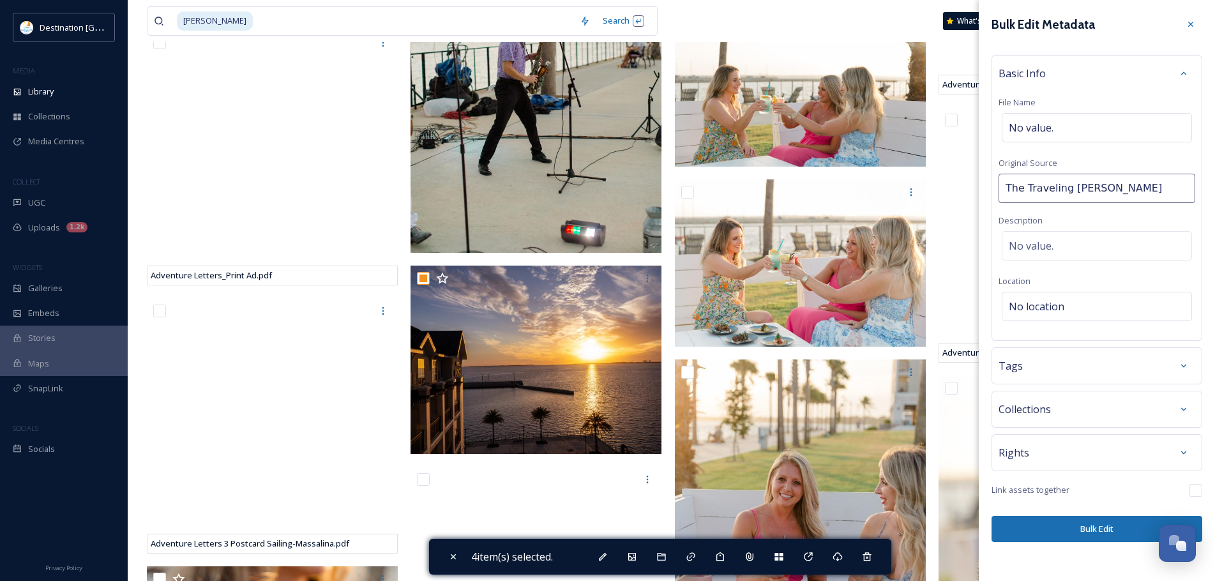
type input "The Traveling Dans"
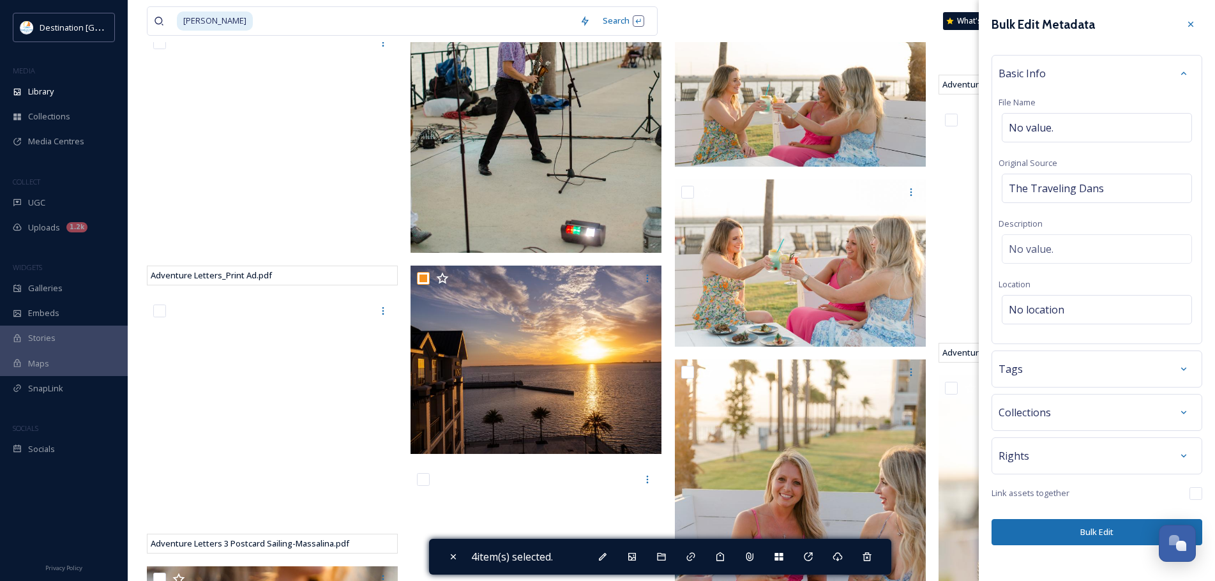
click at [1118, 539] on button "Bulk Edit" at bounding box center [1097, 532] width 211 height 26
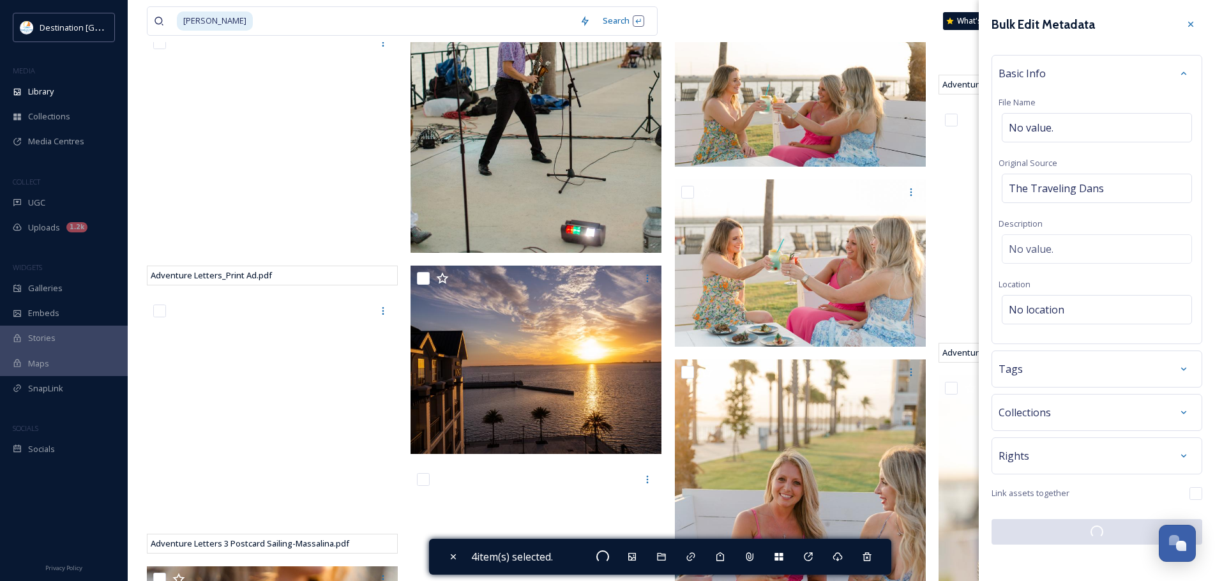
checkbox input "false"
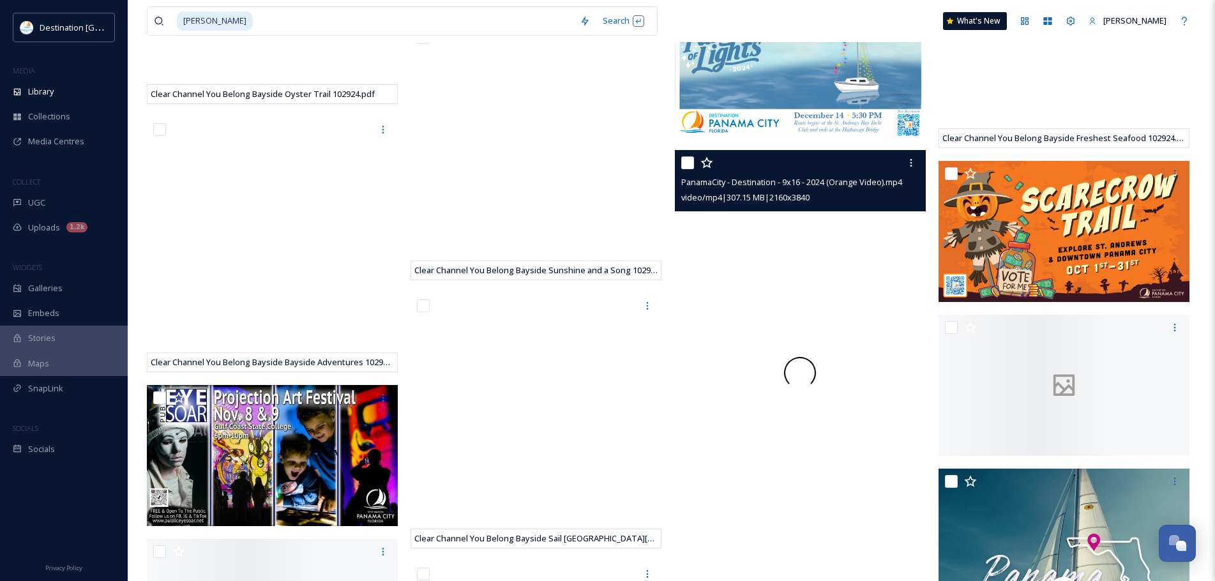
scroll to position [18027, 0]
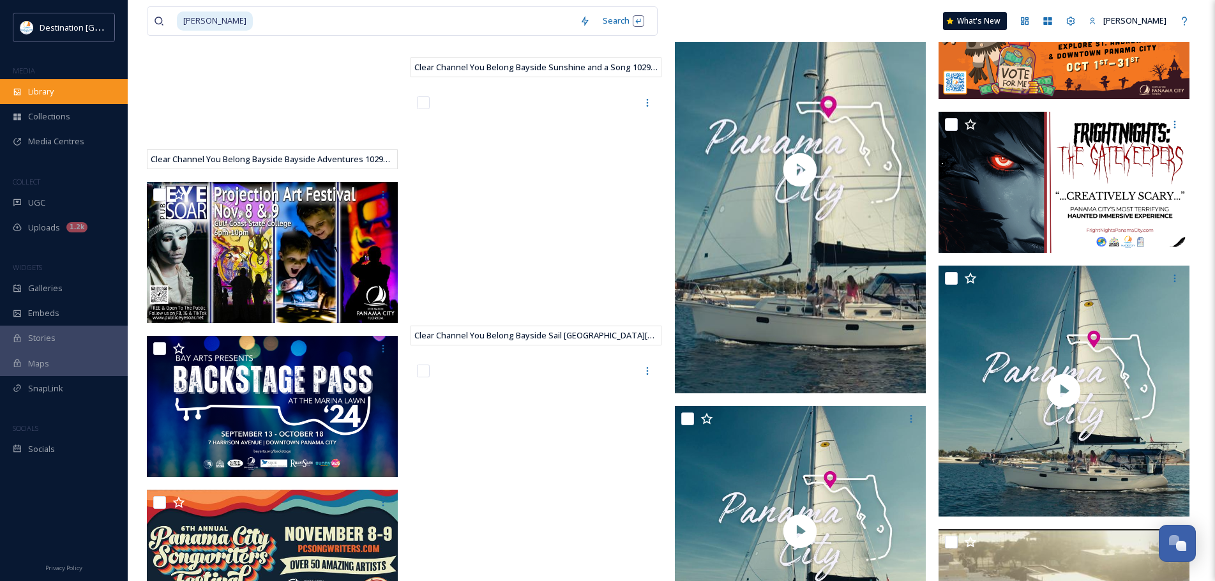
click at [63, 100] on div "Library" at bounding box center [64, 91] width 128 height 25
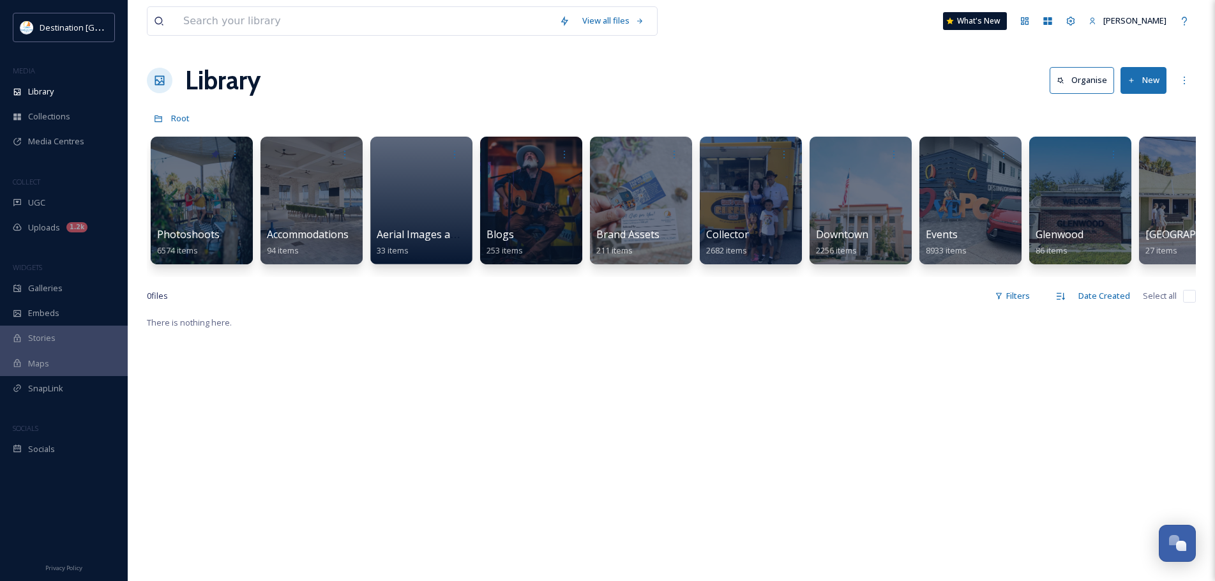
click at [224, 230] on div "Photoshoots 6574 items" at bounding box center [201, 242] width 89 height 31
click at [158, 184] on div at bounding box center [201, 200] width 104 height 130
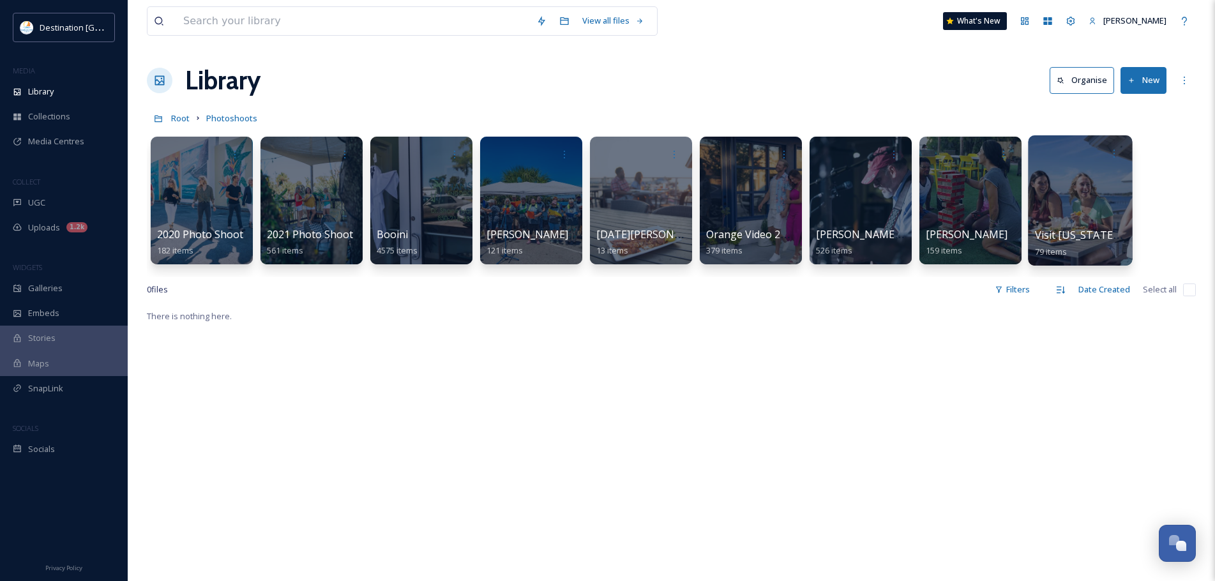
click at [1088, 213] on div at bounding box center [1080, 200] width 104 height 130
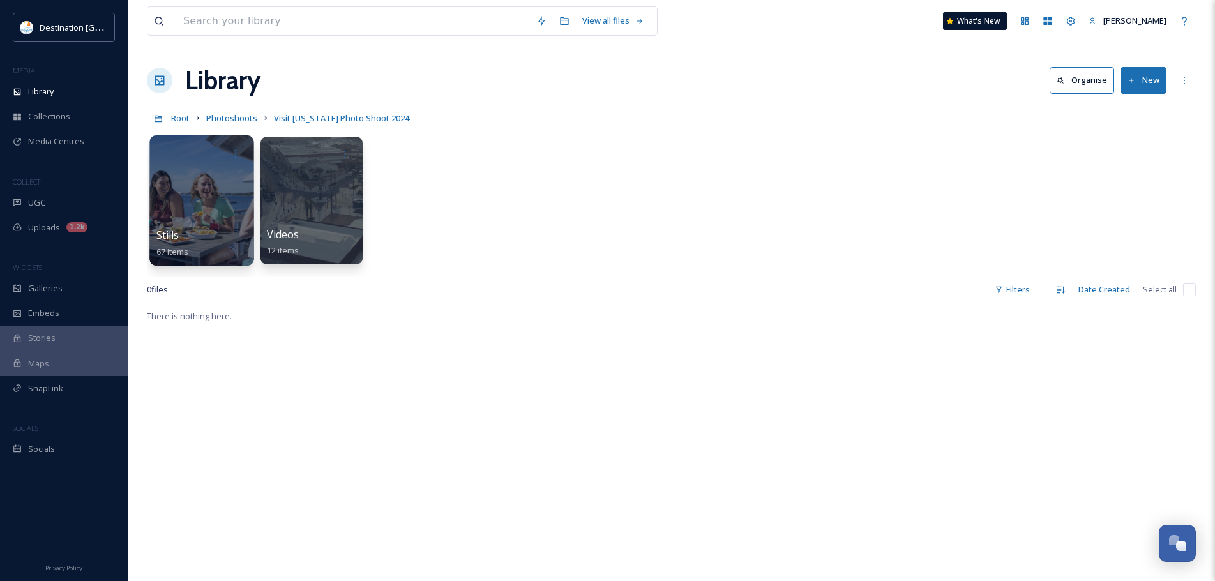
click at [230, 208] on div at bounding box center [201, 200] width 104 height 130
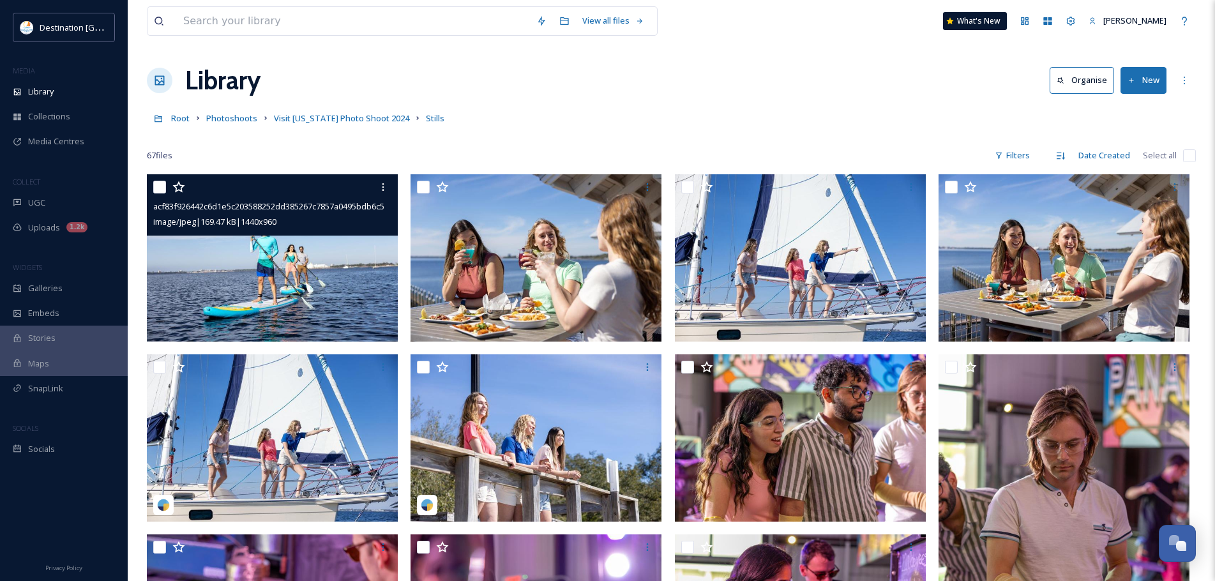
click at [322, 235] on div "acf83f926442c6d1e5c203588252dd385267c7857a0495bdb6c576c866c90d93.jpg image/jpeg…" at bounding box center [272, 204] width 251 height 61
click at [328, 292] on img at bounding box center [272, 257] width 251 height 167
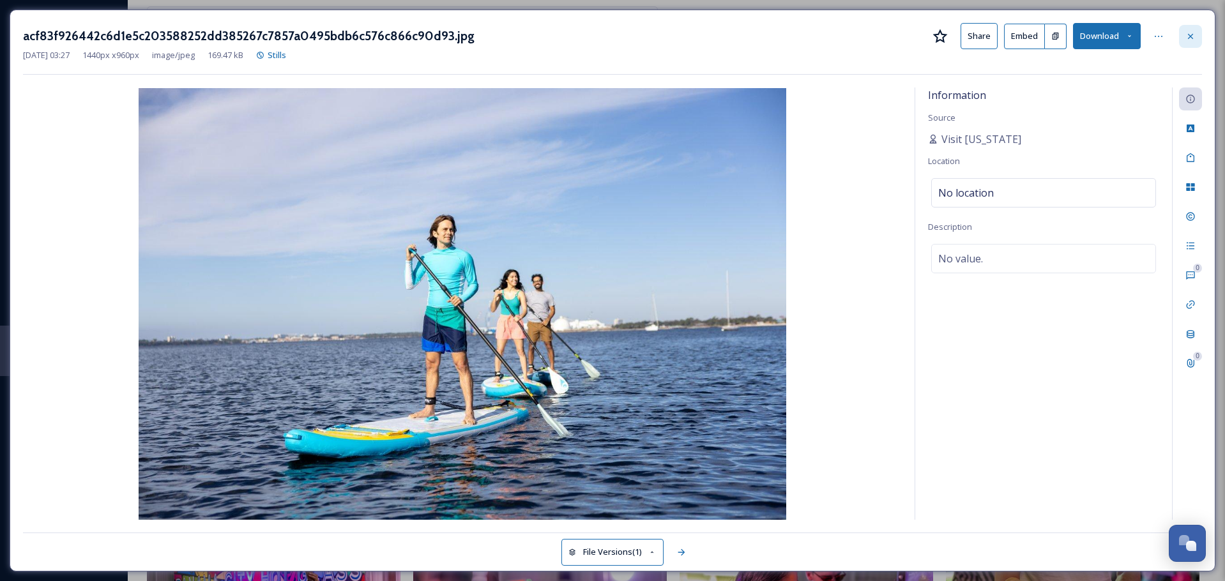
click at [1193, 33] on icon at bounding box center [1190, 36] width 10 height 10
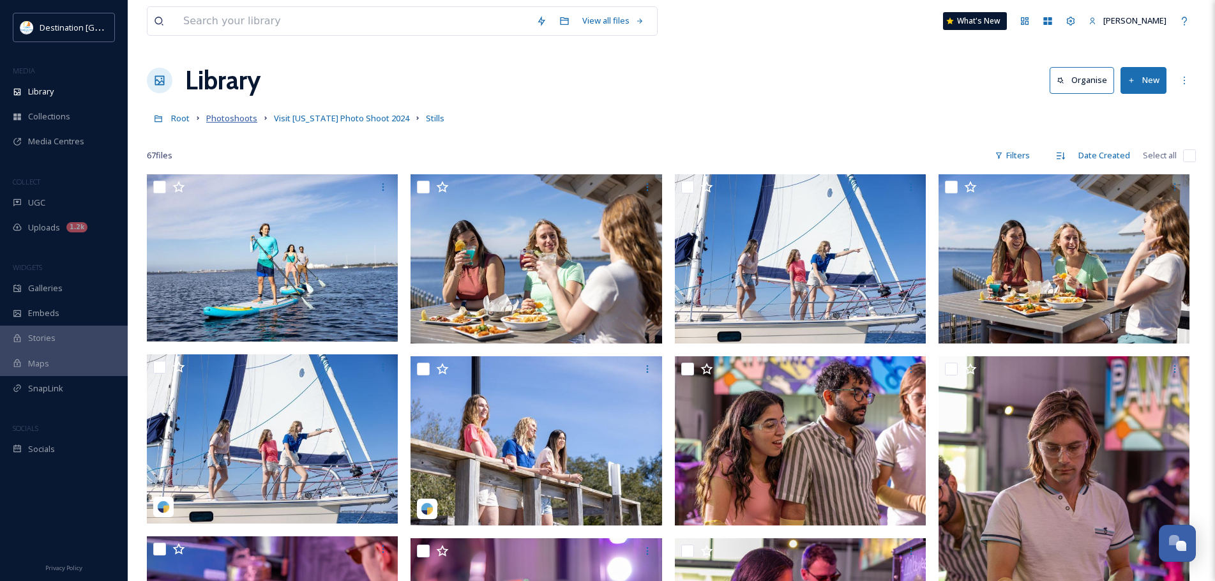
click at [230, 122] on span "Photoshoots" at bounding box center [231, 117] width 51 height 11
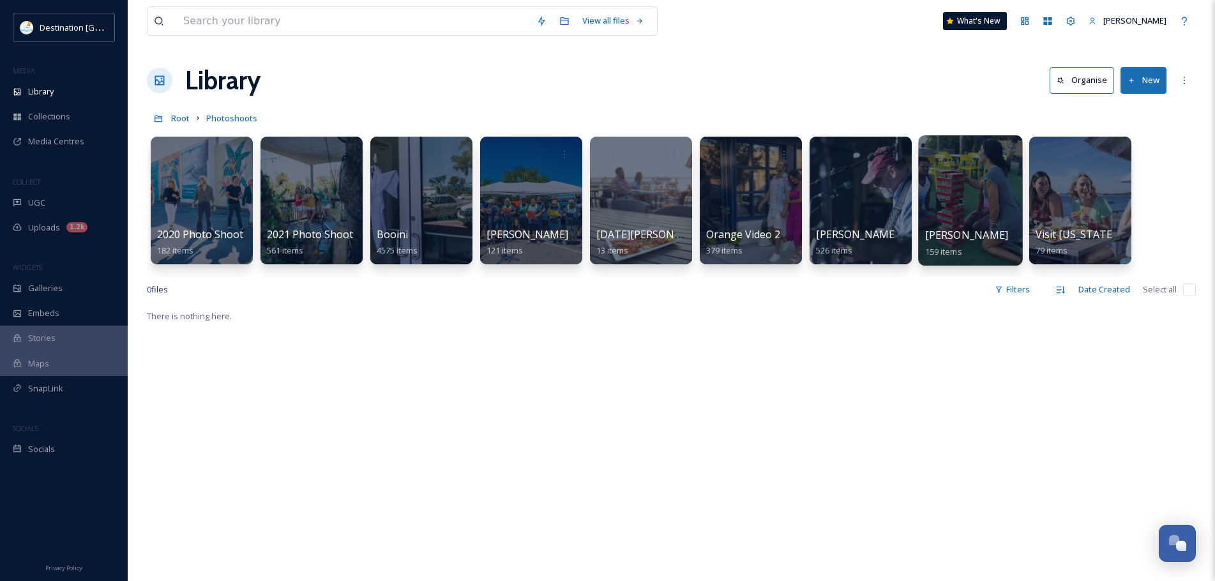
click at [985, 210] on div at bounding box center [970, 200] width 104 height 130
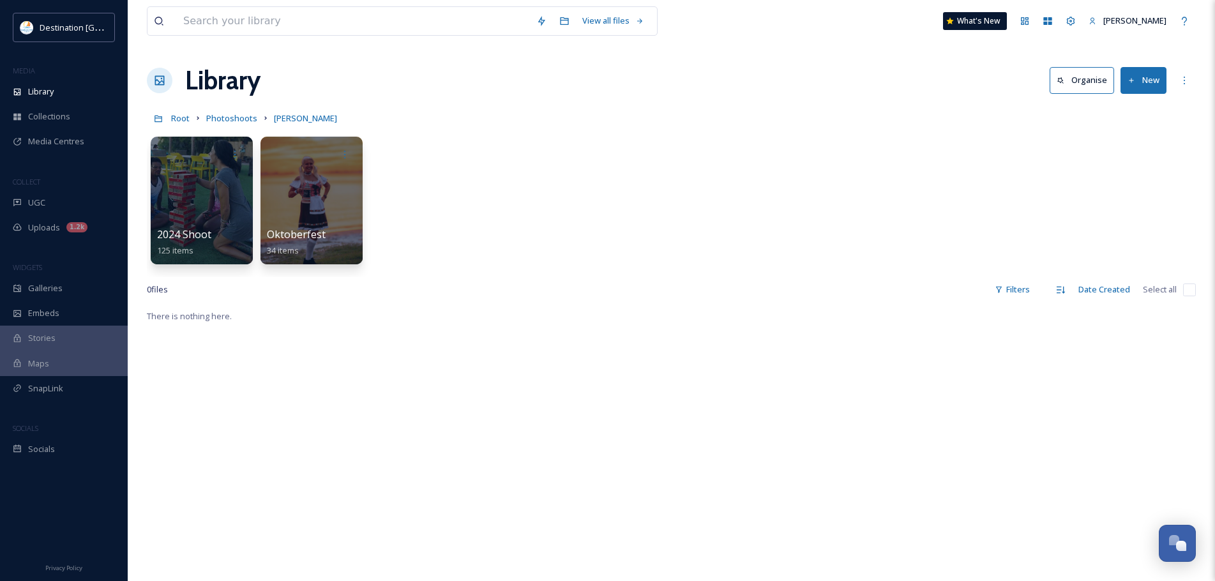
click at [234, 211] on div at bounding box center [202, 201] width 102 height 128
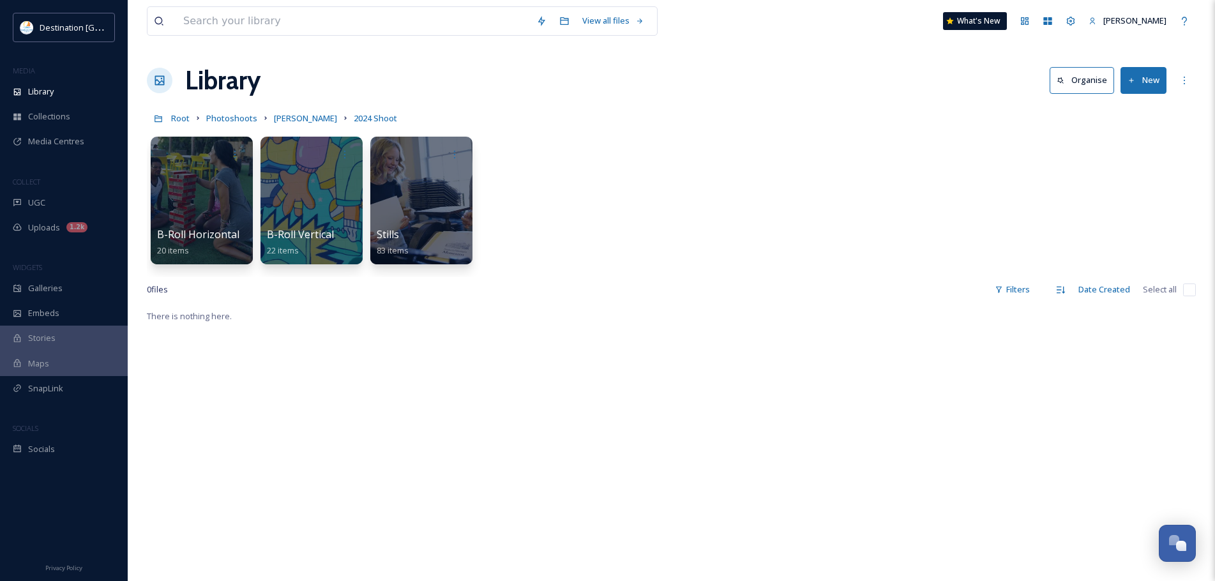
click at [183, 211] on div at bounding box center [201, 200] width 104 height 130
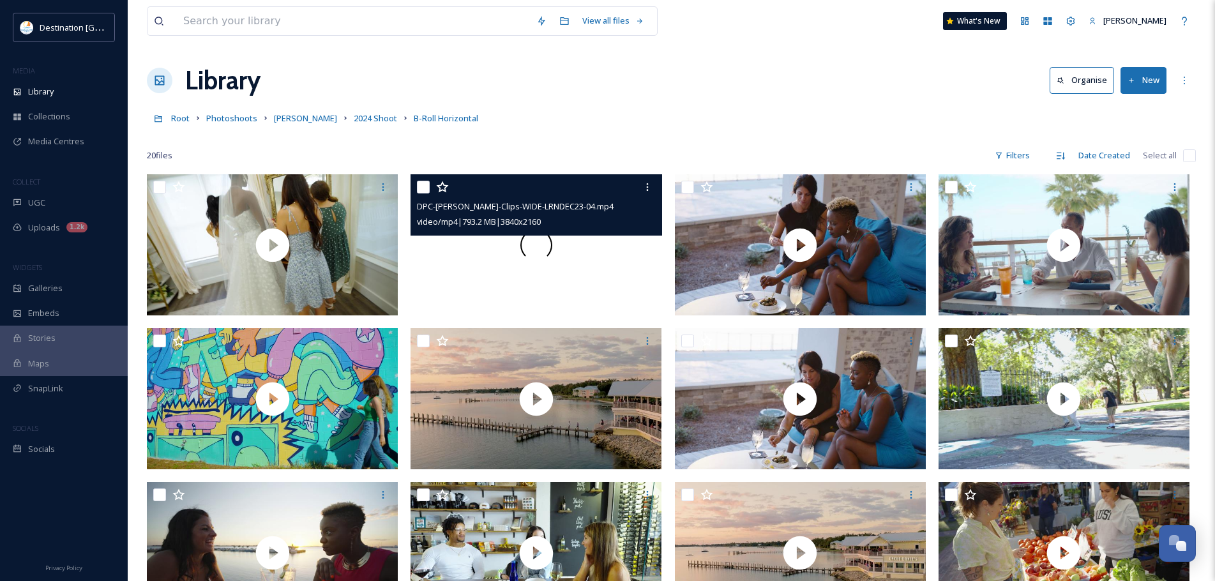
click at [504, 282] on div at bounding box center [536, 244] width 251 height 141
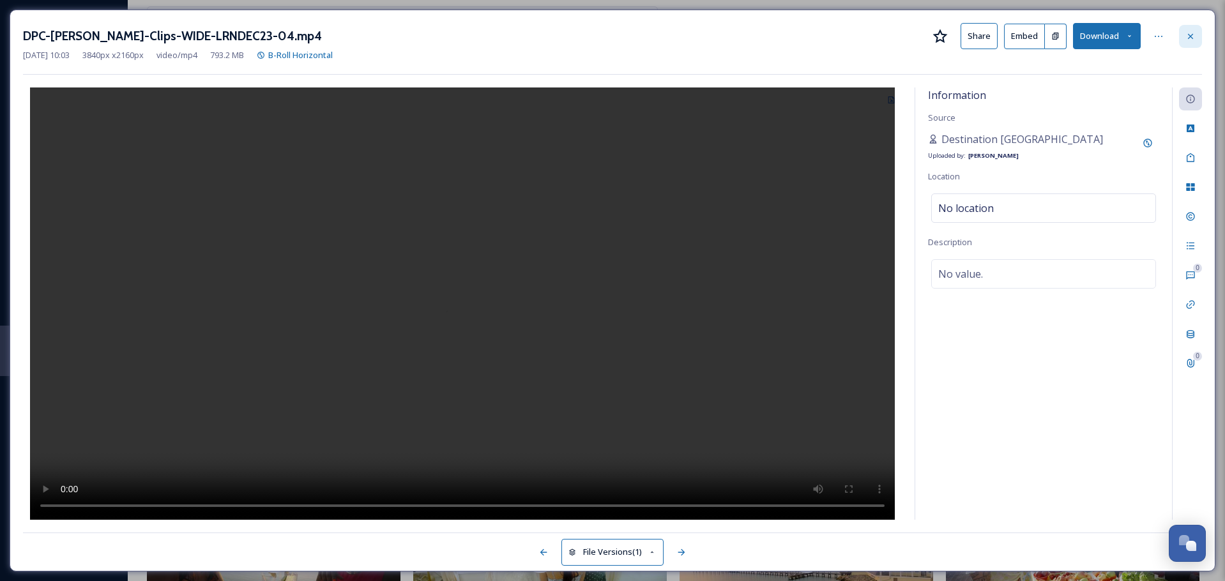
click at [1197, 38] on div at bounding box center [1190, 36] width 23 height 23
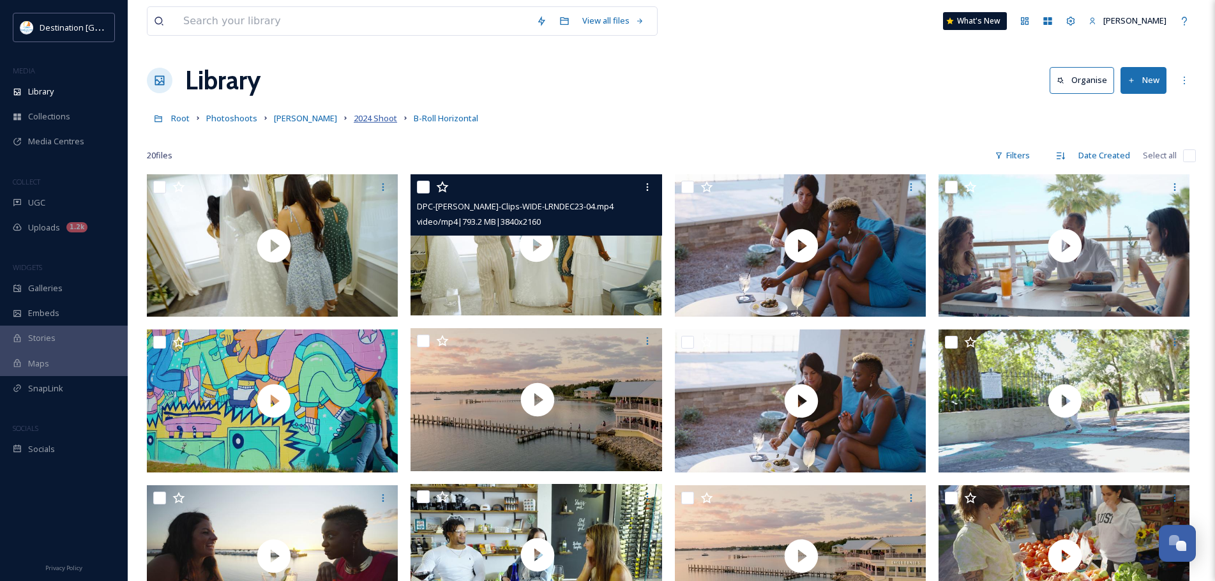
click at [354, 116] on span "2024 Shoot" at bounding box center [375, 117] width 43 height 11
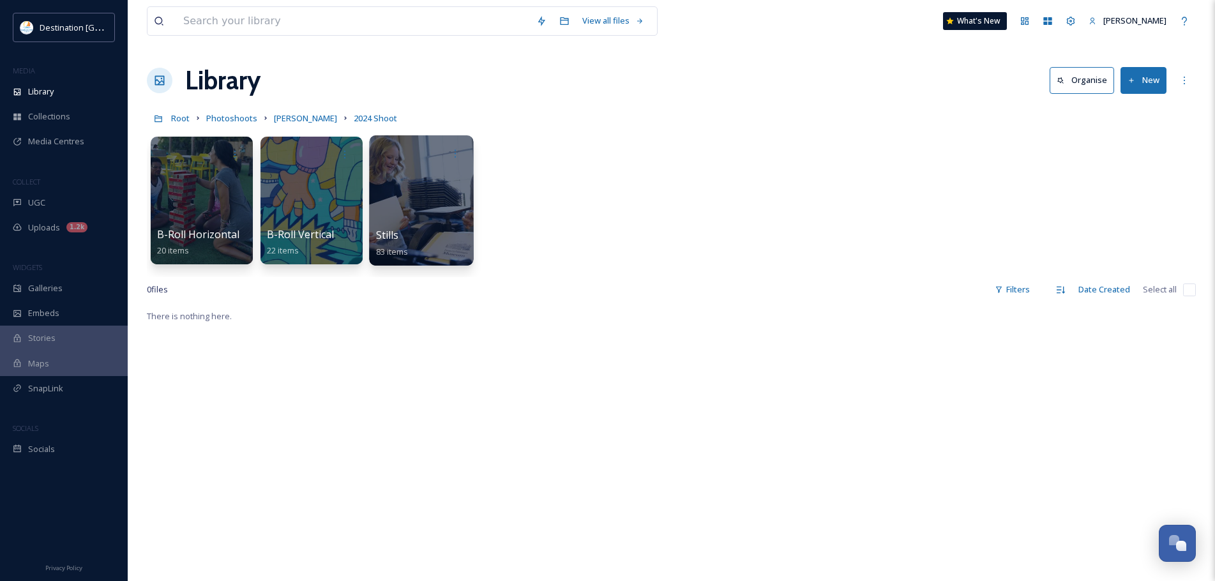
click at [403, 193] on div at bounding box center [421, 200] width 104 height 130
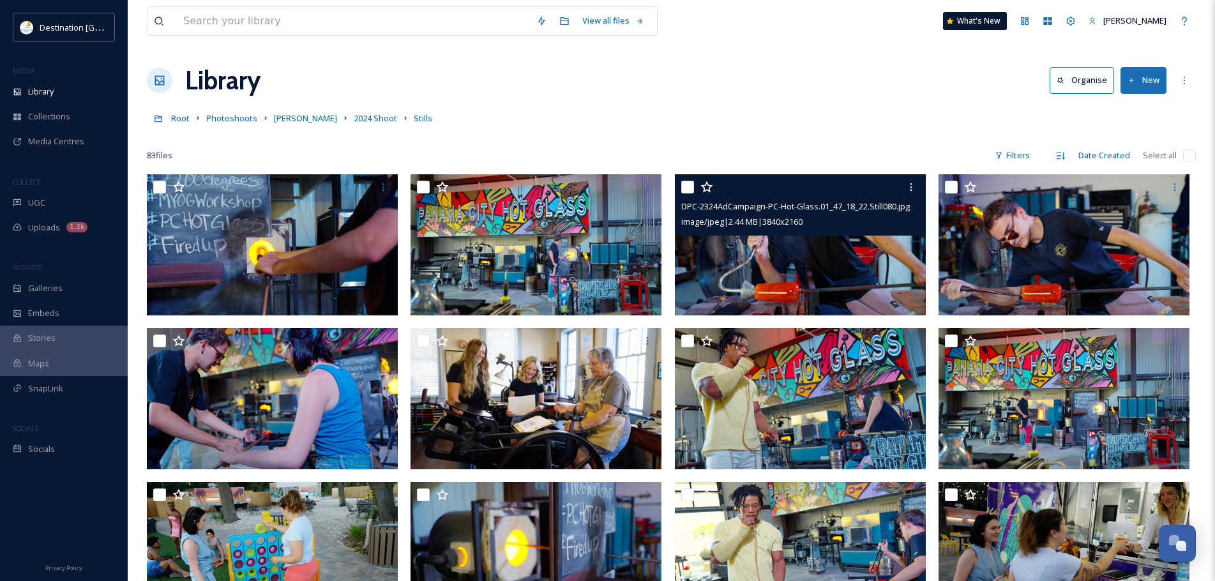
click at [732, 264] on img at bounding box center [800, 244] width 251 height 141
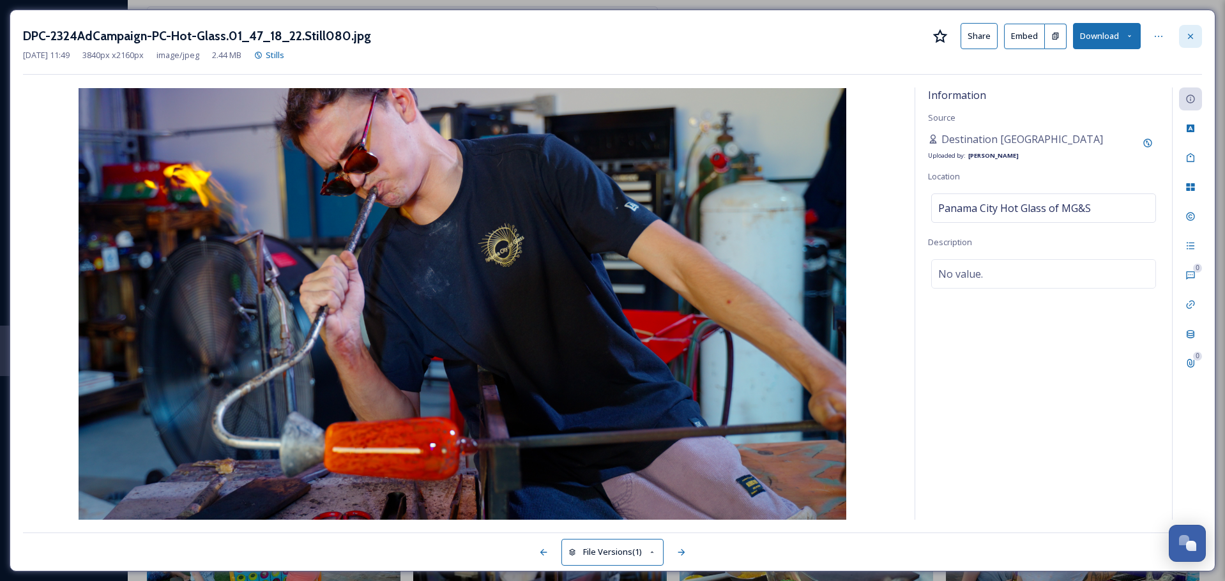
click at [1190, 35] on icon at bounding box center [1190, 36] width 10 height 10
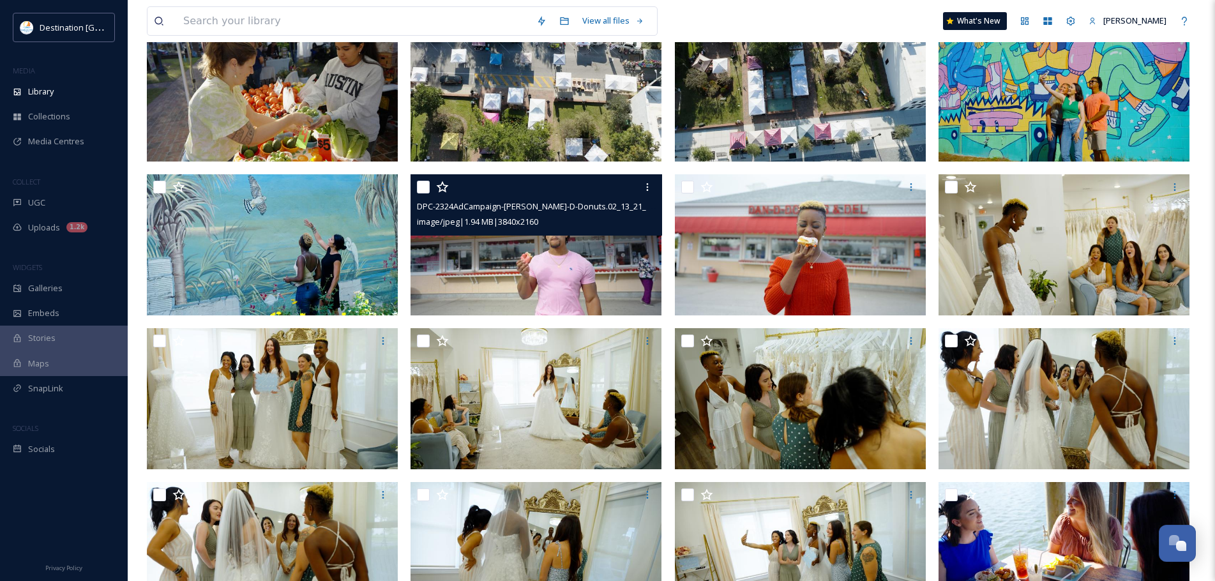
scroll to position [1852, 0]
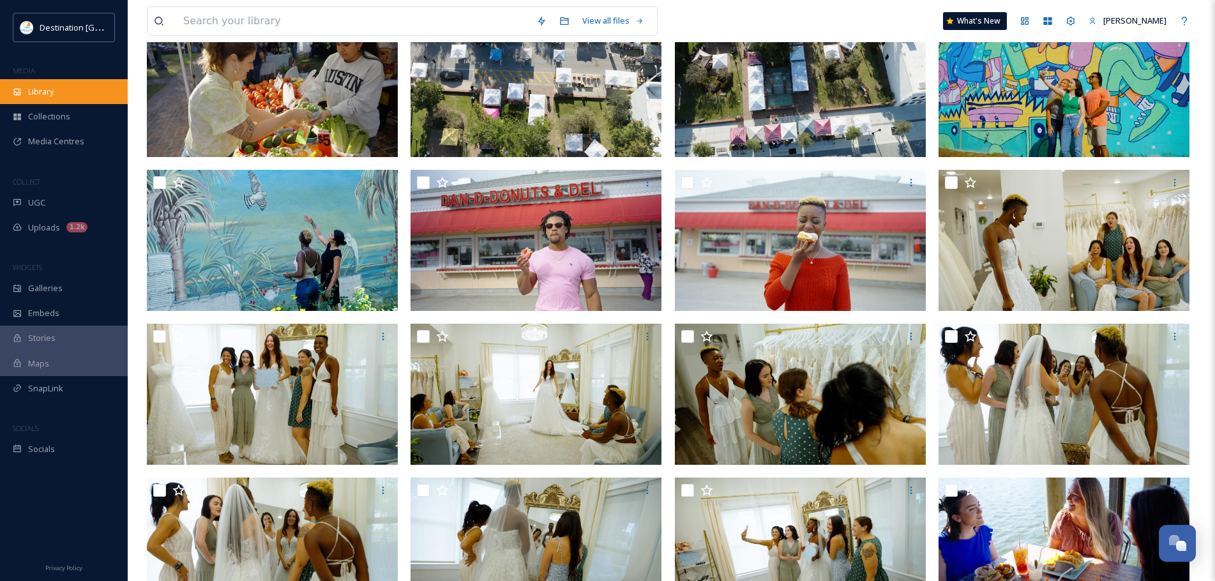
click at [79, 96] on div "Library" at bounding box center [64, 91] width 128 height 25
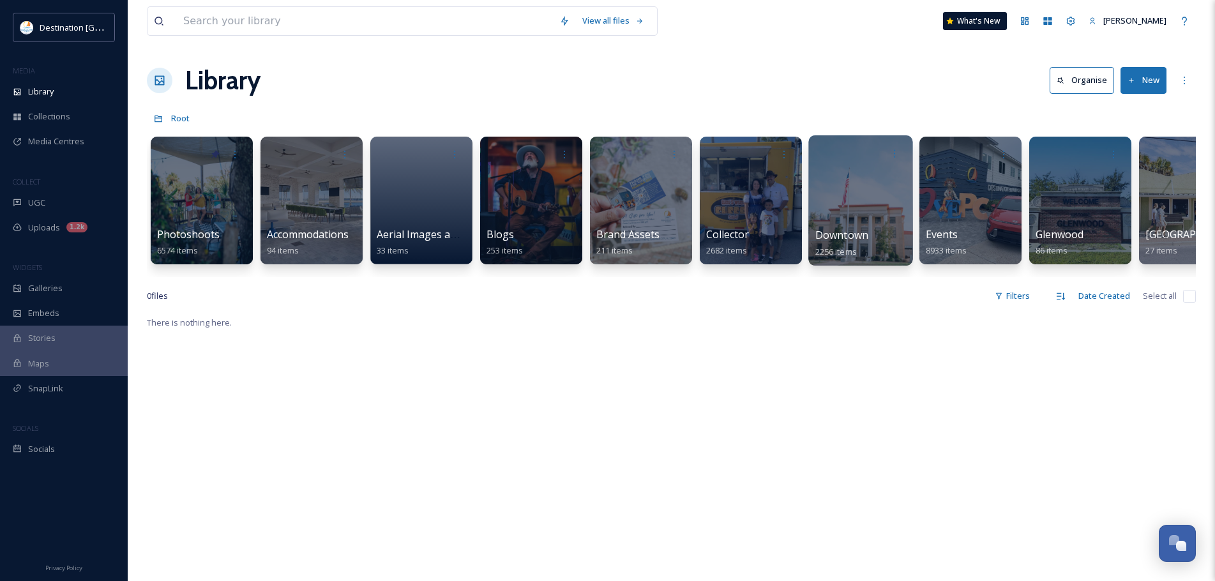
click at [865, 227] on div at bounding box center [860, 200] width 104 height 130
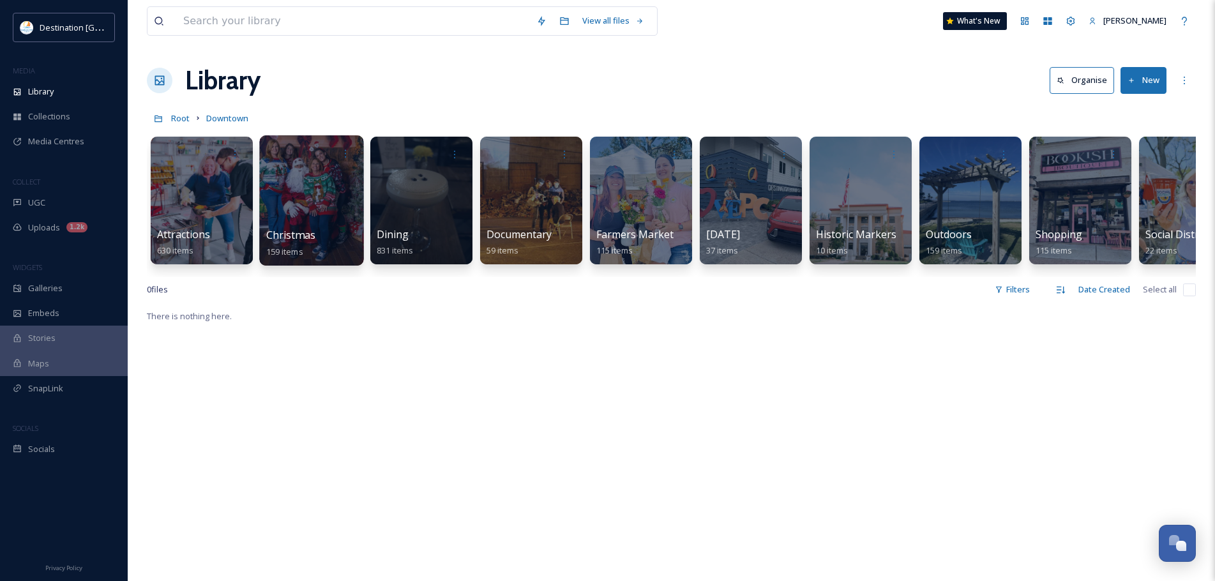
click at [299, 213] on div at bounding box center [311, 200] width 104 height 130
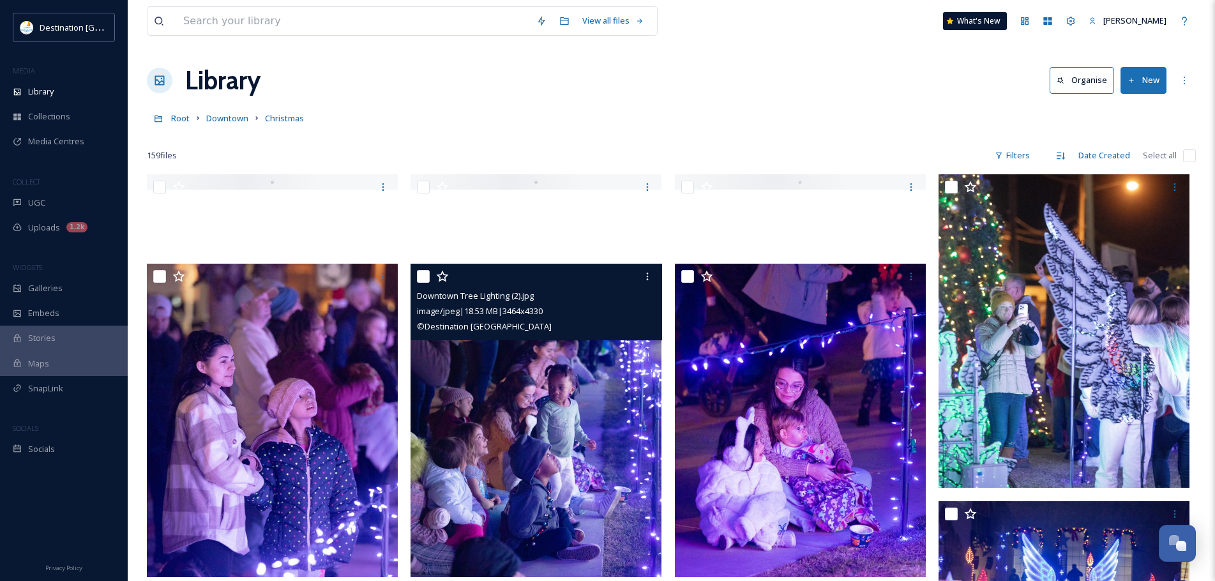
click at [493, 413] on img at bounding box center [536, 421] width 251 height 314
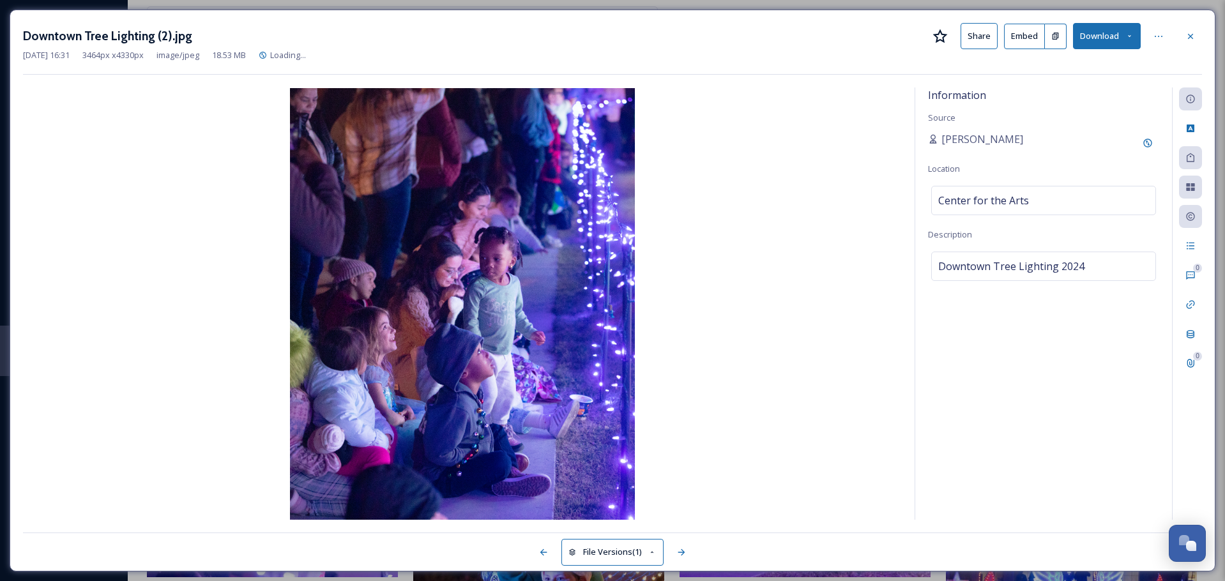
click at [974, 36] on button "Share" at bounding box center [978, 36] width 37 height 26
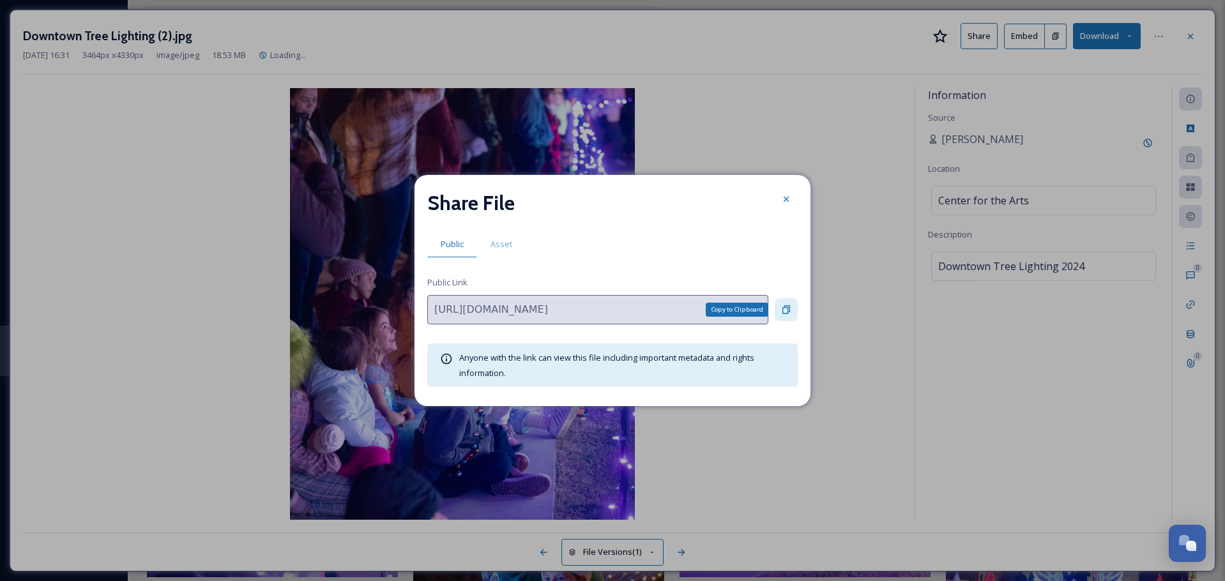
click at [785, 309] on icon at bounding box center [786, 310] width 10 height 10
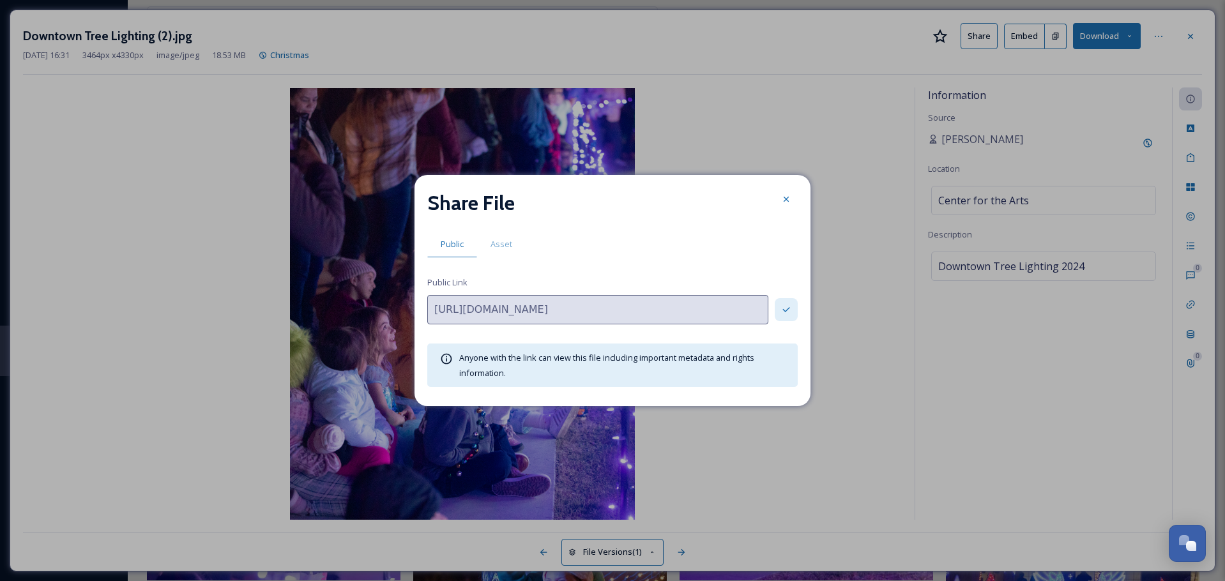
drag, startPoint x: 782, startPoint y: 199, endPoint x: 849, endPoint y: 155, distance: 80.6
click at [782, 199] on icon at bounding box center [786, 199] width 10 height 10
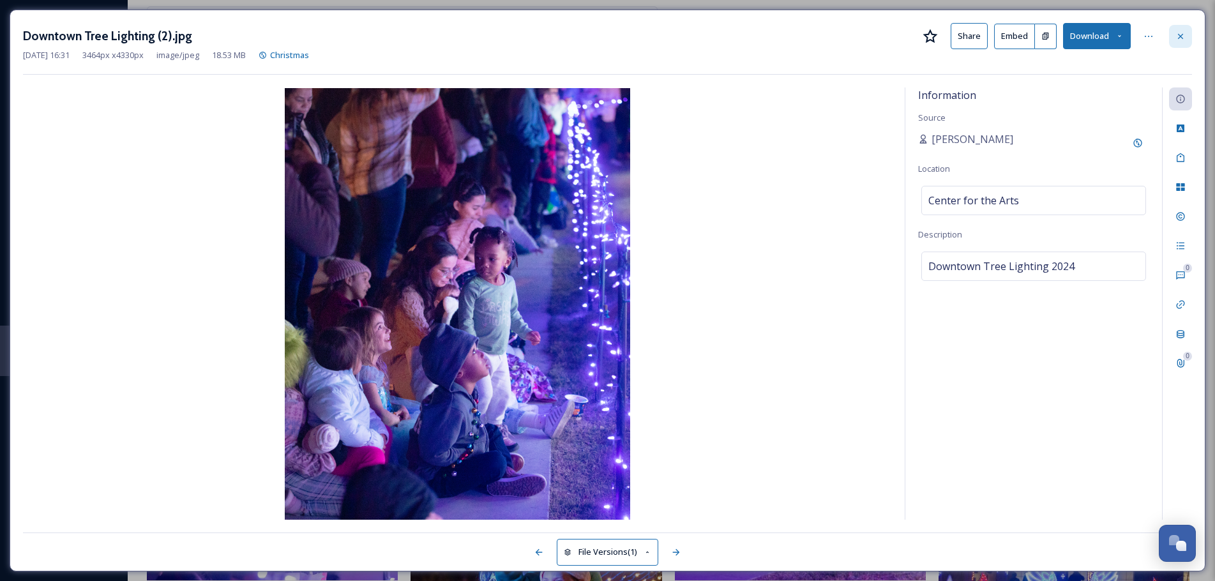
click at [1181, 33] on icon at bounding box center [1181, 36] width 10 height 10
